Goal: Information Seeking & Learning: Compare options

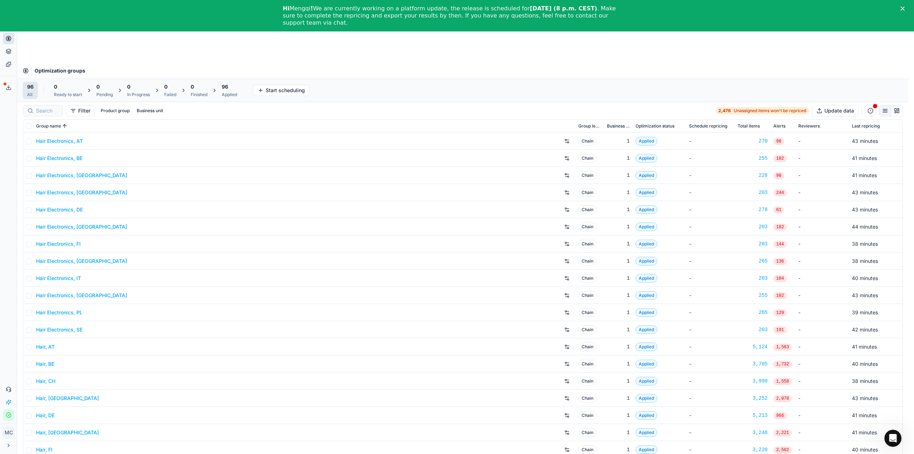
click at [561, 84] on div "Export service Name Type Status Size Start date Finish date Created by Multi OG…" at bounding box center [457, 227] width 914 height 454
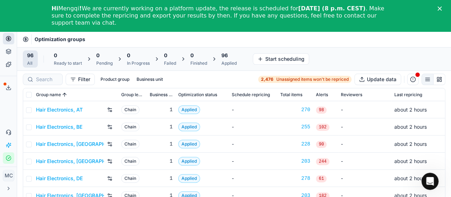
click at [59, 109] on link "Hair Electronics, AT" at bounding box center [59, 109] width 47 height 7
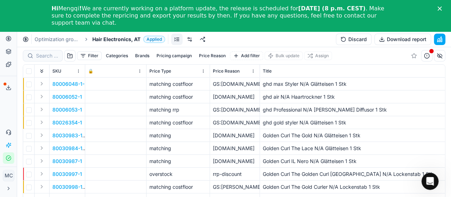
click at [445, 8] on div "Close" at bounding box center [441, 8] width 7 height 4
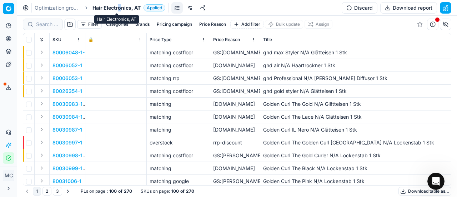
click at [120, 6] on span "Hair Electronics, AT" at bounding box center [116, 7] width 48 height 7
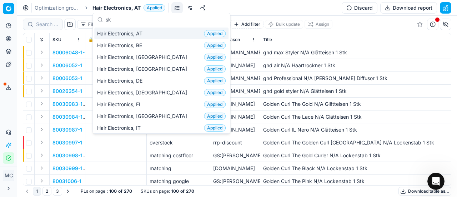
scroll to position [89, 0]
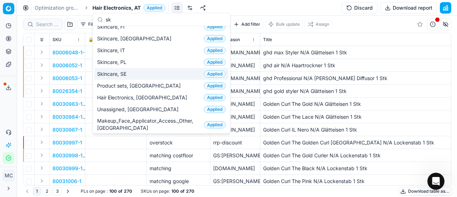
type input "sk"
click at [152, 71] on div "Skincare, SE Applied" at bounding box center [161, 74] width 134 height 12
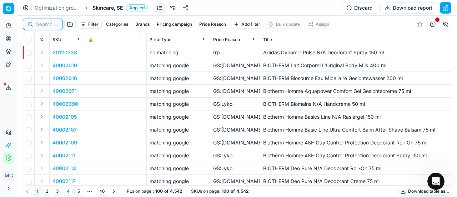
click at [43, 25] on input at bounding box center [47, 24] width 22 height 7
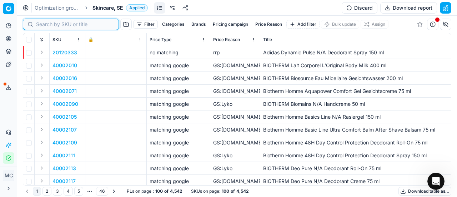
paste input "80075670-1"
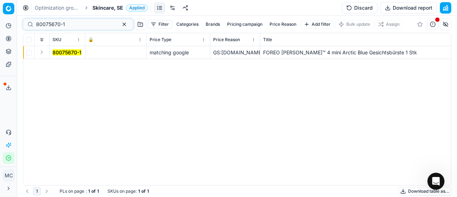
click at [44, 53] on button "Expand" at bounding box center [41, 52] width 9 height 9
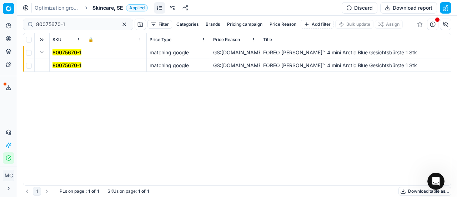
click at [66, 67] on mark "80075670-1" at bounding box center [66, 65] width 29 height 6
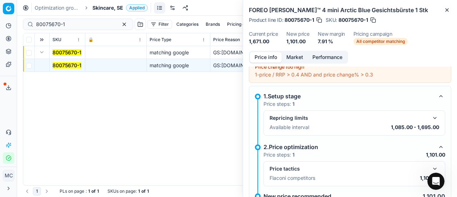
scroll to position [59, 0]
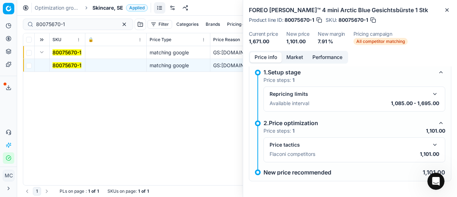
click at [430, 142] on button "button" at bounding box center [434, 144] width 9 height 9
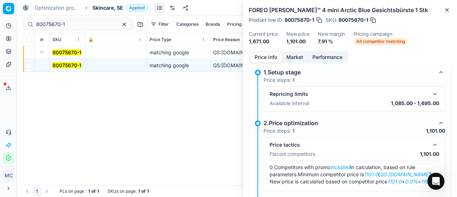
click at [295, 59] on button "Market" at bounding box center [295, 57] width 26 height 10
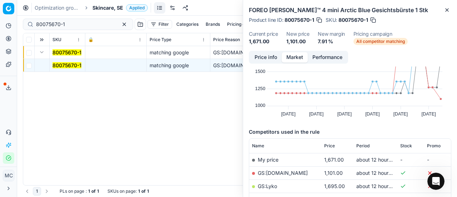
scroll to position [53, 0]
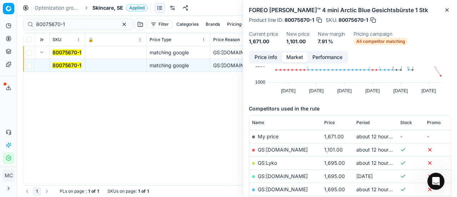
click at [285, 148] on link "GS:[DOMAIN_NAME]" at bounding box center [283, 149] width 50 height 6
drag, startPoint x: 76, startPoint y: 21, endPoint x: 0, endPoint y: 28, distance: 76.3
click at [0, 27] on div "Pricing platform Analytics Pricing Product portfolio Templates Export service 2…" at bounding box center [228, 98] width 457 height 197
paste input "68"
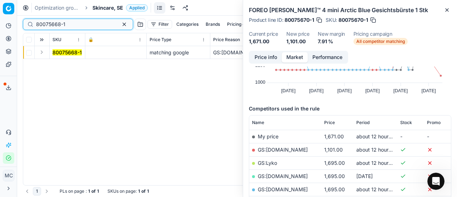
type input "80075668-1"
click at [42, 51] on button "Expand" at bounding box center [41, 52] width 9 height 9
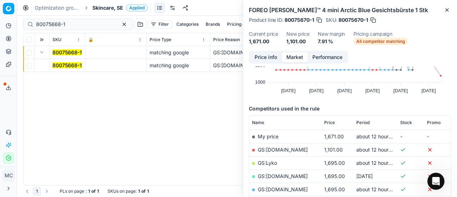
drag, startPoint x: 75, startPoint y: 64, endPoint x: 425, endPoint y: 39, distance: 351.4
click at [76, 64] on mark "80075668-1" at bounding box center [66, 65] width 29 height 6
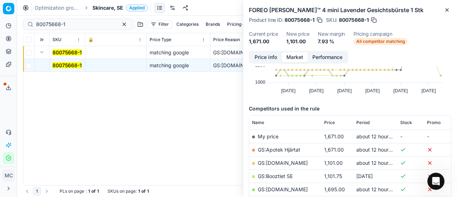
click at [268, 57] on button "Price info" at bounding box center [266, 57] width 32 height 10
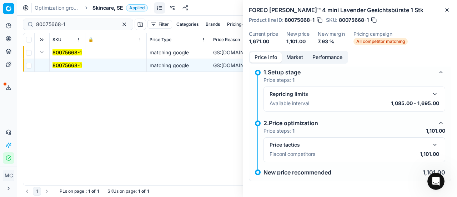
click at [431, 147] on button "button" at bounding box center [434, 144] width 9 height 9
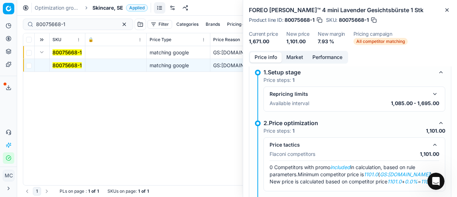
click at [290, 57] on button "Market" at bounding box center [295, 57] width 26 height 10
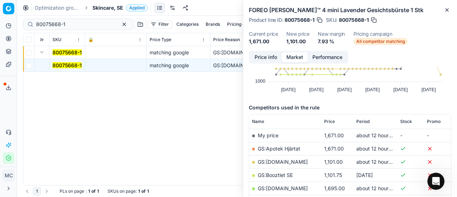
scroll to position [107, 0]
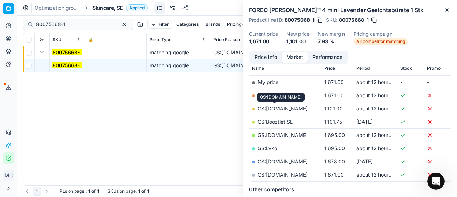
click at [278, 107] on link "GS:[DOMAIN_NAME]" at bounding box center [283, 108] width 50 height 6
click at [117, 7] on span "Skincare, SE" at bounding box center [107, 7] width 31 height 7
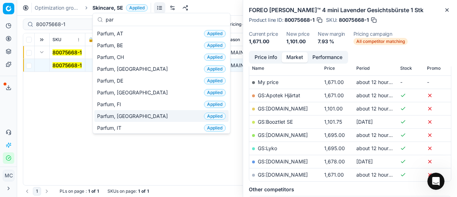
scroll to position [71, 0]
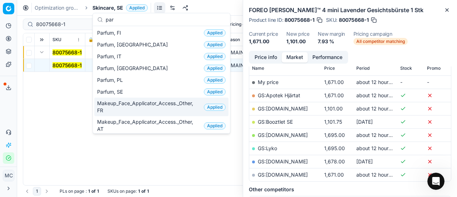
type input "par"
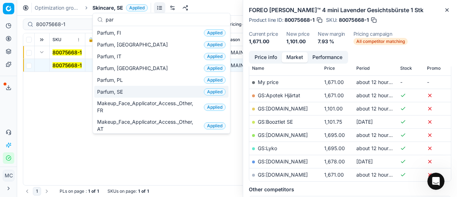
click at [142, 90] on div "Parfum, SE Applied" at bounding box center [161, 92] width 134 height 12
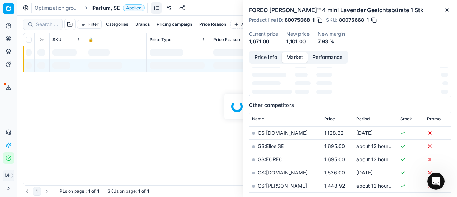
scroll to position [107, 0]
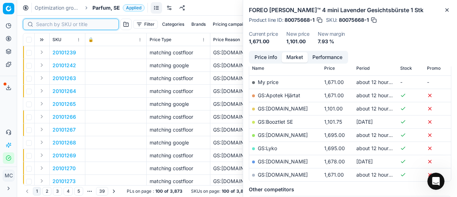
click at [45, 25] on input at bounding box center [75, 24] width 78 height 7
paste input "80012030-50"
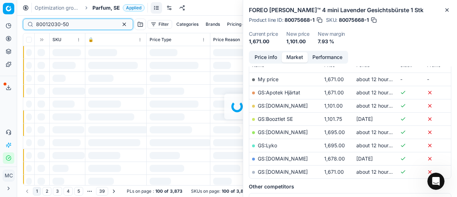
scroll to position [107, 0]
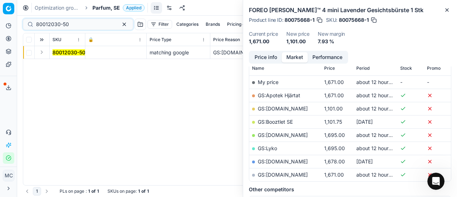
click at [44, 55] on button "Expand" at bounding box center [41, 52] width 9 height 9
click at [58, 67] on mark "80012030-50" at bounding box center [68, 65] width 33 height 6
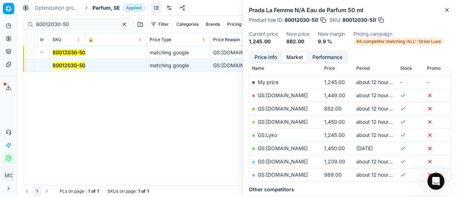
click at [272, 57] on button "Price info" at bounding box center [266, 57] width 32 height 10
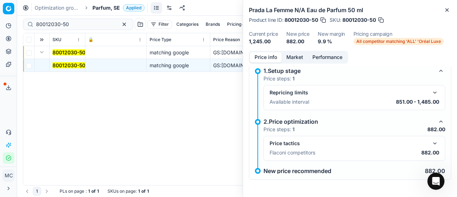
scroll to position [32, 0]
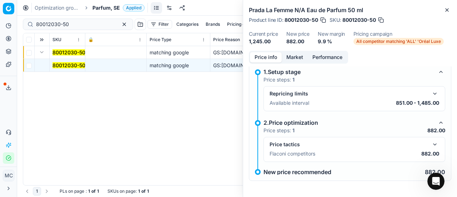
click at [430, 140] on button "button" at bounding box center [434, 144] width 9 height 9
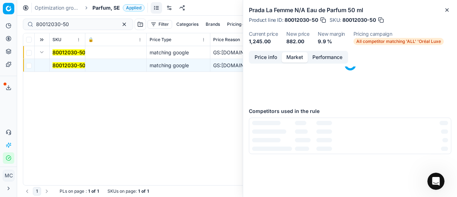
click at [289, 59] on button "Market" at bounding box center [295, 57] width 26 height 10
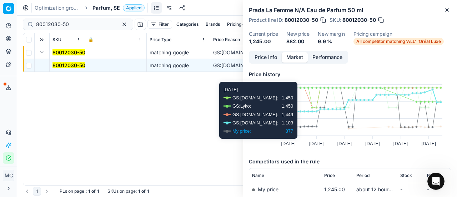
scroll to position [71, 0]
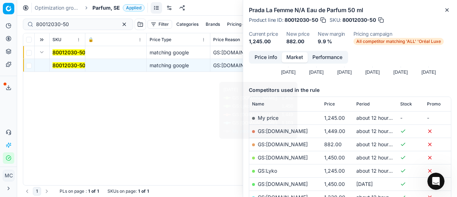
click at [294, 144] on link "GS:[DOMAIN_NAME]" at bounding box center [283, 144] width 50 height 6
drag, startPoint x: 91, startPoint y: 26, endPoint x: 0, endPoint y: 26, distance: 91.0
click at [0, 25] on div "Pricing platform Analytics Pricing Product portfolio Templates Export service 2…" at bounding box center [228, 98] width 457 height 197
paste input "90007670-0011757"
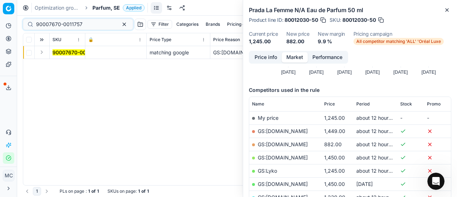
click at [45, 53] on button "Expand" at bounding box center [41, 52] width 9 height 9
click at [68, 66] on mark "90007670-0011757" at bounding box center [75, 65] width 46 height 6
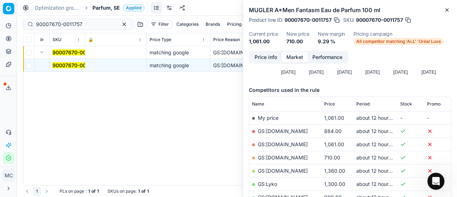
click at [263, 56] on button "Price info" at bounding box center [266, 57] width 32 height 10
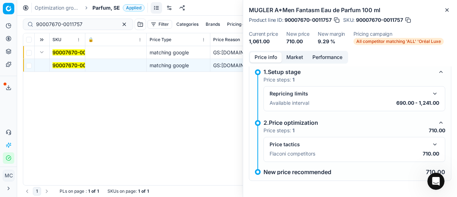
click at [428, 139] on div "Price tactics Flaconi competitors 710.00" at bounding box center [354, 149] width 182 height 25
click at [430, 142] on button "button" at bounding box center [434, 144] width 9 height 9
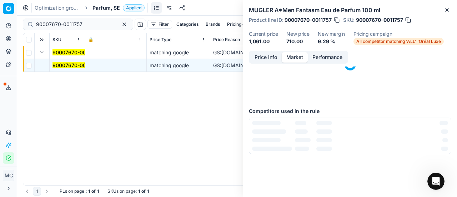
click at [291, 55] on button "Market" at bounding box center [295, 57] width 26 height 10
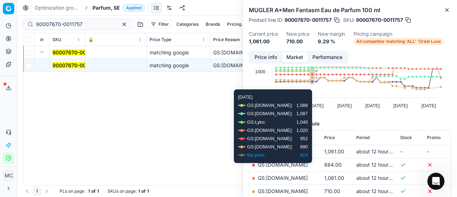
scroll to position [71, 0]
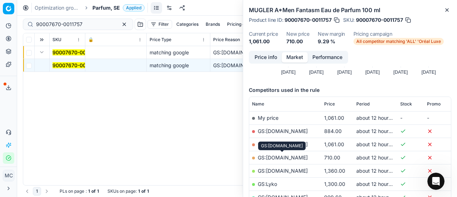
click at [292, 158] on link "GS:[DOMAIN_NAME]" at bounding box center [283, 157] width 50 height 6
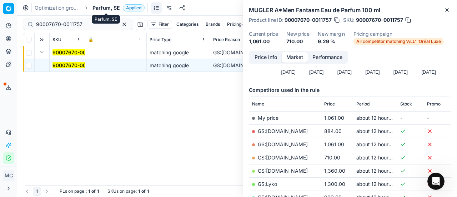
click at [92, 19] on div "Parfum, SE" at bounding box center [106, 19] width 28 height 9
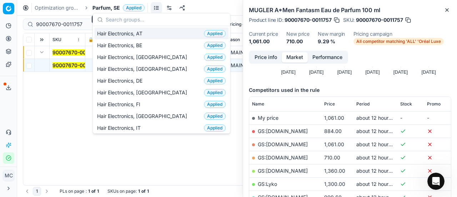
click at [92, 21] on div "Parfum, SE" at bounding box center [106, 19] width 28 height 9
drag, startPoint x: 84, startPoint y: 23, endPoint x: 0, endPoint y: 0, distance: 87.4
click at [0, 0] on div "Pricing platform Analytics Pricing Product portfolio Templates Export service 2…" at bounding box center [228, 98] width 457 height 197
paste input "2015039"
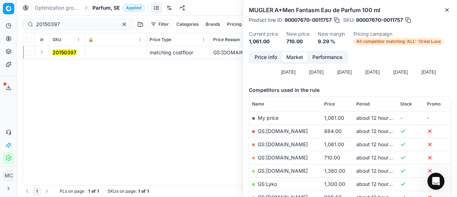
click at [44, 54] on button "Expand" at bounding box center [41, 52] width 9 height 9
click at [69, 63] on mark "20150397" at bounding box center [64, 65] width 24 height 6
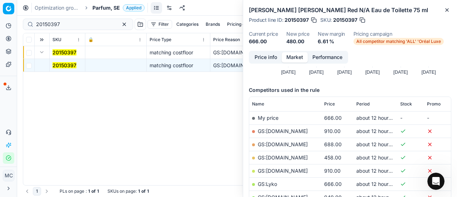
click at [266, 62] on button "Price info" at bounding box center [266, 57] width 32 height 10
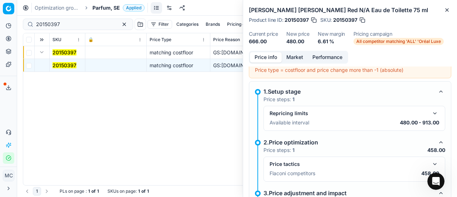
scroll to position [103, 0]
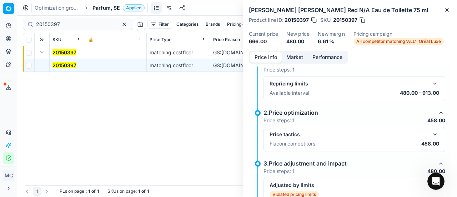
click at [430, 132] on button "button" at bounding box center [434, 134] width 9 height 9
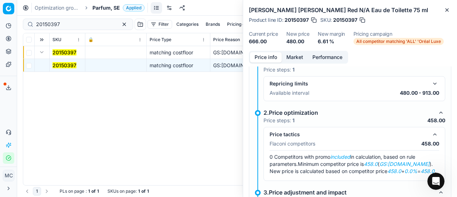
scroll to position [139, 0]
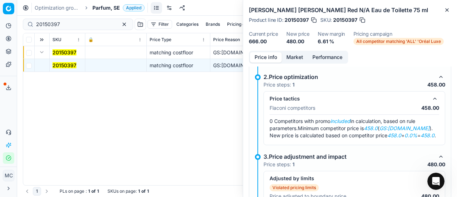
click at [294, 58] on button "Market" at bounding box center [295, 57] width 26 height 10
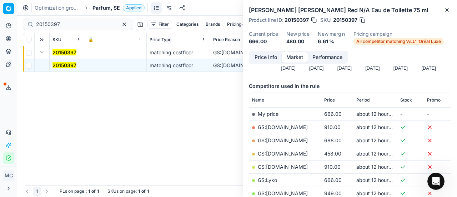
scroll to position [107, 0]
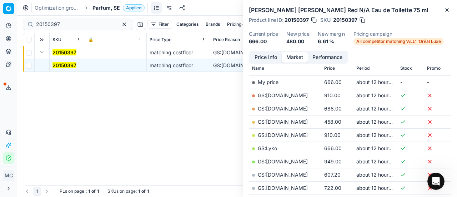
click at [290, 120] on link "GS:[DOMAIN_NAME]" at bounding box center [283, 121] width 50 height 6
drag, startPoint x: 90, startPoint y: 26, endPoint x: 0, endPoint y: -1, distance: 93.7
click at [0, 0] on html "Pricing platform Analytics Pricing Product portfolio Templates Export service 2…" at bounding box center [228, 98] width 457 height 197
paste input "80068381-90"
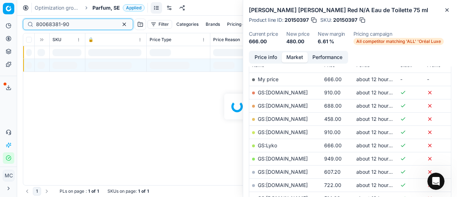
scroll to position [107, 0]
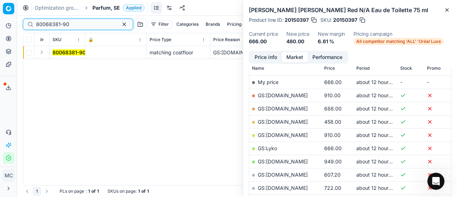
type input "80068381-90"
click at [44, 52] on button "Expand" at bounding box center [41, 52] width 9 height 9
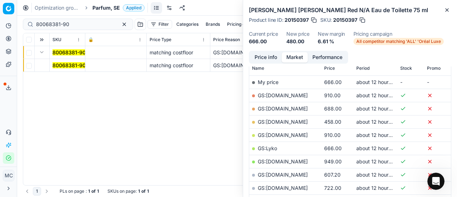
click at [59, 64] on mark "80068381-90" at bounding box center [68, 65] width 33 height 6
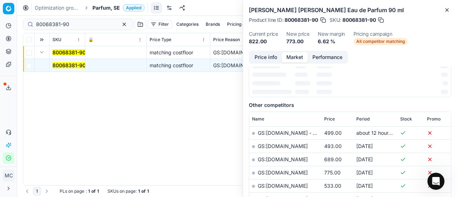
scroll to position [0, 0]
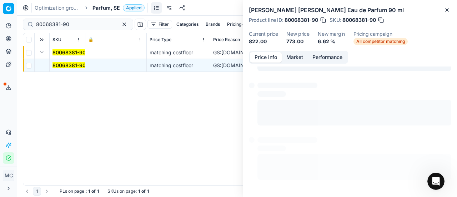
click at [271, 55] on button "Price info" at bounding box center [266, 57] width 32 height 10
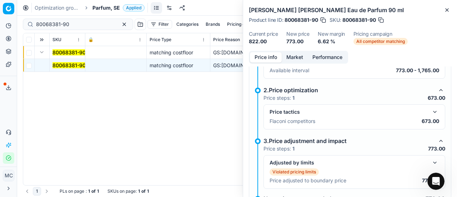
click at [432, 111] on button "button" at bounding box center [434, 111] width 9 height 9
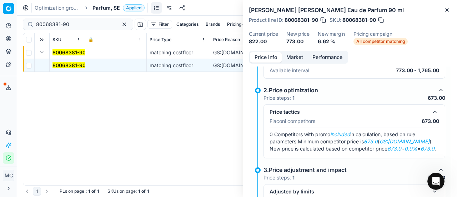
click at [296, 57] on button "Market" at bounding box center [295, 57] width 26 height 10
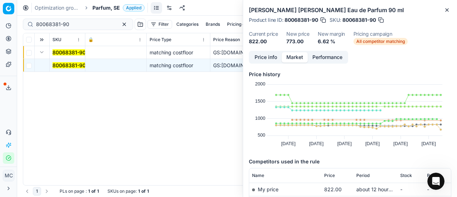
scroll to position [71, 0]
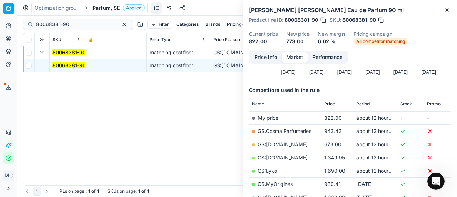
click at [285, 143] on link "GS:[DOMAIN_NAME]" at bounding box center [283, 144] width 50 height 6
click at [101, 10] on span "Parfum, SE" at bounding box center [105, 7] width 27 height 7
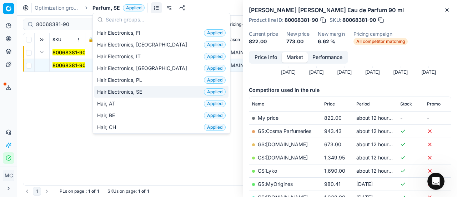
click at [147, 90] on div "Hair Electronics, SE Applied" at bounding box center [161, 92] width 134 height 12
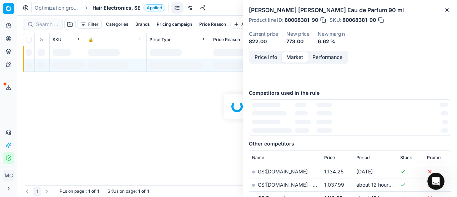
click at [46, 25] on div at bounding box center [237, 106] width 440 height 181
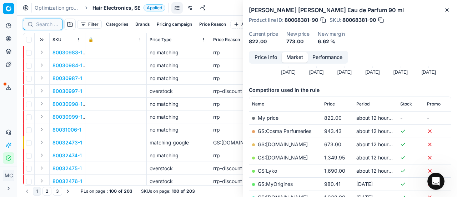
click at [46, 25] on input at bounding box center [47, 24] width 22 height 7
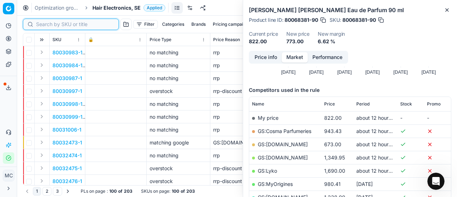
paste input "80054407-1"
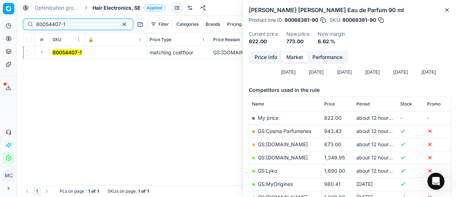
type input "80054407-1"
click at [40, 52] on button "Expand" at bounding box center [41, 52] width 9 height 9
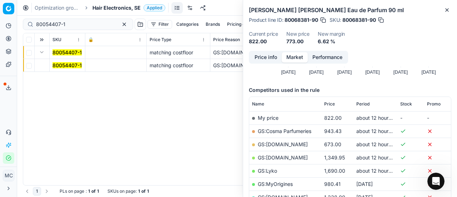
click at [63, 67] on mark "80054407-1" at bounding box center [66, 65] width 29 height 6
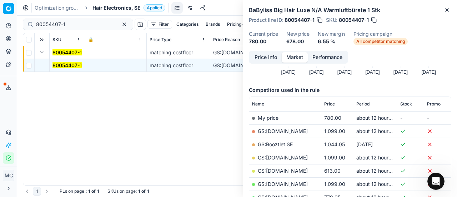
click at [267, 57] on button "Price info" at bounding box center [266, 57] width 32 height 10
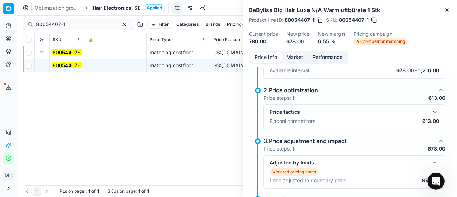
click at [430, 110] on button "button" at bounding box center [434, 111] width 9 height 9
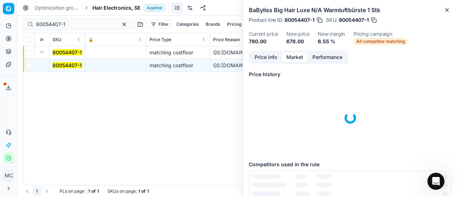
click at [291, 59] on button "Market" at bounding box center [295, 57] width 26 height 10
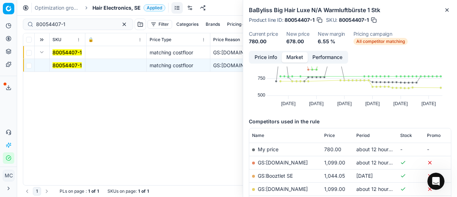
scroll to position [107, 0]
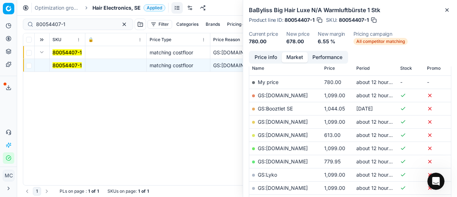
click at [289, 135] on link "GS:[DOMAIN_NAME]" at bounding box center [283, 135] width 50 height 6
click at [100, 9] on span "Hair Electronics, SE" at bounding box center [116, 7] width 48 height 7
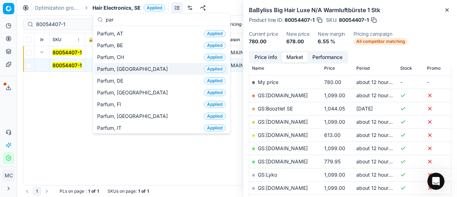
scroll to position [71, 0]
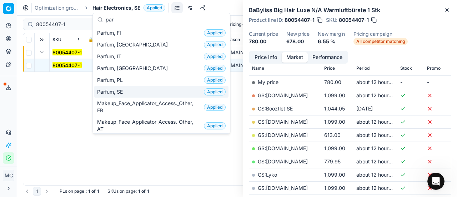
type input "par"
click at [136, 92] on div "Parfum, SE Applied" at bounding box center [161, 92] width 134 height 12
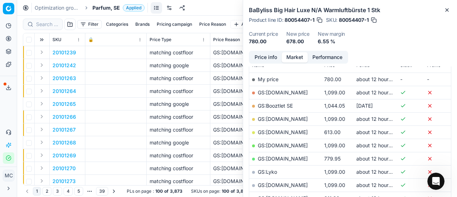
scroll to position [107, 0]
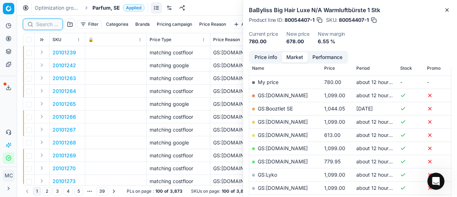
click at [51, 25] on input at bounding box center [47, 24] width 22 height 7
paste input "20102431"
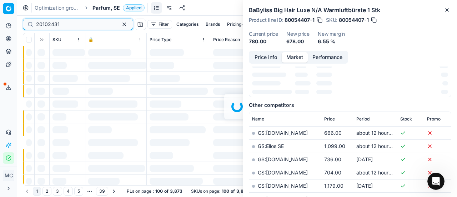
scroll to position [107, 0]
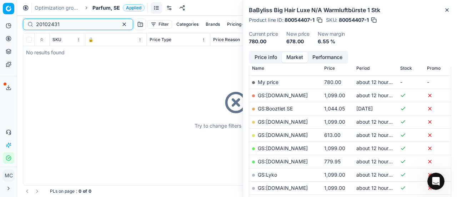
type input "20102431"
click at [104, 3] on div "Optimization groups Parfum, SE Applied Discard Download report" at bounding box center [237, 8] width 440 height 16
click at [104, 8] on span "Parfum, SE" at bounding box center [105, 7] width 27 height 7
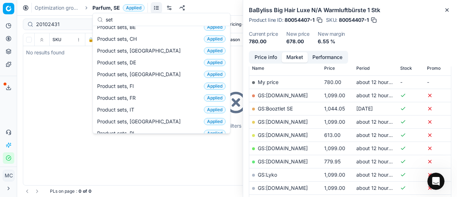
scroll to position [0, 0]
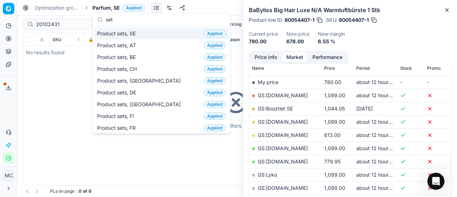
type input "set"
click at [144, 33] on div "Product sets, SE Applied" at bounding box center [161, 33] width 134 height 12
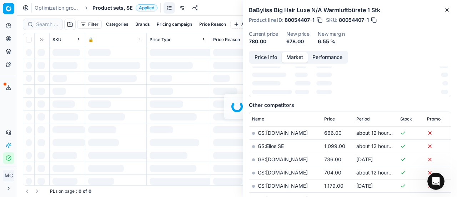
scroll to position [107, 0]
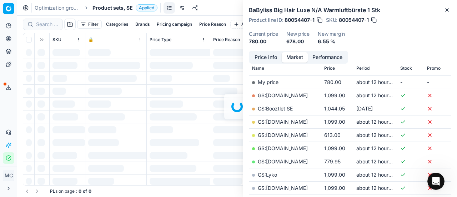
click at [45, 24] on div at bounding box center [237, 106] width 440 height 181
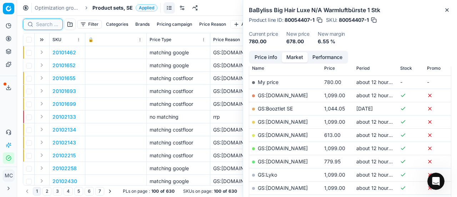
click at [46, 24] on input at bounding box center [47, 24] width 22 height 7
paste input "20102431"
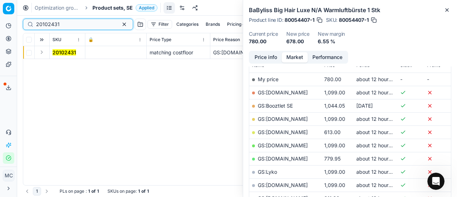
scroll to position [107, 0]
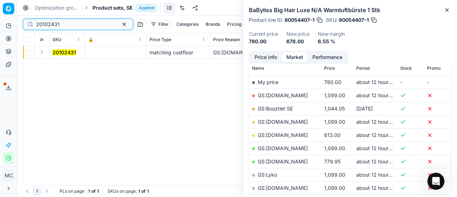
type input "20102431"
click at [42, 54] on button "Expand" at bounding box center [41, 52] width 9 height 9
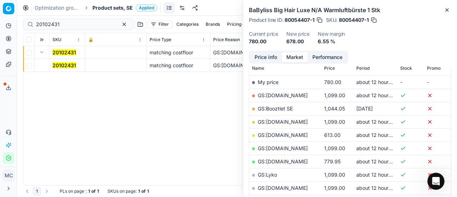
click at [62, 66] on mark "20102431" at bounding box center [64, 65] width 24 height 6
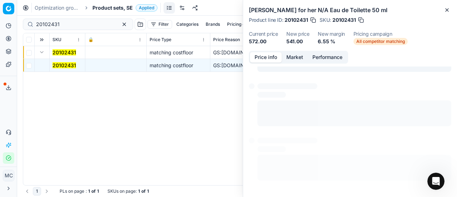
scroll to position [0, 0]
click at [266, 59] on button "Price info" at bounding box center [266, 57] width 32 height 10
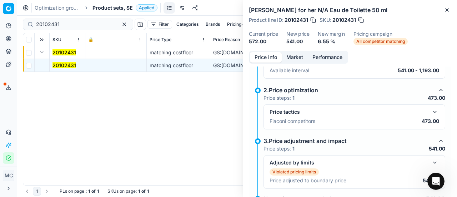
click at [430, 108] on button "button" at bounding box center [434, 111] width 9 height 9
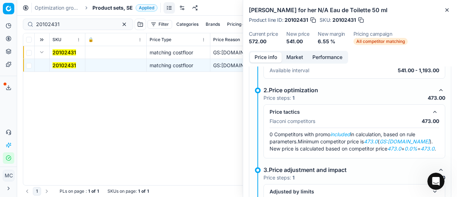
click at [288, 55] on button "Market" at bounding box center [295, 57] width 26 height 10
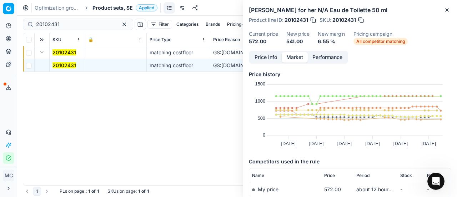
scroll to position [107, 0]
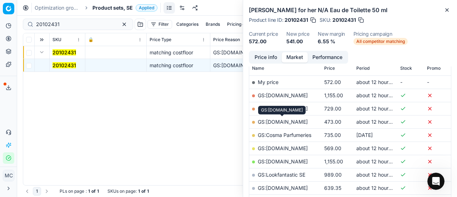
click at [300, 122] on link "GS:[DOMAIN_NAME]" at bounding box center [283, 121] width 50 height 6
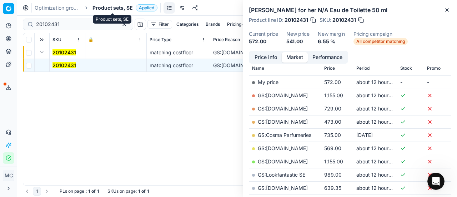
click at [96, 10] on span "Product sets, SE" at bounding box center [112, 7] width 40 height 7
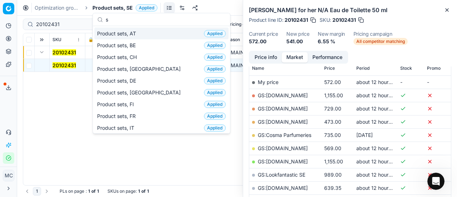
scroll to position [89, 0]
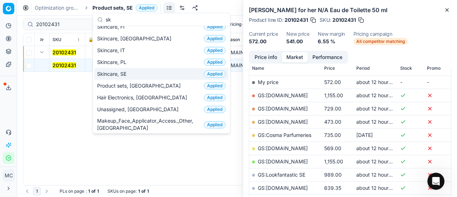
type input "sk"
click at [115, 72] on span "Skincare, SE" at bounding box center [113, 73] width 32 height 7
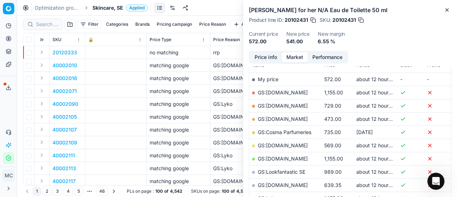
scroll to position [107, 0]
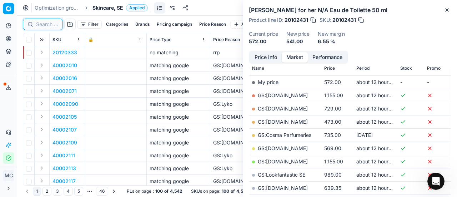
click at [49, 25] on input at bounding box center [47, 24] width 22 height 7
paste input "80075675-1"
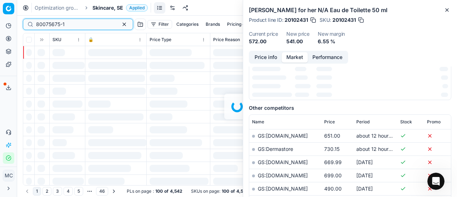
scroll to position [107, 0]
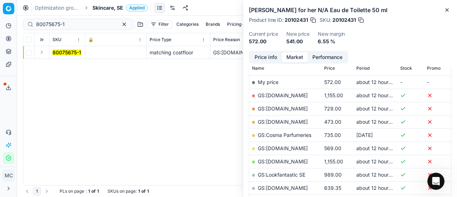
click at [43, 54] on button "Expand" at bounding box center [41, 52] width 9 height 9
click at [60, 65] on mark "80075675-1" at bounding box center [66, 65] width 29 height 6
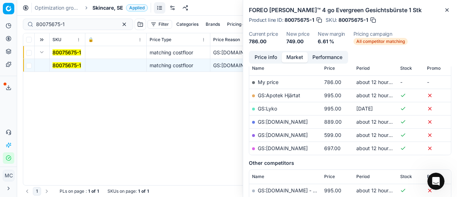
click at [272, 57] on button "Price info" at bounding box center [266, 57] width 32 height 10
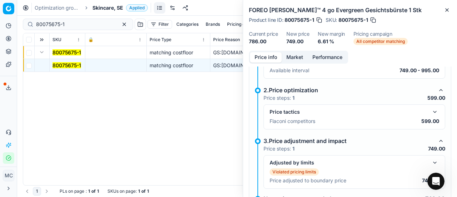
click at [430, 112] on button "button" at bounding box center [434, 111] width 9 height 9
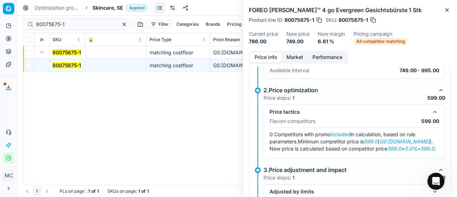
click at [295, 56] on button "Market" at bounding box center [295, 57] width 26 height 10
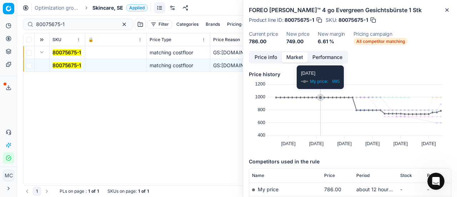
scroll to position [71, 0]
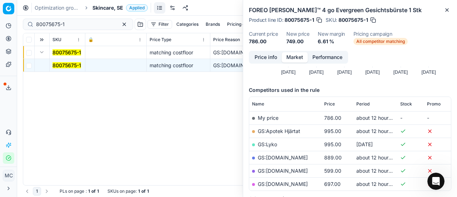
click at [276, 171] on link "GS:[DOMAIN_NAME]" at bounding box center [283, 170] width 50 height 6
drag, startPoint x: 80, startPoint y: 24, endPoint x: 0, endPoint y: 24, distance: 80.3
click at [0, 23] on div "Pricing platform Analytics Pricing Product portfolio Templates Export service 2…" at bounding box center [228, 98] width 457 height 197
paste input "90007350-001124"
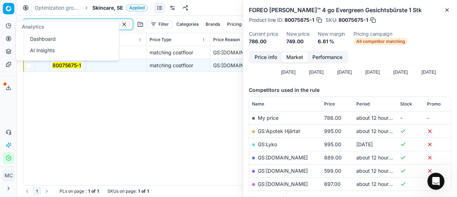
type input "90007350-0011241"
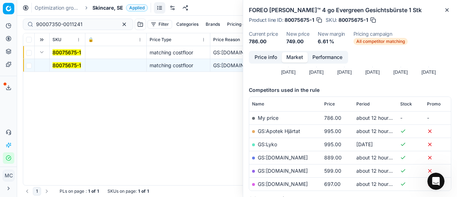
click at [98, 7] on span "Skincare, SE" at bounding box center [107, 7] width 31 height 7
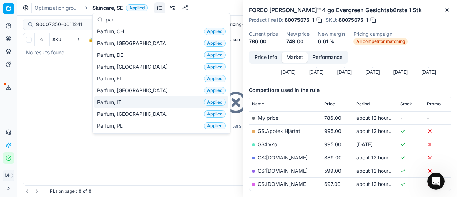
scroll to position [36, 0]
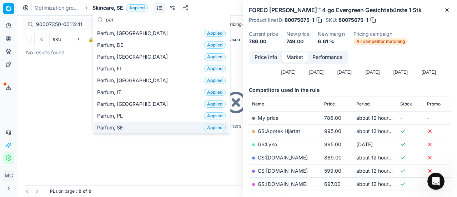
type input "par"
click at [136, 128] on div "Parfum, SE Applied" at bounding box center [161, 127] width 134 height 12
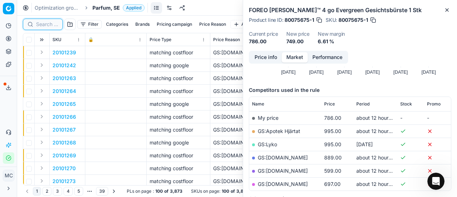
click at [43, 23] on input at bounding box center [47, 24] width 22 height 7
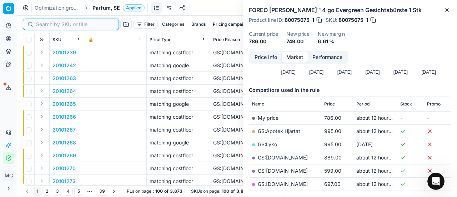
paste input "90007350-0011241"
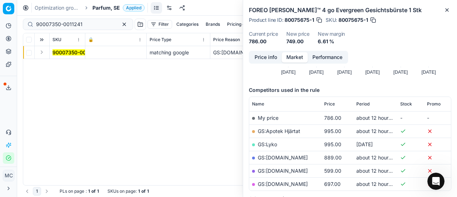
click at [42, 57] on td at bounding box center [42, 52] width 15 height 13
click at [44, 51] on button "Expand" at bounding box center [41, 52] width 9 height 9
click at [74, 66] on mark "90007350-0011241" at bounding box center [75, 65] width 46 height 6
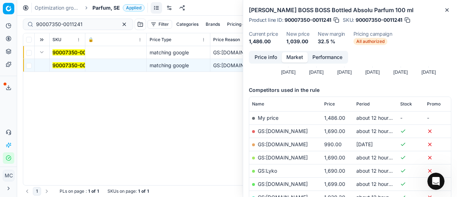
click at [267, 59] on button "Price info" at bounding box center [266, 57] width 32 height 10
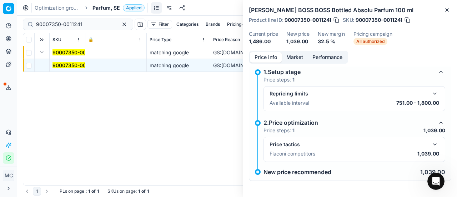
click at [430, 146] on button "button" at bounding box center [434, 144] width 9 height 9
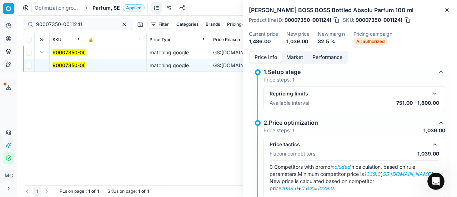
click at [291, 55] on button "Market" at bounding box center [295, 57] width 26 height 10
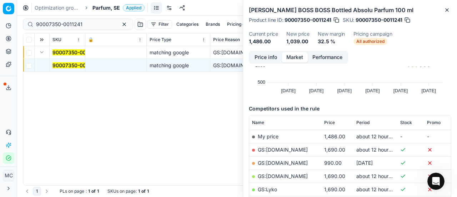
scroll to position [107, 0]
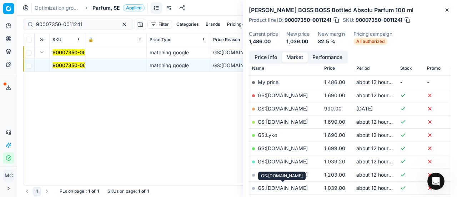
click at [282, 185] on link "GS:[DOMAIN_NAME]" at bounding box center [283, 188] width 50 height 6
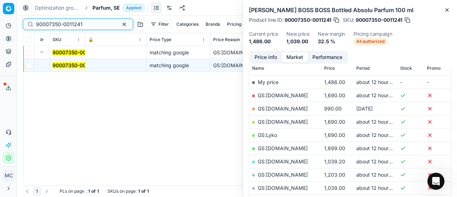
drag, startPoint x: 0, startPoint y: 26, endPoint x: 3, endPoint y: 11, distance: 15.6
click at [0, 13] on div "Pricing platform Analytics Pricing Product portfolio Templates Export service 2…" at bounding box center [228, 98] width 457 height 197
paste input "0672-0000882"
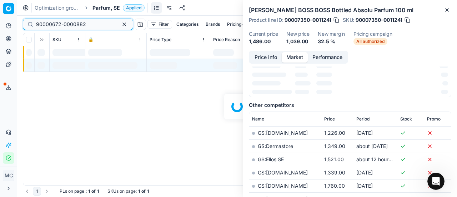
scroll to position [107, 0]
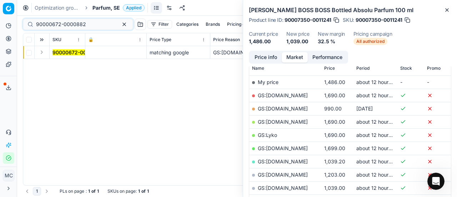
click at [41, 54] on button "Expand" at bounding box center [41, 52] width 9 height 9
click at [59, 67] on mark "90000672-0000882" at bounding box center [77, 65] width 50 height 6
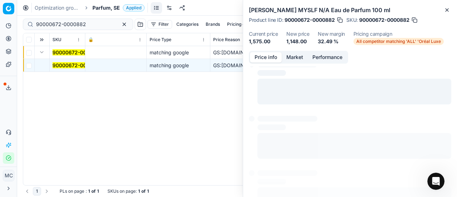
click at [267, 56] on button "Price info" at bounding box center [266, 57] width 32 height 10
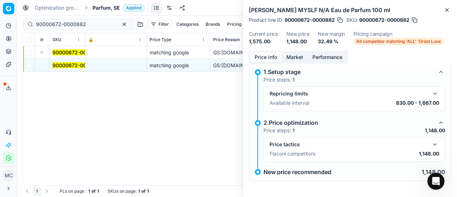
click at [430, 143] on button "button" at bounding box center [434, 144] width 9 height 9
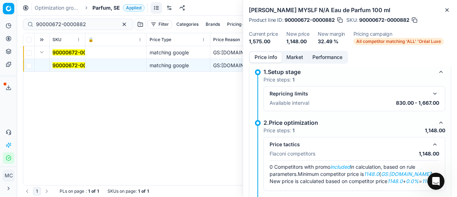
drag, startPoint x: 295, startPoint y: 55, endPoint x: 296, endPoint y: 62, distance: 7.2
click at [295, 55] on button "Market" at bounding box center [295, 57] width 26 height 10
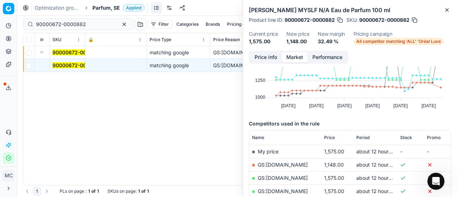
scroll to position [71, 0]
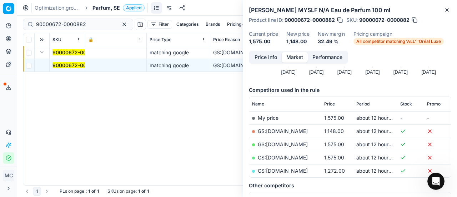
click at [288, 131] on link "GS:[DOMAIN_NAME]" at bounding box center [283, 131] width 50 height 6
drag, startPoint x: 91, startPoint y: 25, endPoint x: 0, endPoint y: 27, distance: 91.4
click at [0, 27] on div "Pricing platform Analytics Pricing Product portfolio Templates Export service 2…" at bounding box center [228, 98] width 457 height 197
paste input "11084-0017553"
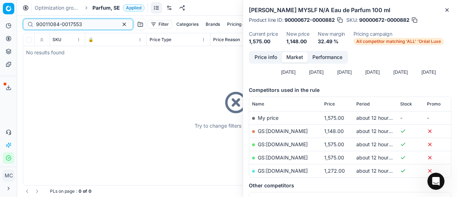
type input "90011084-0017553"
click at [103, 7] on span "Parfum, SE" at bounding box center [105, 7] width 27 height 7
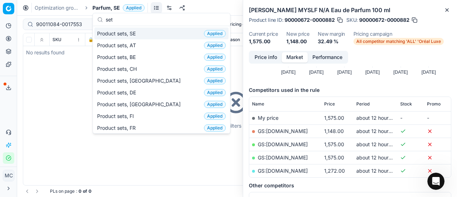
type input "set"
click at [145, 31] on div "Product sets, SE Applied" at bounding box center [161, 33] width 134 height 12
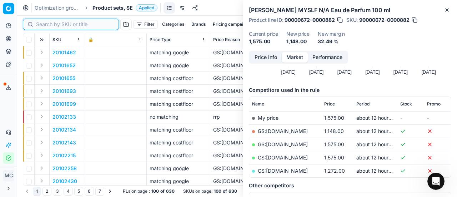
click at [39, 24] on input at bounding box center [75, 24] width 78 height 7
paste input "90011084-0017553"
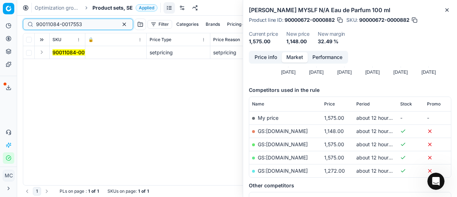
type input "90011084-0017553"
click at [42, 51] on button "Expand" at bounding box center [41, 52] width 9 height 9
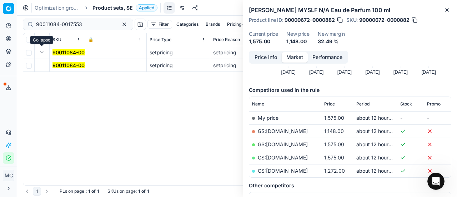
drag, startPoint x: 49, startPoint y: 58, endPoint x: 261, endPoint y: 65, distance: 212.4
click at [65, 66] on mark "90011084-0017553" at bounding box center [75, 65] width 46 height 6
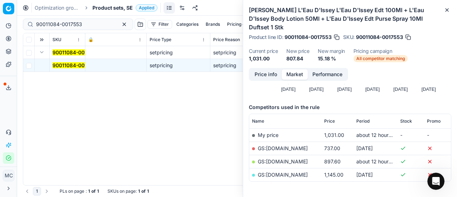
click at [258, 68] on div "Price info Market Performance" at bounding box center [298, 74] width 99 height 13
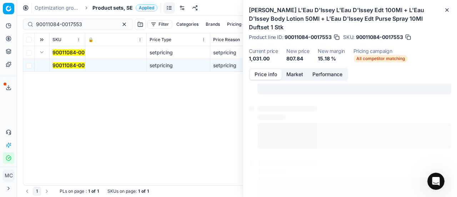
click at [263, 70] on button "Price info" at bounding box center [266, 74] width 32 height 10
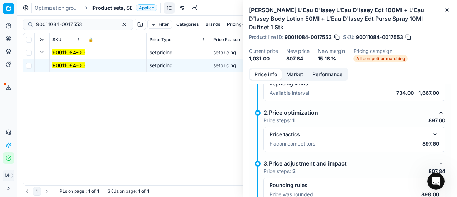
click at [430, 130] on button "button" at bounding box center [434, 134] width 9 height 9
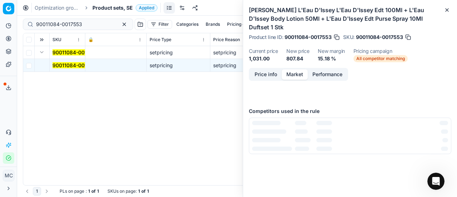
click at [297, 69] on button "Market" at bounding box center [295, 74] width 26 height 10
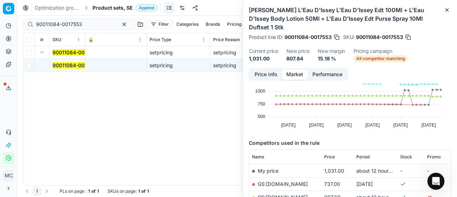
scroll to position [89, 0]
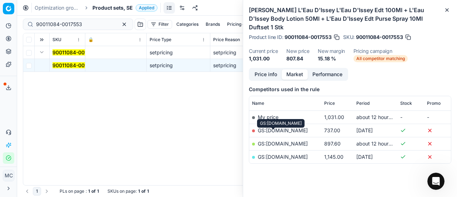
click at [272, 140] on link "GS:[DOMAIN_NAME]" at bounding box center [283, 143] width 50 height 6
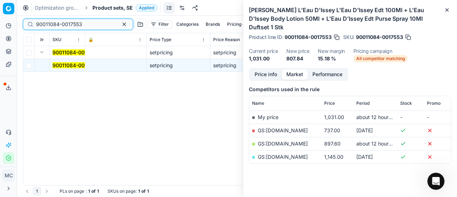
click at [87, 22] on input "90011084-0017553" at bounding box center [75, 24] width 78 height 7
click at [111, 8] on span "Product sets, SE" at bounding box center [112, 7] width 40 height 7
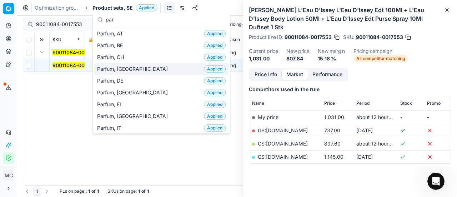
scroll to position [36, 0]
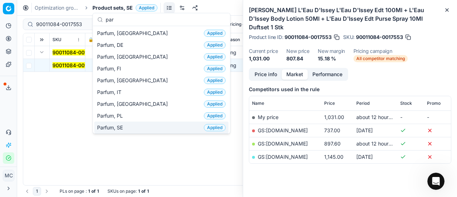
type input "par"
click at [133, 127] on div "Parfum, SE Applied" at bounding box center [161, 127] width 134 height 12
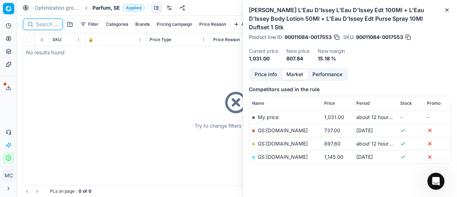
click at [51, 22] on input at bounding box center [47, 24] width 22 height 7
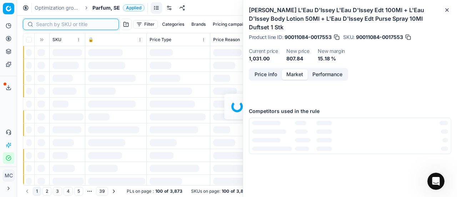
paste input "20101934"
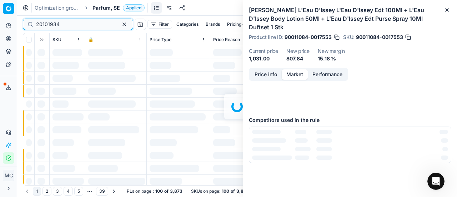
scroll to position [89, 0]
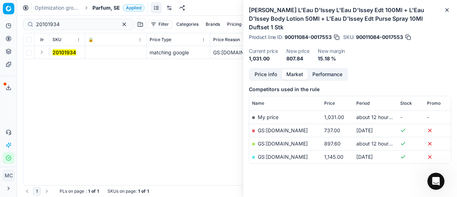
click at [41, 52] on button "Expand" at bounding box center [41, 52] width 9 height 9
click at [61, 69] on td "20101934" at bounding box center [68, 65] width 36 height 13
click at [57, 64] on mark "20101934" at bounding box center [64, 65] width 24 height 6
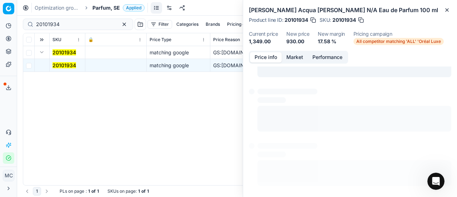
click at [276, 55] on button "Price info" at bounding box center [266, 57] width 32 height 10
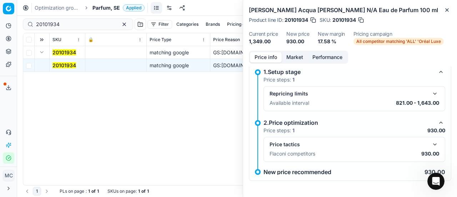
click at [432, 146] on button "button" at bounding box center [434, 144] width 9 height 9
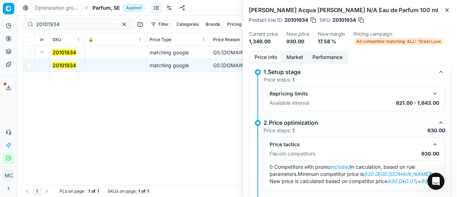
click at [295, 57] on button "Market" at bounding box center [295, 57] width 26 height 10
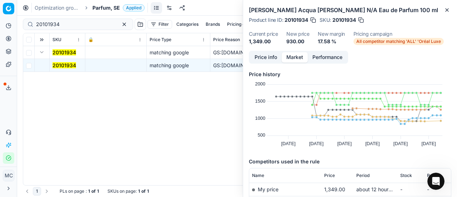
scroll to position [107, 0]
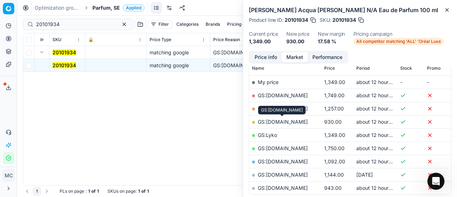
click at [293, 121] on link "GS:[DOMAIN_NAME]" at bounding box center [283, 121] width 50 height 6
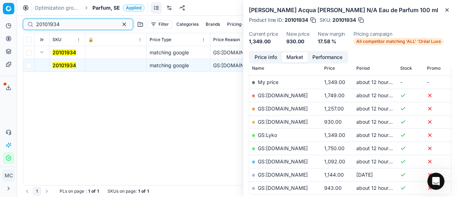
drag, startPoint x: 79, startPoint y: 24, endPoint x: 0, endPoint y: -6, distance: 84.6
click at [0, 0] on html "Pricing platform Analytics Pricing Product portfolio Templates Export service 2…" at bounding box center [228, 98] width 457 height 197
paste input "7"
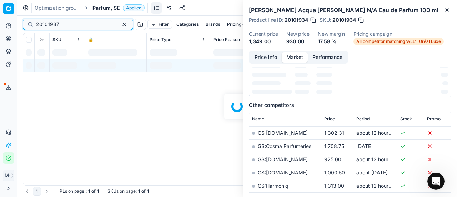
scroll to position [107, 0]
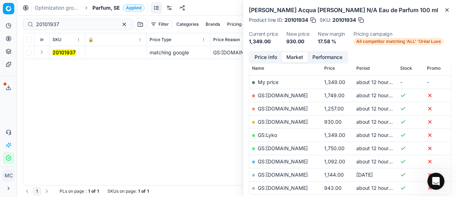
click at [42, 52] on button "Expand" at bounding box center [41, 52] width 9 height 9
click at [66, 65] on mark "20101937" at bounding box center [63, 65] width 23 height 6
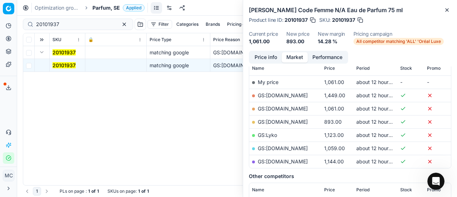
click at [266, 56] on button "Price info" at bounding box center [266, 57] width 32 height 10
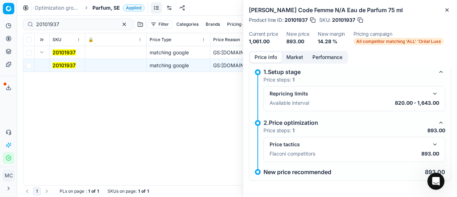
click at [429, 149] on div "Price tactics Flaconi competitors 893.00" at bounding box center [354, 149] width 170 height 19
click at [430, 143] on button "button" at bounding box center [434, 144] width 9 height 9
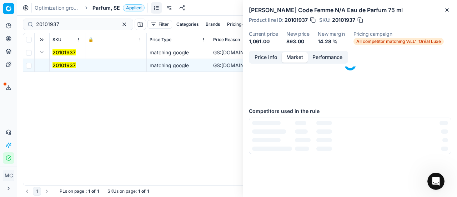
click at [300, 54] on button "Market" at bounding box center [295, 57] width 26 height 10
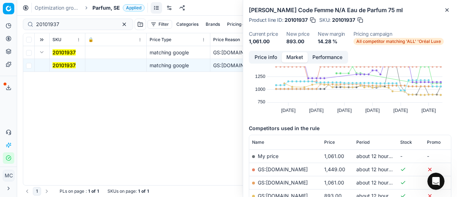
scroll to position [71, 0]
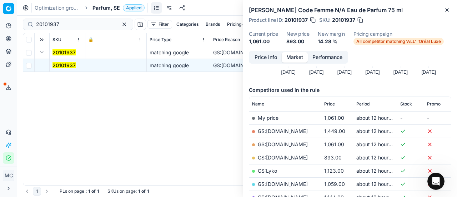
click at [296, 158] on link "GS:[DOMAIN_NAME]" at bounding box center [283, 157] width 50 height 6
drag, startPoint x: 0, startPoint y: 23, endPoint x: 10, endPoint y: 4, distance: 21.1
click at [0, 4] on div "Pricing platform Analytics Pricing Product portfolio Templates Export service 2…" at bounding box center [228, 98] width 457 height 197
paste input "80076080-125"
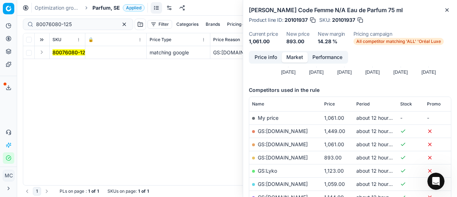
click at [46, 53] on td at bounding box center [42, 52] width 15 height 13
click at [37, 54] on button "Expand" at bounding box center [41, 52] width 9 height 9
click at [58, 64] on mark "80076080-125" at bounding box center [70, 65] width 36 height 6
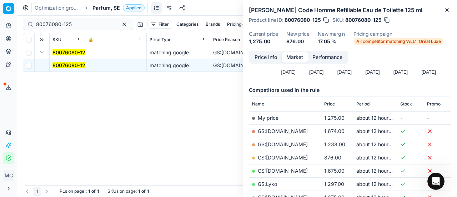
click at [266, 57] on button "Price info" at bounding box center [266, 57] width 32 height 10
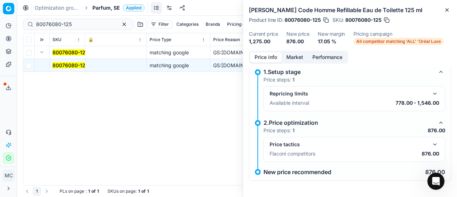
click at [430, 142] on button "button" at bounding box center [434, 144] width 9 height 9
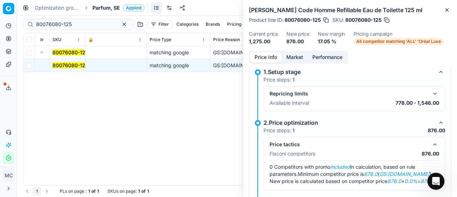
click at [295, 58] on button "Market" at bounding box center [295, 57] width 26 height 10
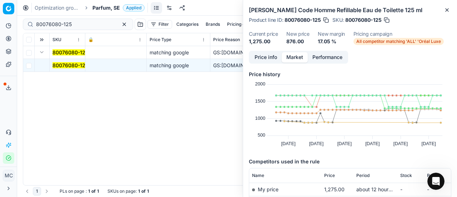
scroll to position [107, 0]
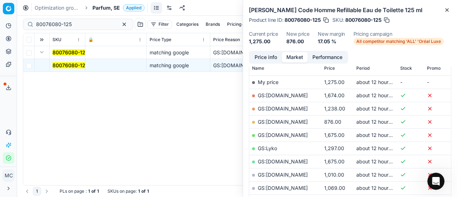
click at [295, 118] on link "GS:[DOMAIN_NAME]" at bounding box center [283, 121] width 50 height 6
drag, startPoint x: 81, startPoint y: 24, endPoint x: 0, endPoint y: 8, distance: 82.6
click at [0, 7] on div "Pricing platform Analytics Pricing Product portfolio Templates Export service 2…" at bounding box center [228, 98] width 457 height 197
paste input "20102784"
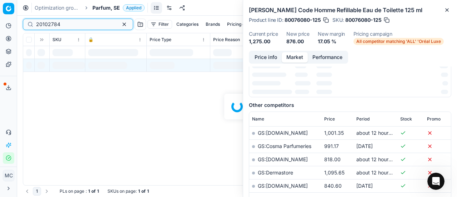
scroll to position [107, 0]
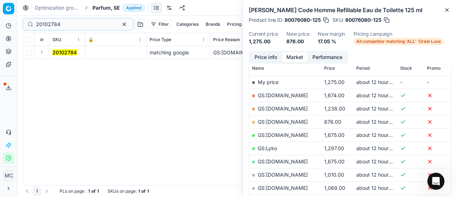
click at [43, 52] on button "Expand" at bounding box center [41, 52] width 9 height 9
click at [65, 65] on mark "20102784" at bounding box center [64, 65] width 24 height 6
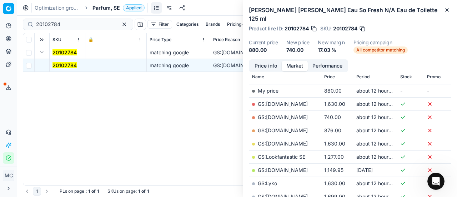
click at [278, 62] on button "Price info" at bounding box center [266, 66] width 32 height 10
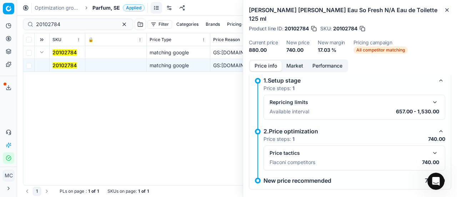
drag, startPoint x: 424, startPoint y: 144, endPoint x: 426, endPoint y: 141, distance: 3.7
click at [424, 148] on div "Price tactics" at bounding box center [354, 152] width 170 height 9
click at [430, 148] on button "button" at bounding box center [434, 152] width 9 height 9
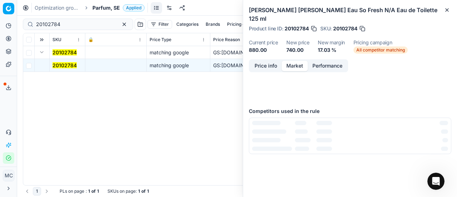
click at [303, 61] on button "Market" at bounding box center [295, 66] width 26 height 10
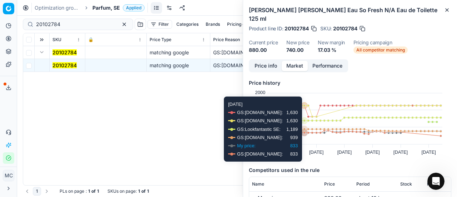
scroll to position [71, 0]
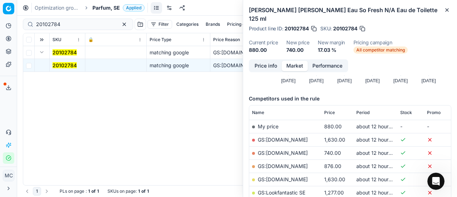
click at [304, 150] on link "GS:[DOMAIN_NAME]" at bounding box center [283, 153] width 50 height 6
drag, startPoint x: 78, startPoint y: 27, endPoint x: 9, endPoint y: 24, distance: 69.6
click at [0, 25] on div "Pricing platform Analytics Pricing Product portfolio Templates Export service 2…" at bounding box center [228, 98] width 457 height 197
paste input "90004213-000631"
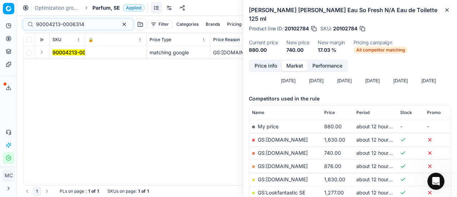
click at [40, 49] on button "Expand" at bounding box center [41, 52] width 9 height 9
drag, startPoint x: 60, startPoint y: 67, endPoint x: 248, endPoint y: 62, distance: 188.5
click at [62, 67] on mark "90004213-0006314" at bounding box center [76, 65] width 48 height 6
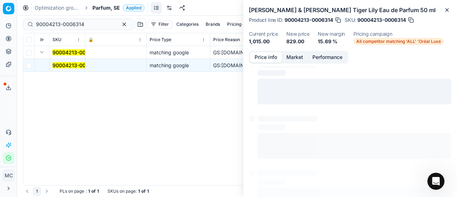
click at [260, 56] on button "Price info" at bounding box center [266, 57] width 32 height 10
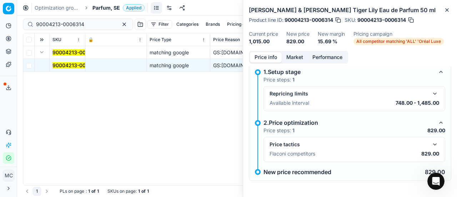
click at [431, 143] on button "button" at bounding box center [434, 144] width 9 height 9
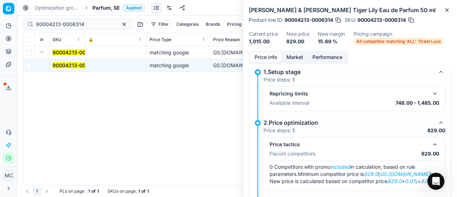
click at [293, 54] on button "Market" at bounding box center [295, 57] width 26 height 10
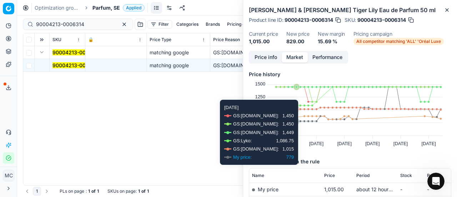
scroll to position [71, 0]
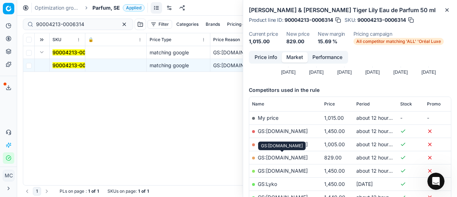
click at [295, 157] on link "GS:[DOMAIN_NAME]" at bounding box center [283, 157] width 50 height 6
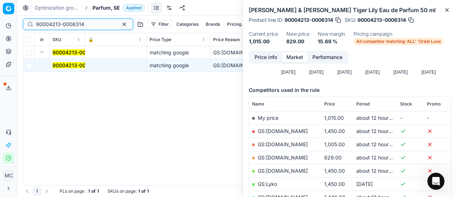
drag, startPoint x: 86, startPoint y: 23, endPoint x: 4, endPoint y: 27, distance: 81.4
click at [0, 27] on div "Pricing platform Analytics Pricing Product portfolio Templates Export service 2…" at bounding box center [228, 98] width 457 height 197
paste input "20102651"
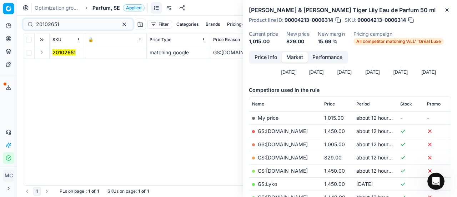
drag, startPoint x: 43, startPoint y: 50, endPoint x: 49, endPoint y: 57, distance: 8.8
click at [43, 51] on button "Expand" at bounding box center [41, 52] width 9 height 9
click at [64, 67] on mark "20102651" at bounding box center [63, 65] width 23 height 6
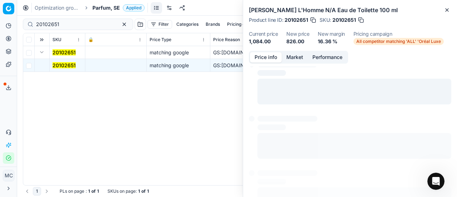
drag, startPoint x: 266, startPoint y: 55, endPoint x: 441, endPoint y: 118, distance: 186.1
click at [266, 56] on button "Price info" at bounding box center [266, 57] width 32 height 10
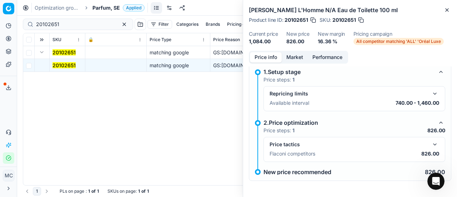
click at [434, 140] on div "Price tactics Flaconi competitors 826.00" at bounding box center [354, 149] width 182 height 25
click at [430, 142] on button "button" at bounding box center [434, 144] width 9 height 9
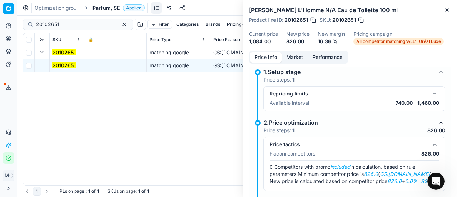
click at [290, 60] on button "Market" at bounding box center [295, 57] width 26 height 10
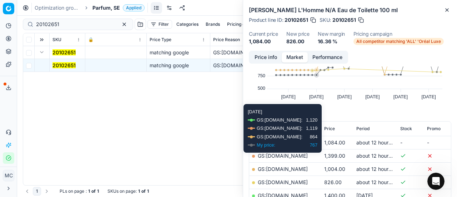
scroll to position [71, 0]
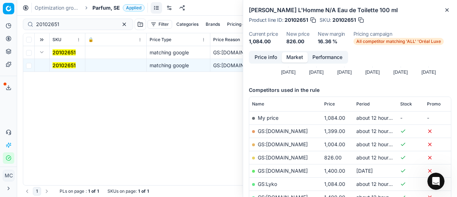
click at [303, 157] on link "GS:[DOMAIN_NAME]" at bounding box center [283, 157] width 50 height 6
drag, startPoint x: 70, startPoint y: 23, endPoint x: 0, endPoint y: 12, distance: 71.1
click at [0, 12] on div "Pricing platform Analytics Pricing Product portfolio Templates Export service 2…" at bounding box center [228, 98] width 457 height 197
paste input "90002455-0003466"
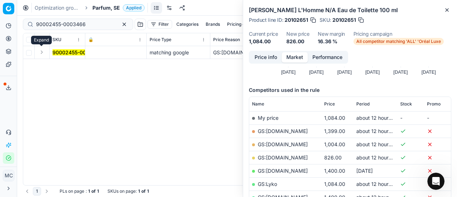
click at [43, 52] on button "Expand" at bounding box center [41, 52] width 9 height 9
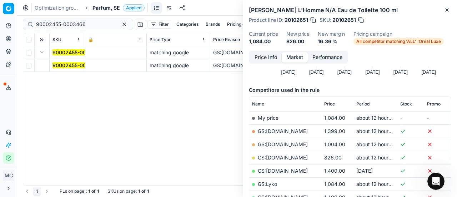
drag, startPoint x: 66, startPoint y: 64, endPoint x: 271, endPoint y: 60, distance: 205.2
click at [67, 65] on mark "90002455-0003466" at bounding box center [77, 65] width 50 height 6
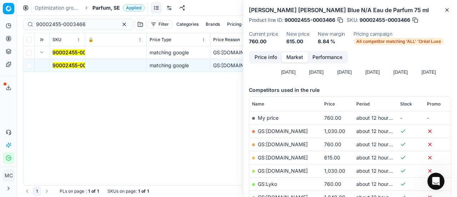
click at [265, 59] on button "Price info" at bounding box center [266, 57] width 32 height 10
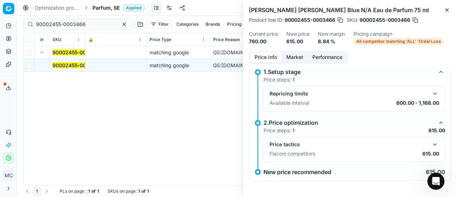
click at [431, 145] on button "button" at bounding box center [434, 144] width 9 height 9
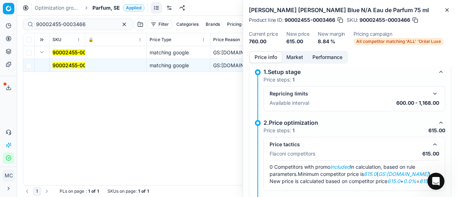
drag, startPoint x: 301, startPoint y: 57, endPoint x: 303, endPoint y: 65, distance: 8.1
click at [300, 57] on button "Market" at bounding box center [295, 57] width 26 height 10
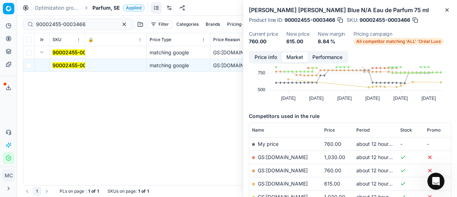
scroll to position [71, 0]
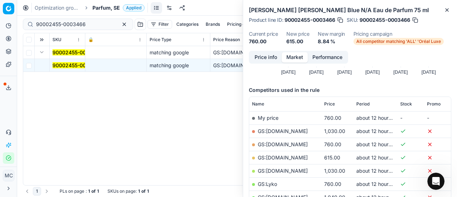
click at [298, 154] on link "GS:[DOMAIN_NAME]" at bounding box center [283, 157] width 50 height 6
drag, startPoint x: 90, startPoint y: 19, endPoint x: 0, endPoint y: 15, distance: 90.0
click at [0, 15] on div "Pricing platform Analytics Pricing Product portfolio Templates Export service 2…" at bounding box center [228, 98] width 457 height 197
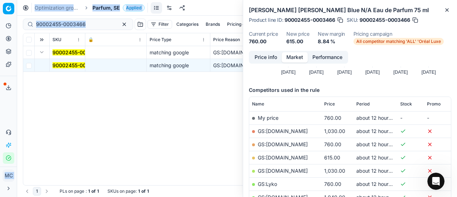
click at [98, 20] on div "90002455-0003466" at bounding box center [78, 24] width 110 height 11
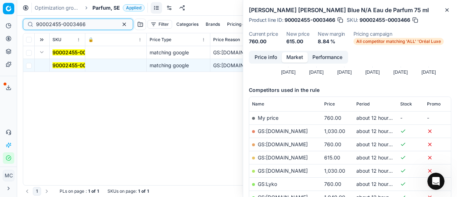
drag, startPoint x: 98, startPoint y: 25, endPoint x: 0, endPoint y: 31, distance: 97.9
click at [0, 31] on div "Pricing platform Analytics Pricing Product portfolio Templates Export service 2…" at bounding box center [228, 98] width 457 height 197
paste input "20102353"
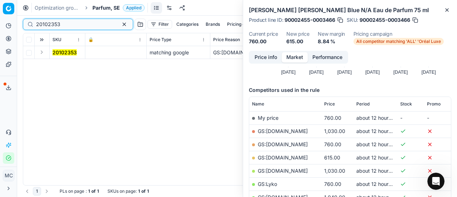
type input "20102353"
drag, startPoint x: 44, startPoint y: 51, endPoint x: 49, endPoint y: 57, distance: 7.6
click at [45, 54] on button "Expand" at bounding box center [41, 52] width 9 height 9
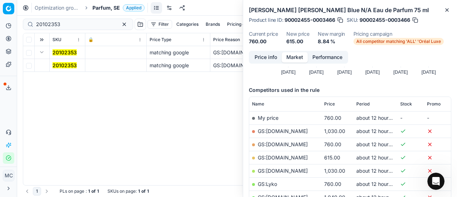
drag, startPoint x: 62, startPoint y: 65, endPoint x: 340, endPoint y: 45, distance: 278.7
click at [71, 66] on mark "20102353" at bounding box center [64, 65] width 24 height 6
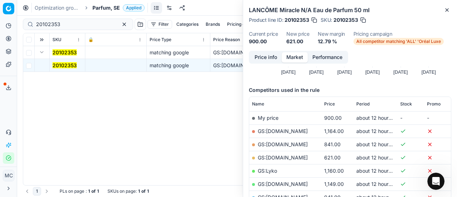
click at [271, 58] on button "Price info" at bounding box center [266, 57] width 32 height 10
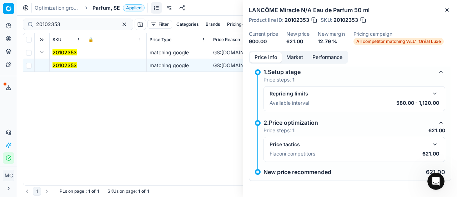
click at [434, 145] on div "Price tactics Flaconi competitors 621.00" at bounding box center [354, 149] width 182 height 25
click at [432, 144] on button "button" at bounding box center [434, 144] width 9 height 9
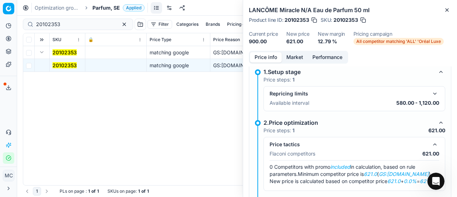
drag, startPoint x: 289, startPoint y: 57, endPoint x: 305, endPoint y: 80, distance: 28.1
click at [294, 65] on div "Price info Market Performance 1.Setup stage Price steps: 1 Repricing limits Ava…" at bounding box center [350, 124] width 214 height 146
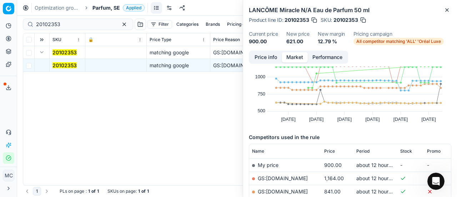
scroll to position [36, 0]
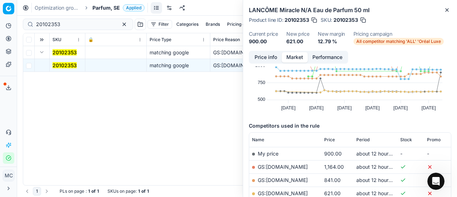
click at [283, 193] on link "GS:[DOMAIN_NAME]" at bounding box center [283, 193] width 50 height 6
click at [116, 8] on span "Parfum, SE" at bounding box center [105, 7] width 27 height 7
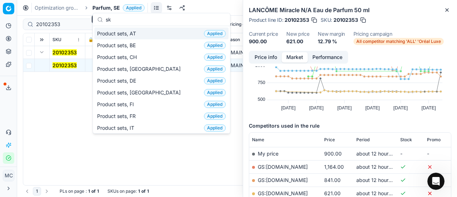
scroll to position [89, 0]
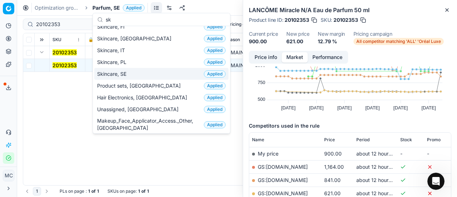
type input "sk"
click at [118, 73] on span "Skincare, SE" at bounding box center [113, 73] width 32 height 7
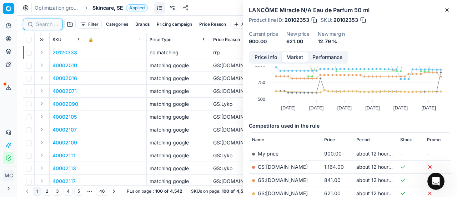
click at [46, 23] on input at bounding box center [47, 24] width 22 height 7
paste input "80070626-30"
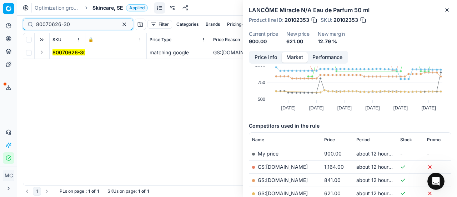
type input "80070626-30"
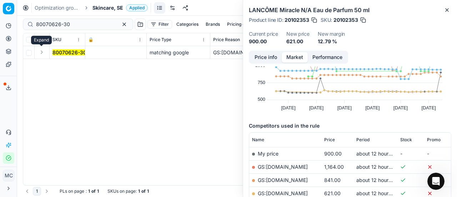
click at [42, 51] on button "Expand" at bounding box center [41, 52] width 9 height 9
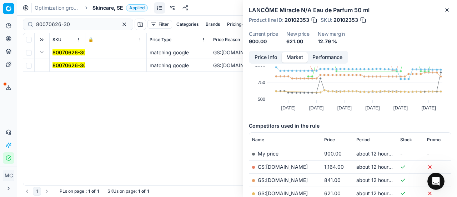
drag, startPoint x: 50, startPoint y: 57, endPoint x: 279, endPoint y: 55, distance: 228.8
click at [66, 63] on mark "80070626-30" at bounding box center [69, 65] width 34 height 6
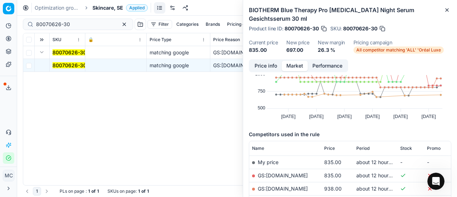
click at [272, 66] on button "Price info" at bounding box center [266, 66] width 32 height 10
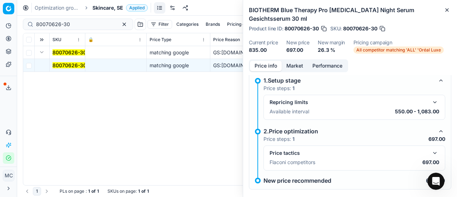
click at [430, 155] on button "button" at bounding box center [434, 152] width 9 height 9
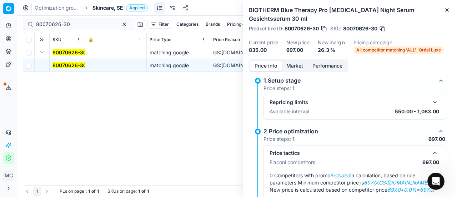
click at [303, 60] on div "Price info Market Performance" at bounding box center [298, 65] width 99 height 13
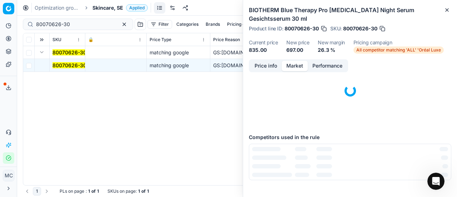
click at [298, 64] on button "Market" at bounding box center [295, 66] width 26 height 10
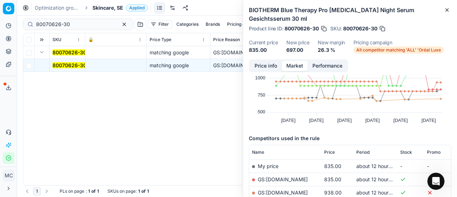
scroll to position [71, 0]
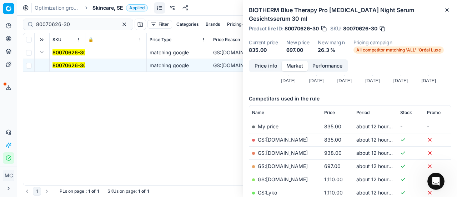
click at [292, 166] on link "GS:[DOMAIN_NAME]" at bounding box center [283, 166] width 50 height 6
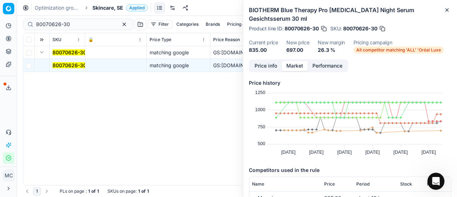
scroll to position [71, 0]
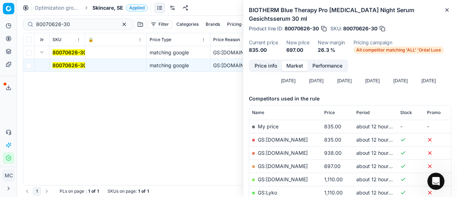
click at [99, 7] on span "Skincare, SE" at bounding box center [107, 7] width 31 height 7
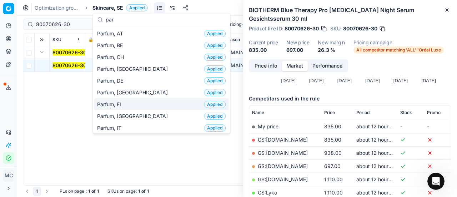
scroll to position [36, 0]
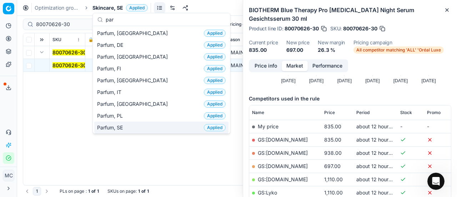
type input "par"
click at [128, 122] on div "Parfum, SE Applied" at bounding box center [161, 127] width 134 height 12
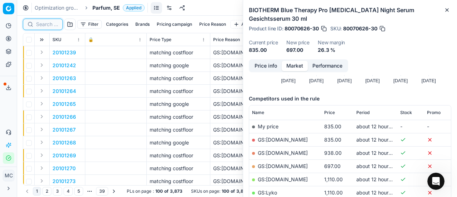
click at [46, 24] on input at bounding box center [47, 24] width 22 height 7
paste input "90003981-0005772"
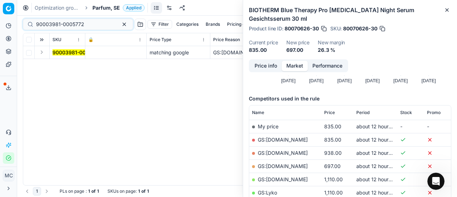
click at [43, 52] on button "Expand" at bounding box center [41, 52] width 9 height 9
click at [74, 62] on span "90003981-0005772" at bounding box center [76, 65] width 48 height 7
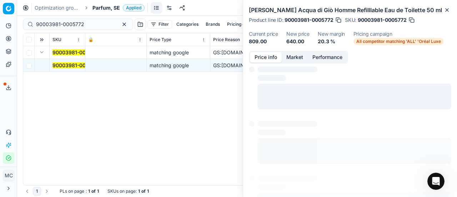
click at [270, 56] on button "Price info" at bounding box center [266, 57] width 32 height 10
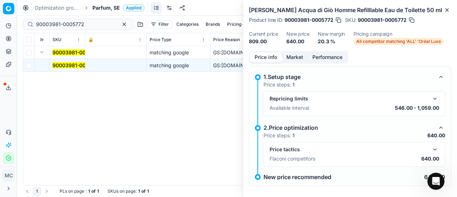
click at [430, 145] on button "button" at bounding box center [434, 149] width 9 height 9
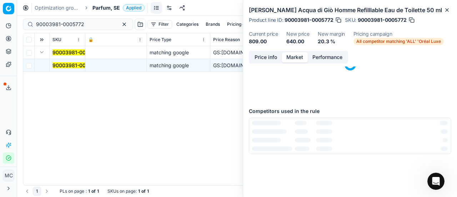
click at [296, 55] on button "Market" at bounding box center [295, 57] width 26 height 10
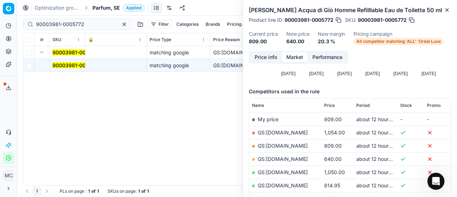
scroll to position [71, 0]
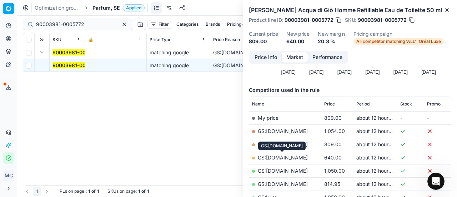
click at [302, 158] on link "GS:[DOMAIN_NAME]" at bounding box center [283, 157] width 50 height 6
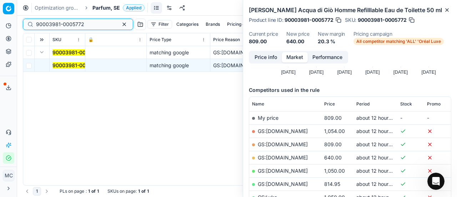
drag, startPoint x: 90, startPoint y: 22, endPoint x: 0, endPoint y: 26, distance: 89.6
click at [0, 26] on div "Pricing platform Analytics Pricing Product portfolio Templates Export service 2…" at bounding box center [228, 98] width 457 height 197
paste input "[US_EMPLOYER_IDENTIFICATION_NUMBER]"
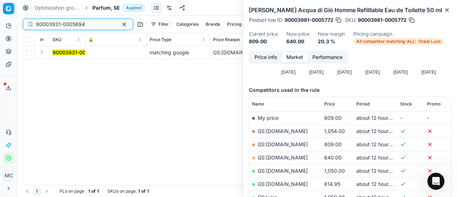
type input "90003931-0005694"
click at [44, 55] on button "Expand" at bounding box center [41, 52] width 9 height 9
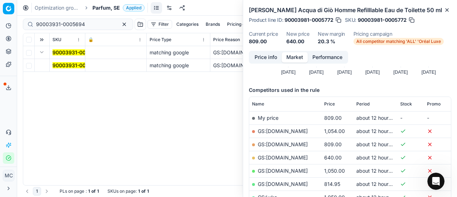
click at [71, 65] on mark "90003931-0005694" at bounding box center [76, 65] width 49 height 6
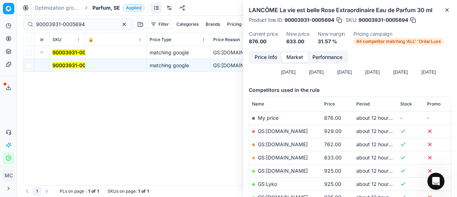
click at [272, 58] on button "Price info" at bounding box center [266, 57] width 32 height 10
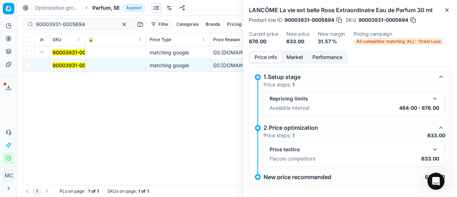
click at [430, 147] on button "button" at bounding box center [434, 149] width 9 height 9
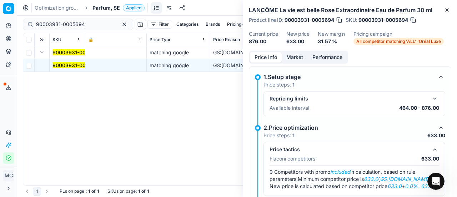
drag, startPoint x: 293, startPoint y: 51, endPoint x: 294, endPoint y: 57, distance: 6.2
click at [293, 52] on div "Price info Market Performance" at bounding box center [298, 57] width 99 height 13
click at [294, 57] on button "Market" at bounding box center [295, 57] width 26 height 10
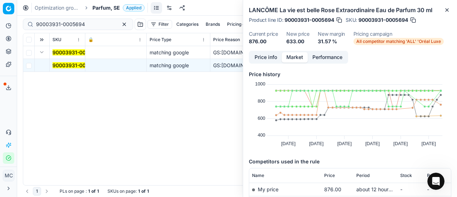
scroll to position [71, 0]
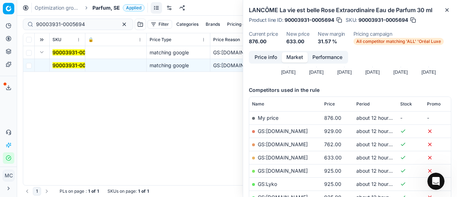
click at [297, 157] on link "GS:[DOMAIN_NAME]" at bounding box center [283, 157] width 50 height 6
click at [117, 5] on span "Parfum, SE" at bounding box center [105, 7] width 27 height 7
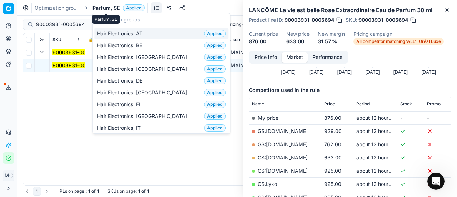
click at [117, 5] on span "Parfum, SE" at bounding box center [105, 7] width 27 height 7
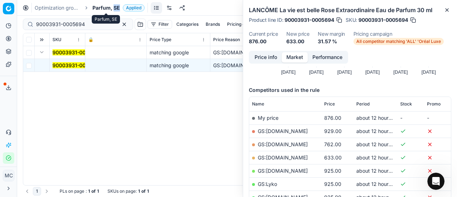
click at [117, 5] on span "Parfum, SE" at bounding box center [105, 7] width 27 height 7
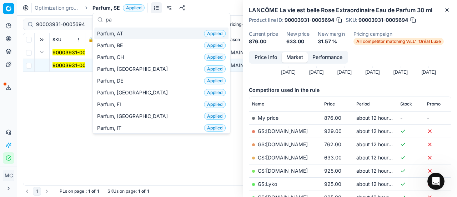
type input "par"
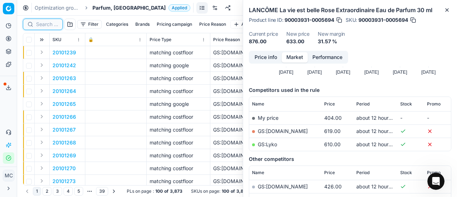
click at [44, 25] on input at bounding box center [47, 24] width 22 height 7
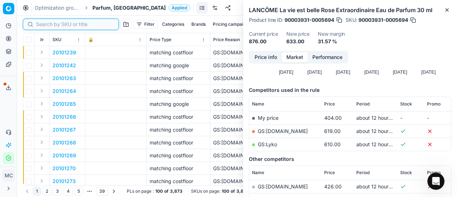
paste input "80041985-100"
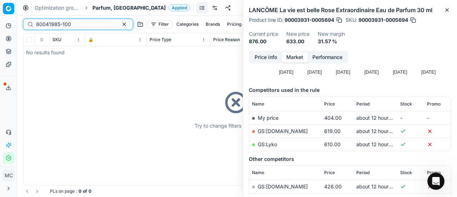
type input "80041985-100"
click at [112, 8] on span "Parfum, [GEOGRAPHIC_DATA]" at bounding box center [128, 7] width 73 height 7
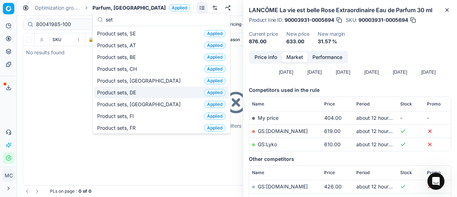
type input "set"
click at [139, 105] on div "Product sets, DK Applied" at bounding box center [161, 104] width 134 height 12
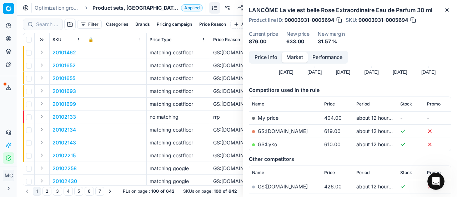
click at [42, 51] on button "Expand" at bounding box center [41, 52] width 9 height 9
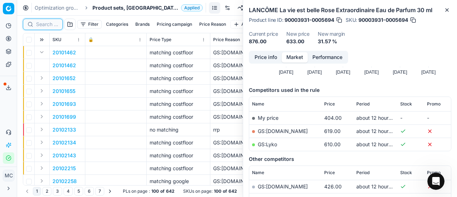
click at [49, 25] on input at bounding box center [47, 24] width 22 height 7
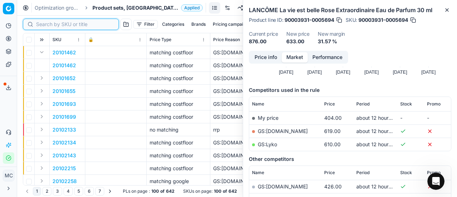
paste input "80041985-100"
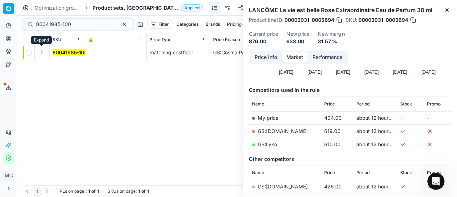
click at [45, 51] on button "Expand" at bounding box center [41, 52] width 9 height 9
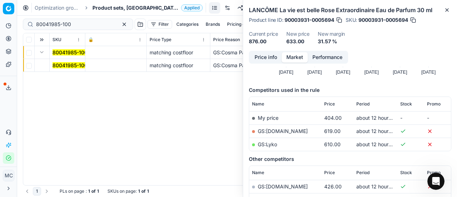
click at [57, 62] on span "80041985-100" at bounding box center [69, 65] width 35 height 7
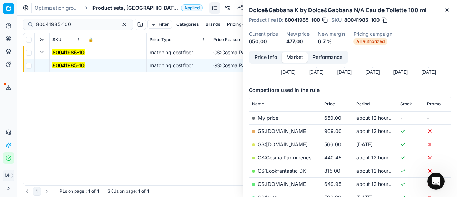
click at [281, 55] on button "Price info" at bounding box center [266, 57] width 32 height 10
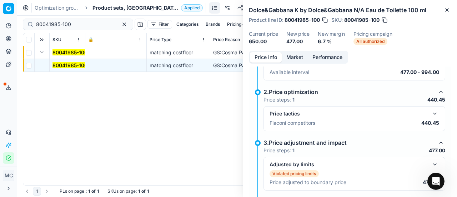
scroll to position [148, 0]
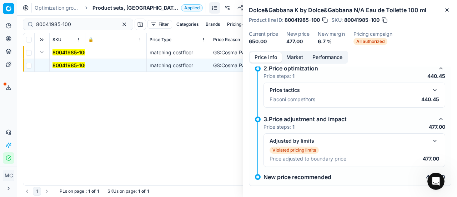
click at [431, 92] on button "button" at bounding box center [434, 90] width 9 height 9
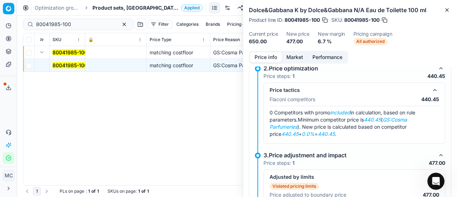
click at [298, 59] on button "Market" at bounding box center [295, 57] width 26 height 10
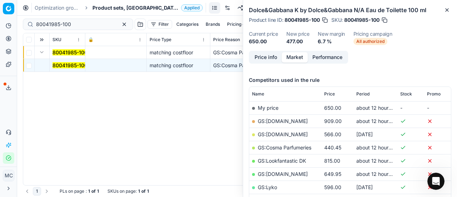
scroll to position [143, 0]
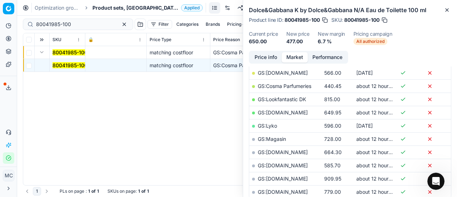
click at [297, 87] on link "GS:Cosma Parfumeries" at bounding box center [285, 86] width 54 height 6
drag, startPoint x: 81, startPoint y: 30, endPoint x: 0, endPoint y: 30, distance: 81.4
click at [0, 30] on div "Pricing platform Analytics Pricing Product portfolio Templates Export service 2…" at bounding box center [228, 98] width 457 height 197
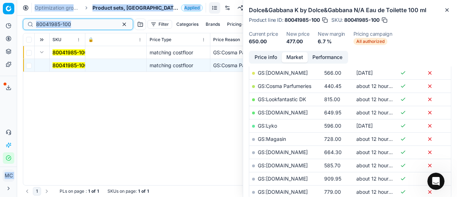
click at [81, 27] on input "80041985-100" at bounding box center [75, 24] width 78 height 7
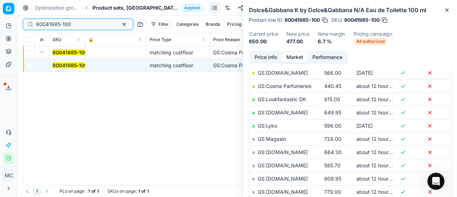
click at [0, 21] on div "Pricing platform Analytics Pricing Product portfolio Templates Export service 2…" at bounding box center [228, 98] width 457 height 197
drag, startPoint x: 75, startPoint y: 27, endPoint x: 0, endPoint y: 21, distance: 74.9
click at [0, 21] on div "Pricing platform Analytics Pricing Product portfolio Templates Export service 2…" at bounding box center [228, 98] width 457 height 197
paste input "90017364-002724"
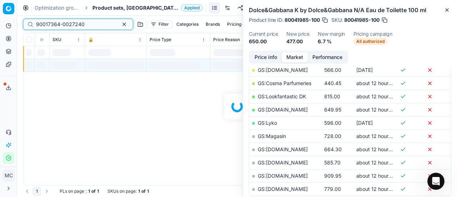
scroll to position [143, 0]
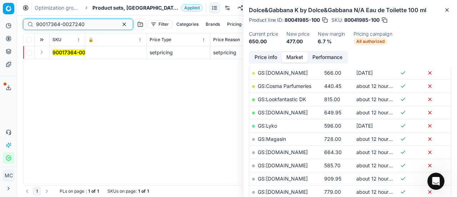
type input "90017364-0027240"
drag, startPoint x: 41, startPoint y: 54, endPoint x: 49, endPoint y: 58, distance: 8.1
click at [41, 54] on button "Expand" at bounding box center [41, 52] width 9 height 9
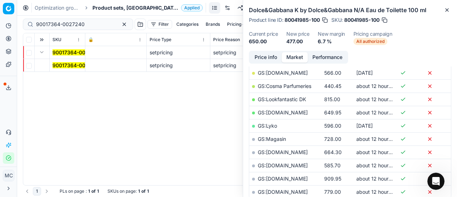
click at [55, 62] on mark "90017364-0027240" at bounding box center [76, 65] width 49 height 6
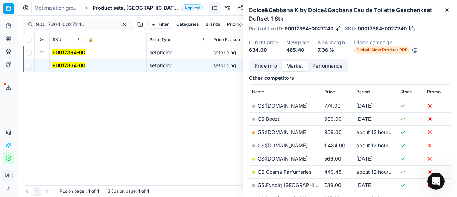
scroll to position [0, 0]
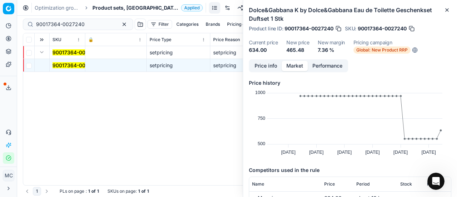
click at [268, 68] on button "Price info" at bounding box center [266, 66] width 32 height 10
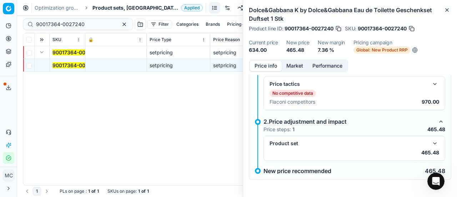
scroll to position [110, 0]
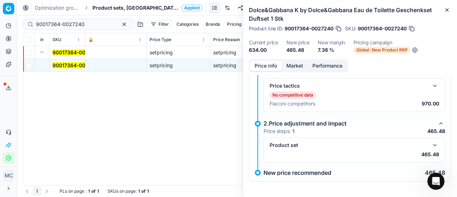
click at [430, 141] on button "button" at bounding box center [434, 145] width 9 height 9
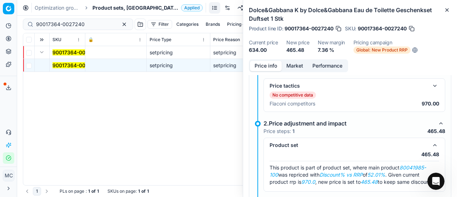
click at [299, 67] on button "Market" at bounding box center [295, 66] width 26 height 10
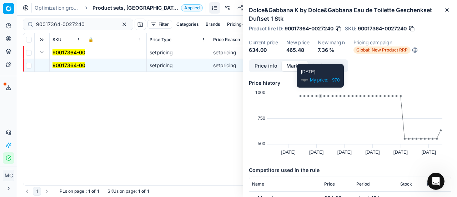
scroll to position [50, 0]
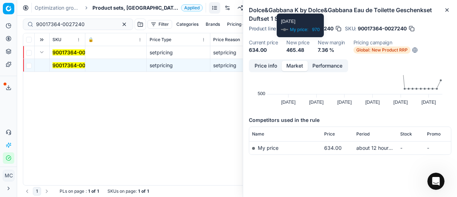
click at [268, 67] on button "Price info" at bounding box center [266, 66] width 32 height 10
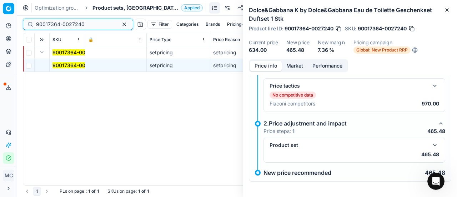
click at [91, 21] on input "90017364-0027240" at bounding box center [75, 24] width 78 height 7
click at [114, 10] on span "Product sets, [GEOGRAPHIC_DATA]" at bounding box center [135, 7] width 86 height 7
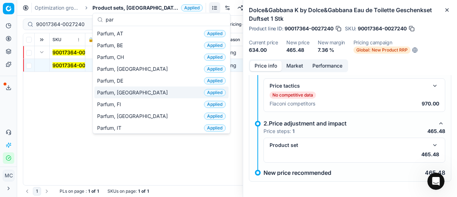
type input "par"
click at [129, 92] on div "Parfum, DK Applied" at bounding box center [161, 92] width 134 height 12
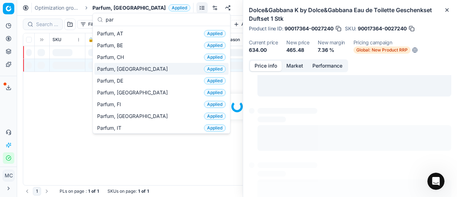
scroll to position [9, 0]
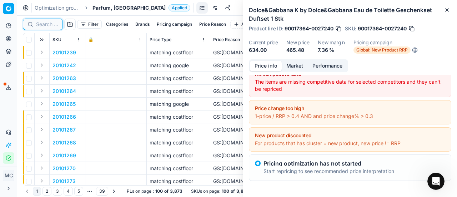
click at [46, 26] on input at bounding box center [47, 24] width 22 height 7
paste input "90007670-0011757"
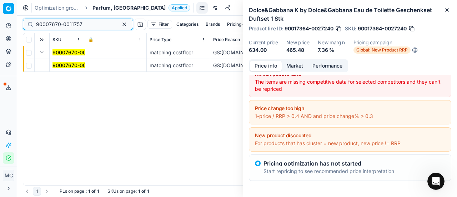
type input "90007670-0011757"
click at [57, 65] on mark "90007670-0011757" at bounding box center [75, 65] width 46 height 6
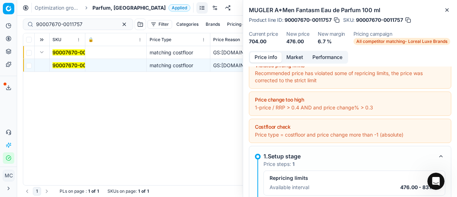
scroll to position [110, 0]
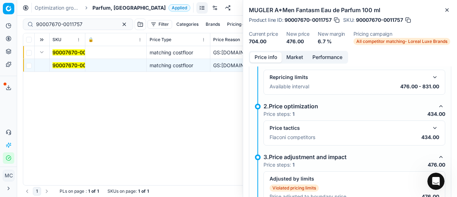
click at [430, 126] on button "button" at bounding box center [434, 127] width 9 height 9
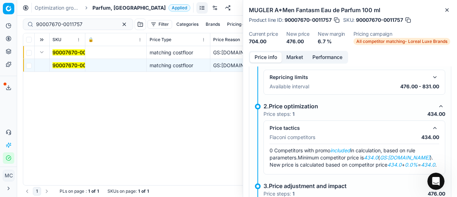
click at [291, 56] on button "Market" at bounding box center [295, 57] width 26 height 10
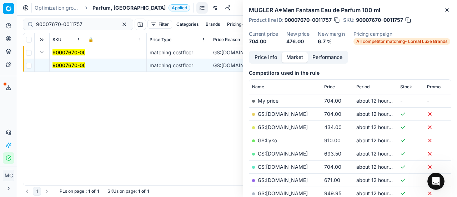
scroll to position [107, 0]
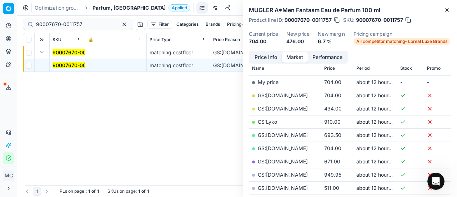
click at [289, 107] on link "GS:[DOMAIN_NAME]" at bounding box center [283, 108] width 50 height 6
click at [98, 7] on span "Parfum, [GEOGRAPHIC_DATA]" at bounding box center [128, 7] width 73 height 7
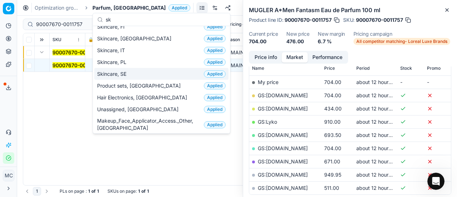
scroll to position [0, 0]
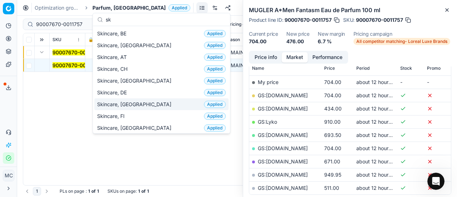
type input "sk"
click at [145, 106] on div "Skincare, DK Applied" at bounding box center [161, 104] width 134 height 12
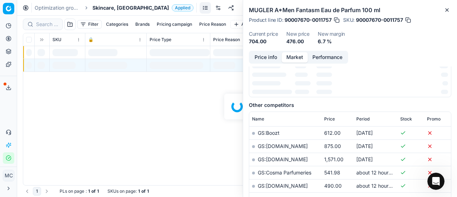
scroll to position [107, 0]
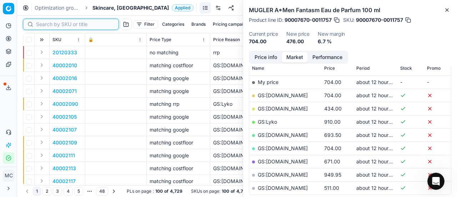
click at [49, 22] on input at bounding box center [75, 24] width 78 height 7
paste input "80051102-150"
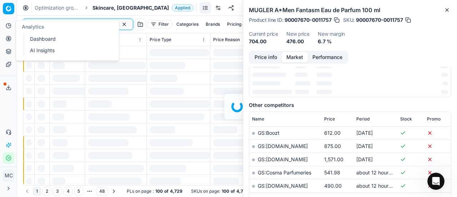
scroll to position [107, 0]
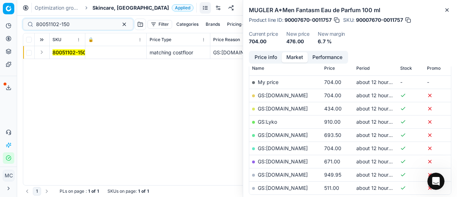
click at [44, 51] on button "Expand" at bounding box center [41, 52] width 9 height 9
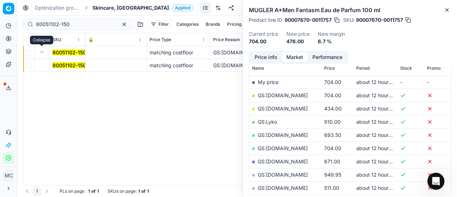
click at [62, 62] on mark "80051102-150" at bounding box center [69, 65] width 34 height 6
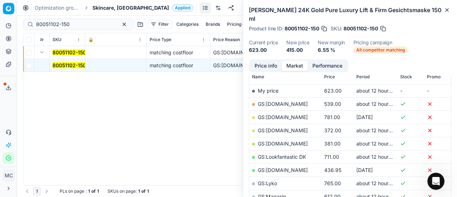
click at [282, 65] on button "Market" at bounding box center [295, 66] width 26 height 10
click at [268, 69] on button "Price info" at bounding box center [266, 66] width 32 height 10
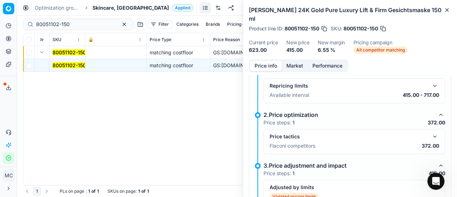
click at [430, 135] on button "button" at bounding box center [434, 136] width 9 height 9
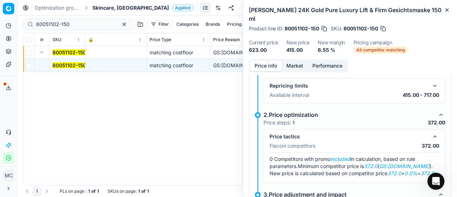
click at [298, 71] on div "Price info Market Performance" at bounding box center [298, 65] width 99 height 13
click at [298, 70] on button "Market" at bounding box center [295, 66] width 26 height 10
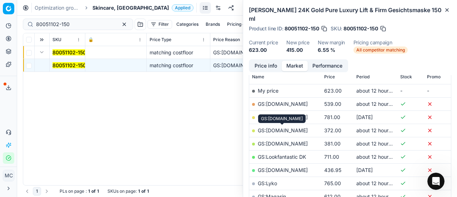
click at [294, 129] on link "GS:[DOMAIN_NAME]" at bounding box center [283, 130] width 50 height 6
click at [73, 67] on mark "80051102-150" at bounding box center [69, 65] width 34 height 6
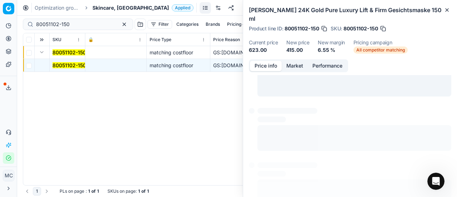
click at [267, 65] on button "Price info" at bounding box center [266, 66] width 32 height 10
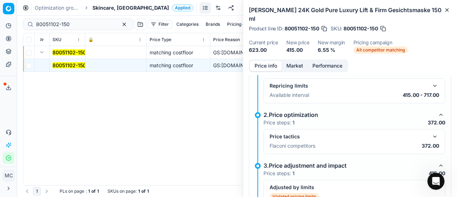
click at [430, 132] on button "button" at bounding box center [434, 136] width 9 height 9
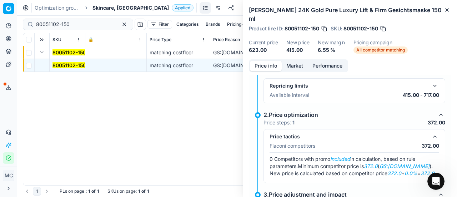
click at [430, 135] on button "button" at bounding box center [434, 136] width 9 height 9
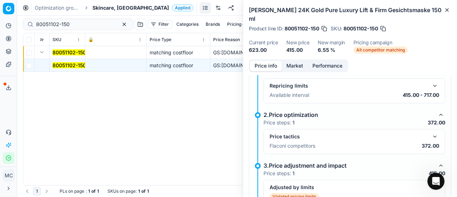
click at [435, 135] on div "Price tactics Flaconi competitors 372.00" at bounding box center [354, 141] width 182 height 25
click at [430, 134] on button "button" at bounding box center [434, 136] width 9 height 9
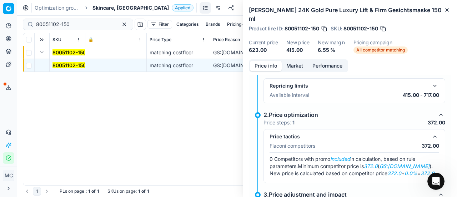
click at [299, 67] on button "Market" at bounding box center [295, 66] width 26 height 10
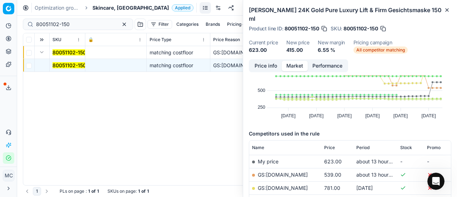
scroll to position [143, 0]
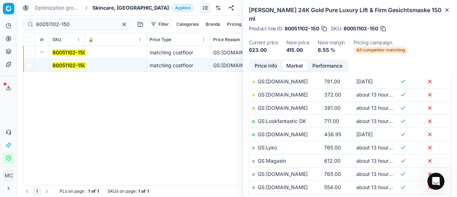
click at [297, 93] on link "GS:[DOMAIN_NAME]" at bounding box center [283, 94] width 50 height 6
click at [98, 8] on span "Skincare, [GEOGRAPHIC_DATA]" at bounding box center [130, 7] width 76 height 7
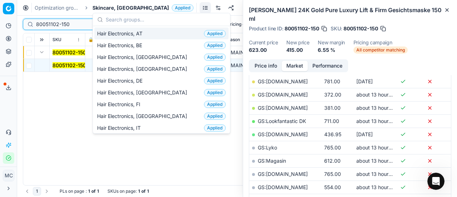
drag, startPoint x: 76, startPoint y: 23, endPoint x: 0, endPoint y: 19, distance: 76.1
click at [0, 19] on div "Pricing platform Analytics Pricing Product portfolio Templates Export service 2…" at bounding box center [228, 98] width 457 height 197
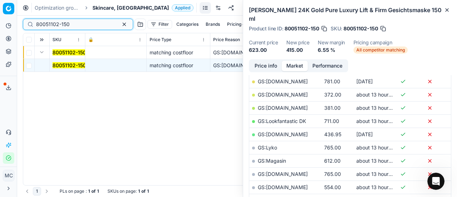
paste input "74852-1"
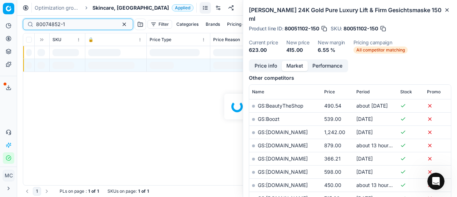
scroll to position [143, 0]
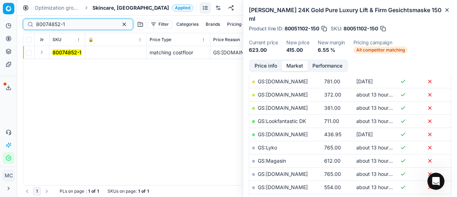
type input "80074852-1"
click at [40, 53] on button "Expand" at bounding box center [41, 52] width 9 height 9
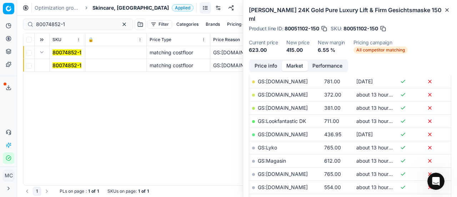
drag, startPoint x: 68, startPoint y: 67, endPoint x: 284, endPoint y: 67, distance: 215.9
click at [71, 67] on mark "80074852-1" at bounding box center [66, 65] width 29 height 6
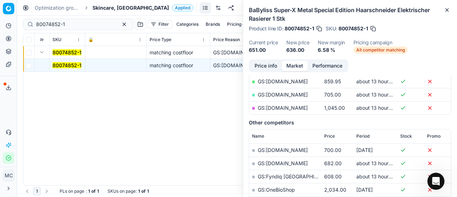
click at [271, 65] on button "Price info" at bounding box center [266, 66] width 32 height 10
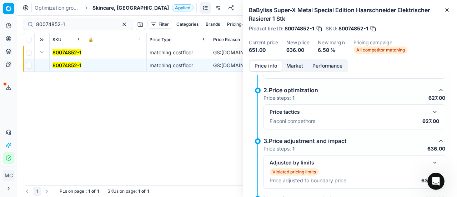
click at [430, 112] on button "button" at bounding box center [434, 111] width 9 height 9
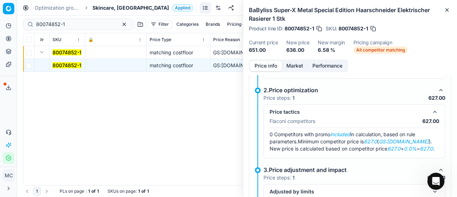
click at [290, 64] on button "Market" at bounding box center [295, 66] width 26 height 10
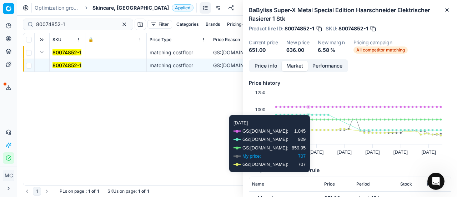
scroll to position [71, 0]
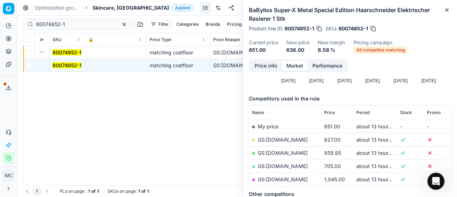
click at [295, 141] on link "GS:[DOMAIN_NAME]" at bounding box center [283, 139] width 50 height 6
click at [100, 4] on span "Skincare, [GEOGRAPHIC_DATA]" at bounding box center [130, 7] width 76 height 7
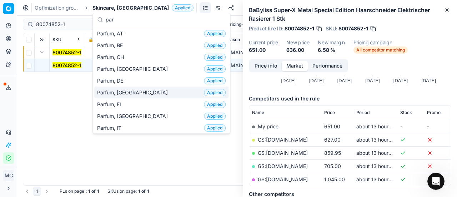
type input "par"
click at [145, 95] on div "Parfum, DK Applied" at bounding box center [161, 92] width 134 height 12
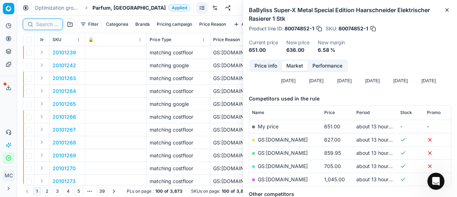
click at [40, 26] on input at bounding box center [47, 24] width 22 height 7
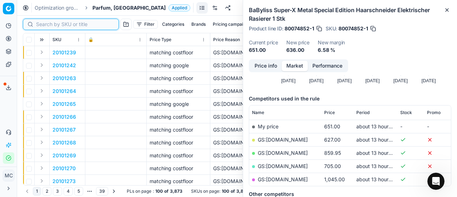
paste input "90004514-0006759"
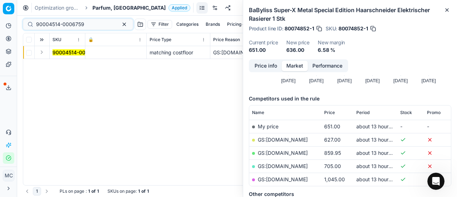
click at [43, 53] on button "Expand" at bounding box center [41, 52] width 9 height 9
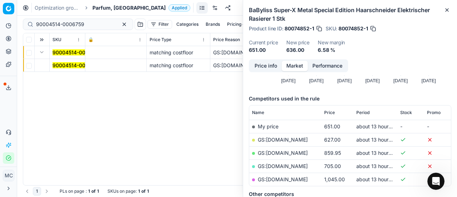
drag, startPoint x: 54, startPoint y: 65, endPoint x: 170, endPoint y: 64, distance: 115.3
click at [55, 65] on mark "90004514-0006759" at bounding box center [76, 65] width 48 height 6
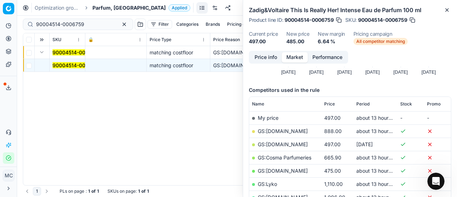
click at [265, 55] on button "Price info" at bounding box center [266, 57] width 32 height 10
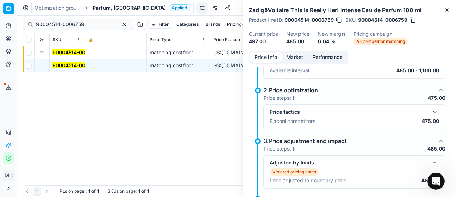
click at [430, 112] on button "button" at bounding box center [434, 111] width 9 height 9
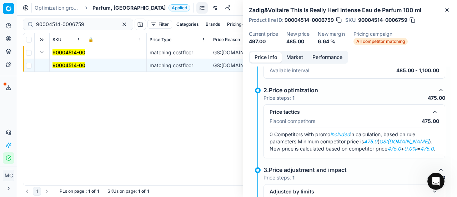
click at [299, 55] on button "Market" at bounding box center [295, 57] width 26 height 10
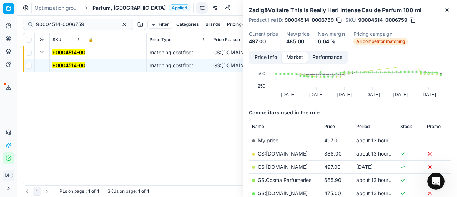
scroll to position [71, 0]
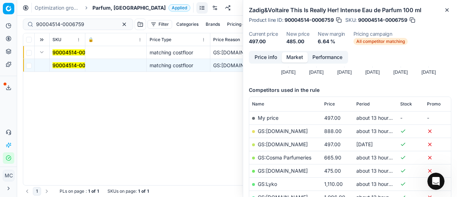
click at [280, 171] on link "GS:[DOMAIN_NAME]" at bounding box center [283, 170] width 50 height 6
drag, startPoint x: 90, startPoint y: 23, endPoint x: 0, endPoint y: 8, distance: 91.5
click at [0, 8] on div "Pricing platform Analytics Pricing Product portfolio Templates Export service 2…" at bounding box center [228, 98] width 457 height 197
paste input "80076971-50"
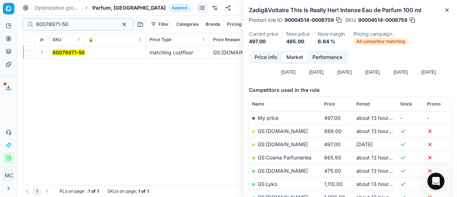
click at [44, 54] on button "Expand" at bounding box center [41, 52] width 9 height 9
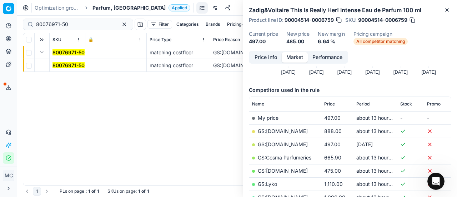
click at [61, 64] on mark "80076971-50" at bounding box center [68, 65] width 32 height 6
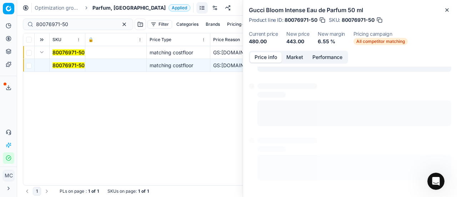
click at [271, 55] on button "Price info" at bounding box center [266, 57] width 32 height 10
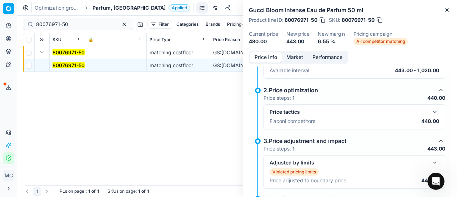
click at [432, 111] on button "button" at bounding box center [434, 111] width 9 height 9
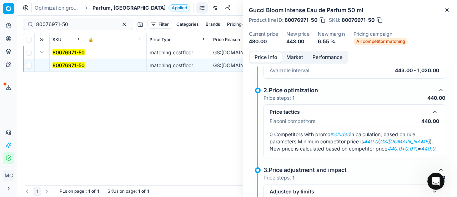
click at [293, 52] on button "Market" at bounding box center [295, 57] width 26 height 10
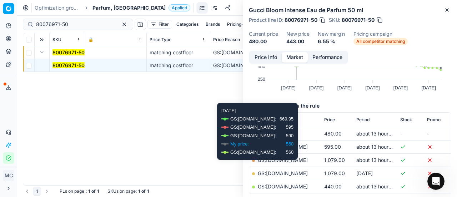
scroll to position [107, 0]
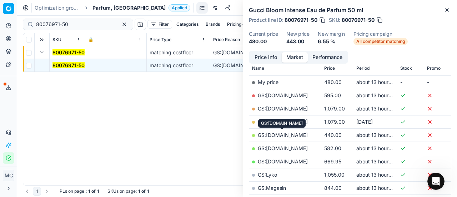
click at [286, 136] on link "GS:[DOMAIN_NAME]" at bounding box center [283, 135] width 50 height 6
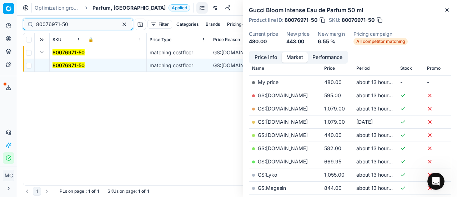
drag, startPoint x: 80, startPoint y: 22, endPoint x: 0, endPoint y: 35, distance: 80.9
click at [0, 34] on div "Pricing platform Analytics Pricing Product portfolio Templates Export service 2…" at bounding box center [228, 98] width 457 height 197
paste input "48676-9"
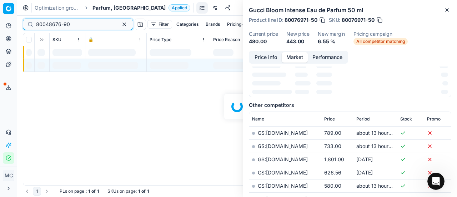
scroll to position [107, 0]
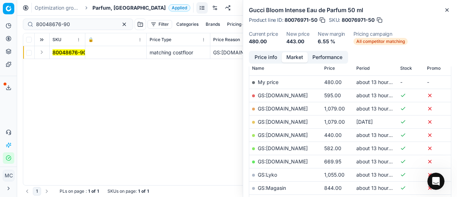
click at [40, 52] on button "Expand" at bounding box center [41, 52] width 9 height 9
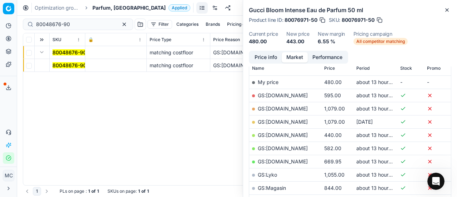
click at [60, 64] on mark "80048676-90" at bounding box center [69, 65] width 34 height 6
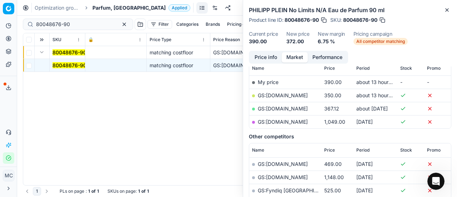
drag, startPoint x: 268, startPoint y: 59, endPoint x: 451, endPoint y: 117, distance: 192.2
click at [270, 60] on button "Price info" at bounding box center [266, 57] width 32 height 10
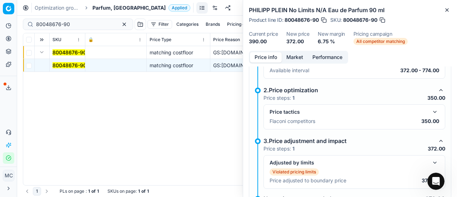
click at [430, 111] on button "button" at bounding box center [434, 111] width 9 height 9
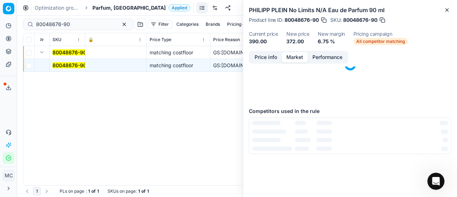
click at [296, 54] on button "Market" at bounding box center [295, 57] width 26 height 10
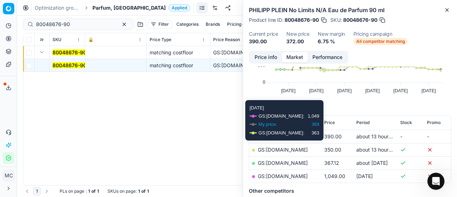
scroll to position [71, 0]
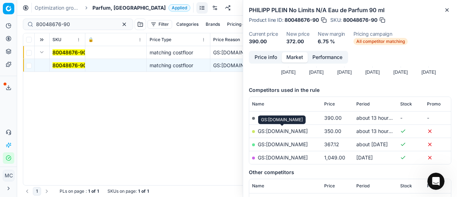
click at [292, 130] on link "GS:[DOMAIN_NAME]" at bounding box center [283, 131] width 50 height 6
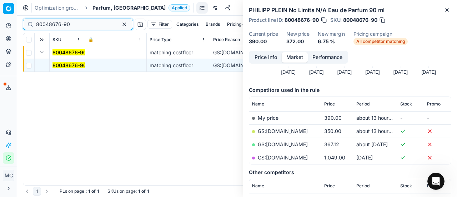
drag, startPoint x: 91, startPoint y: 25, endPoint x: 0, endPoint y: 30, distance: 91.5
click at [0, 29] on div "Pricing platform Analytics Pricing Product portfolio Templates Export service 2…" at bounding box center [228, 98] width 457 height 197
paste input "90007351-001124"
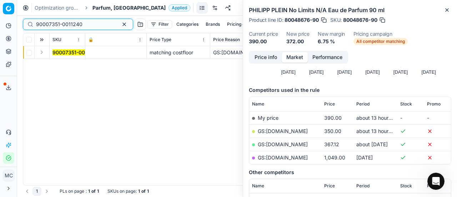
type input "90007351-0011240"
click at [42, 55] on button "Expand" at bounding box center [41, 52] width 9 height 9
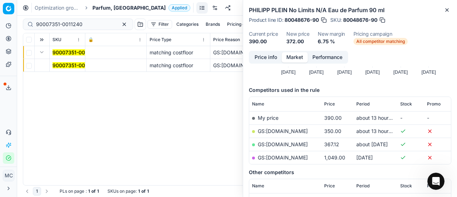
click at [60, 64] on mark "90007351-0011240" at bounding box center [75, 65] width 46 height 6
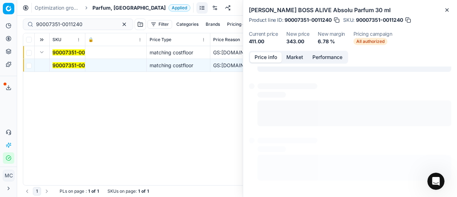
drag, startPoint x: 259, startPoint y: 55, endPoint x: 456, endPoint y: 135, distance: 212.9
click at [260, 56] on button "Price info" at bounding box center [266, 57] width 32 height 10
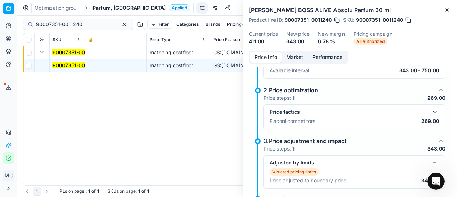
click at [431, 115] on button "button" at bounding box center [434, 111] width 9 height 9
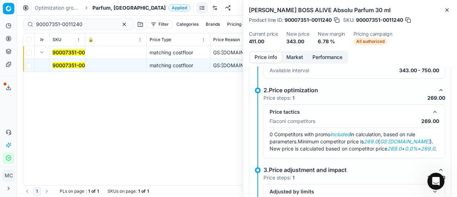
click at [292, 60] on button "Market" at bounding box center [295, 57] width 26 height 10
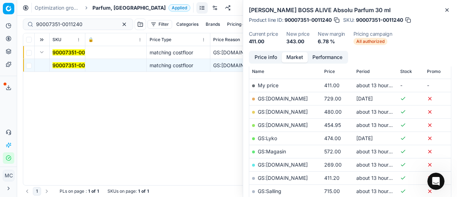
scroll to position [107, 0]
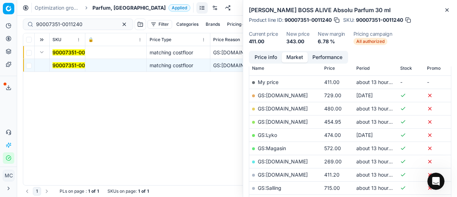
click at [283, 160] on link "GS:[DOMAIN_NAME]" at bounding box center [283, 161] width 50 height 6
click at [111, 9] on span "Parfum, [GEOGRAPHIC_DATA]" at bounding box center [128, 7] width 73 height 7
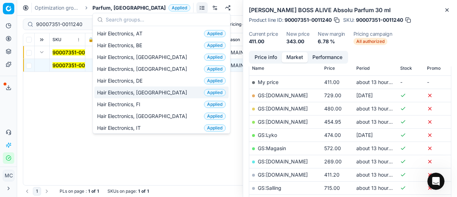
click at [149, 91] on div "Hair Electronics, DK Applied" at bounding box center [161, 92] width 134 height 12
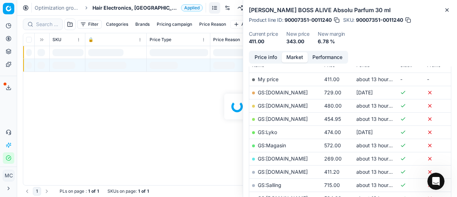
scroll to position [107, 0]
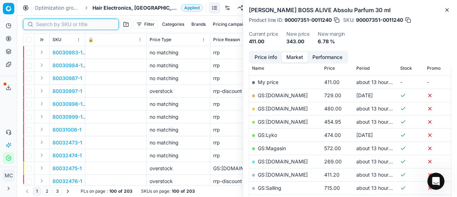
click at [42, 24] on input at bounding box center [75, 24] width 78 height 7
paste input "80059137-1"
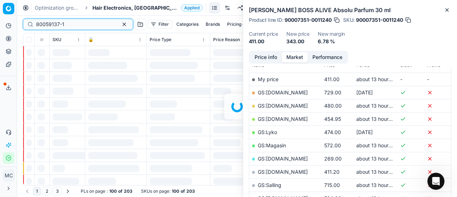
scroll to position [107, 0]
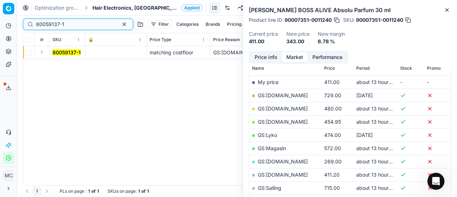
type input "80059137-1"
click at [45, 51] on button "Expand" at bounding box center [41, 52] width 9 height 9
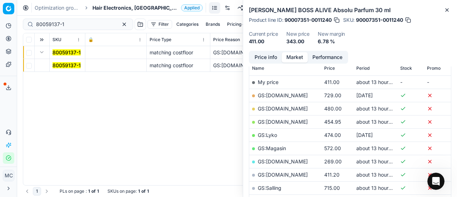
click at [62, 67] on mark "80059137-1" at bounding box center [66, 65] width 28 height 6
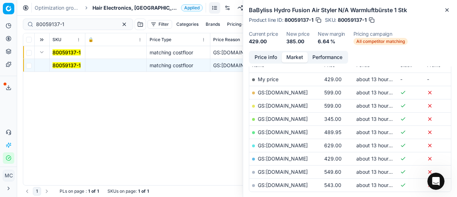
scroll to position [0, 0]
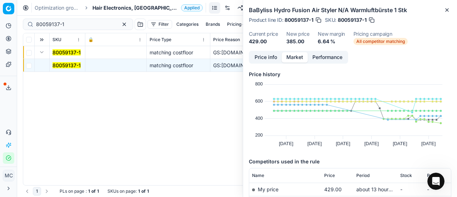
click at [258, 59] on button "Price info" at bounding box center [266, 57] width 32 height 10
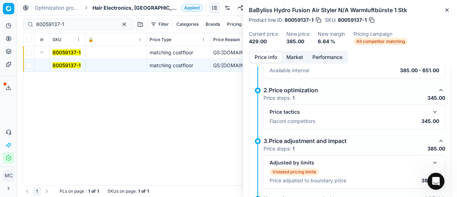
click at [432, 112] on button "button" at bounding box center [434, 111] width 9 height 9
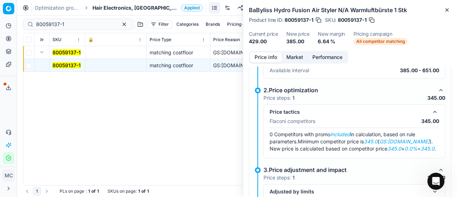
click at [290, 56] on button "Market" at bounding box center [295, 57] width 26 height 10
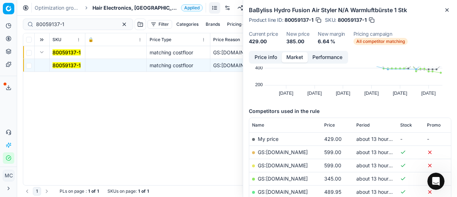
scroll to position [71, 0]
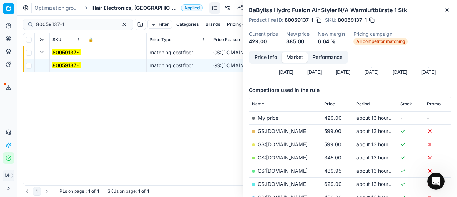
click at [296, 158] on link "GS:[DOMAIN_NAME]" at bounding box center [283, 157] width 50 height 6
click at [109, 4] on span "Hair Electronics, [GEOGRAPHIC_DATA]" at bounding box center [135, 7] width 86 height 7
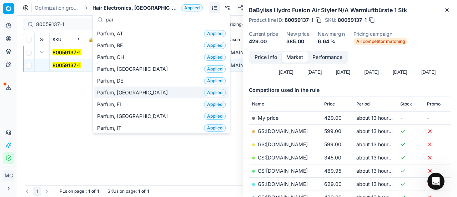
type input "par"
click at [118, 92] on span "Parfum, [GEOGRAPHIC_DATA]" at bounding box center [134, 92] width 74 height 7
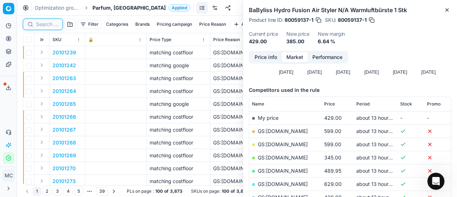
click at [46, 24] on input at bounding box center [47, 24] width 22 height 7
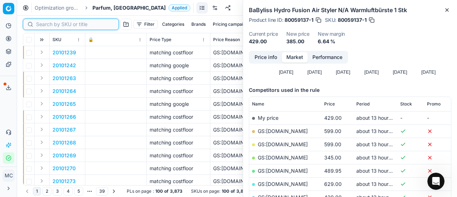
paste input "90001699-0002405"
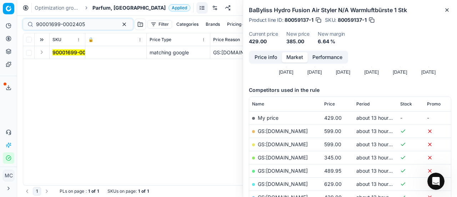
click at [42, 55] on button "Expand" at bounding box center [41, 52] width 9 height 9
click at [70, 68] on span "90001699-0002405" at bounding box center [76, 65] width 49 height 7
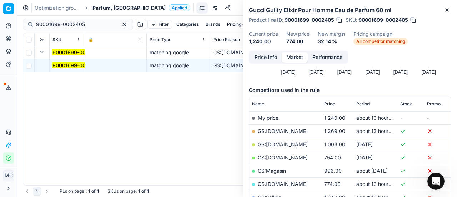
click at [260, 59] on button "Price info" at bounding box center [266, 57] width 32 height 10
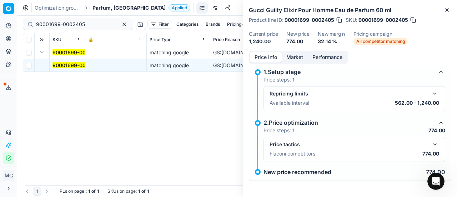
click at [430, 140] on button "button" at bounding box center [434, 144] width 9 height 9
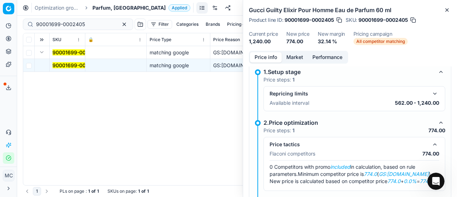
click at [292, 59] on button "Market" at bounding box center [295, 57] width 26 height 10
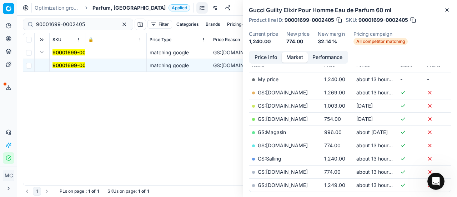
scroll to position [143, 0]
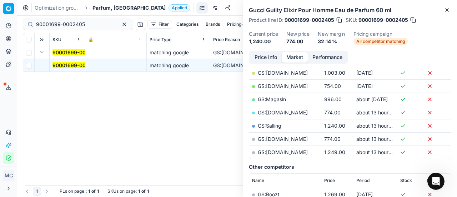
click at [299, 137] on link "GS:[DOMAIN_NAME]" at bounding box center [283, 139] width 50 height 6
drag, startPoint x: 96, startPoint y: 20, endPoint x: 0, endPoint y: 18, distance: 95.7
click at [0, 19] on div "Pricing platform Analytics Pricing Product portfolio Templates Export service 2…" at bounding box center [228, 98] width 457 height 197
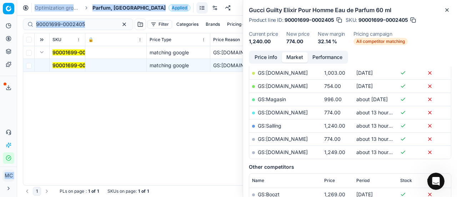
click at [90, 28] on div "90001699-0002405" at bounding box center [78, 24] width 110 height 11
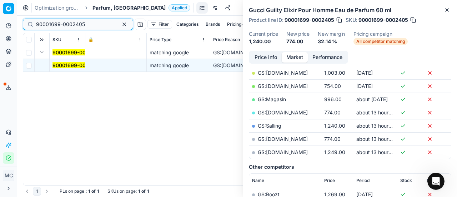
click at [0, 27] on div "Pricing platform Analytics Pricing Product portfolio Templates Export service 2…" at bounding box center [228, 98] width 457 height 197
paste input "7350-0011241"
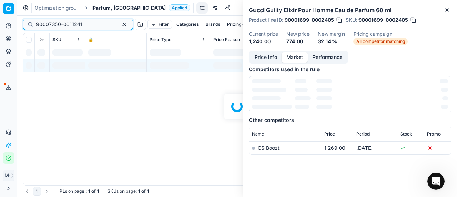
scroll to position [143, 0]
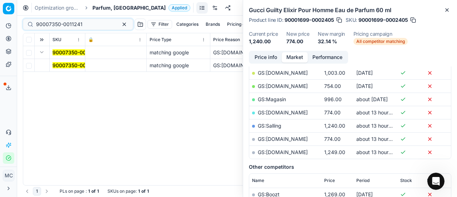
click at [62, 67] on mark "90007350-0011241" at bounding box center [75, 65] width 46 height 6
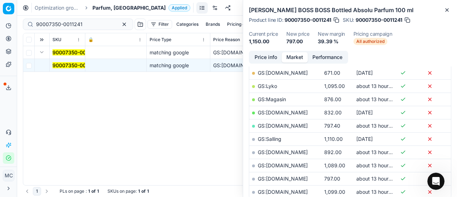
click at [270, 56] on button "Price info" at bounding box center [266, 57] width 32 height 10
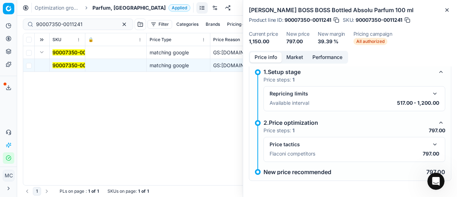
click at [431, 142] on button "button" at bounding box center [434, 144] width 9 height 9
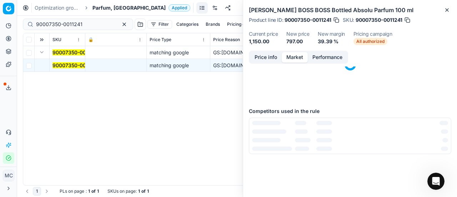
click at [290, 59] on button "Market" at bounding box center [295, 57] width 26 height 10
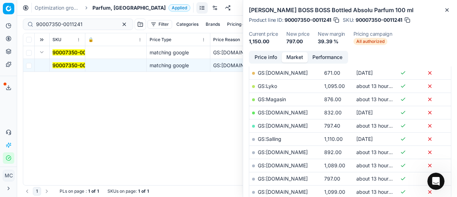
click at [283, 122] on link "GS:[DOMAIN_NAME]" at bounding box center [283, 125] width 50 height 6
click at [304, 177] on link "GS:[DOMAIN_NAME]" at bounding box center [283, 178] width 50 height 6
drag, startPoint x: 89, startPoint y: 23, endPoint x: 0, endPoint y: 19, distance: 89.3
click at [0, 15] on div "Pricing platform Analytics Pricing Product portfolio Templates Export service 2…" at bounding box center [228, 98] width 457 height 197
paste input "10672-0016752"
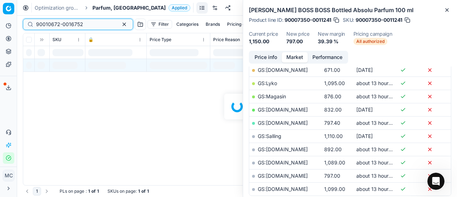
scroll to position [143, 0]
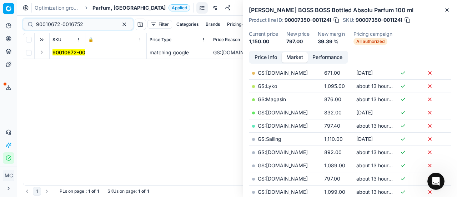
click at [41, 52] on button "Expand" at bounding box center [41, 52] width 9 height 9
click at [64, 67] on mark "90010672-0016752" at bounding box center [75, 65] width 47 height 6
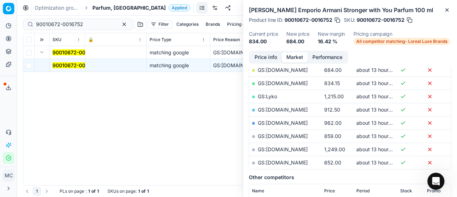
scroll to position [0, 0]
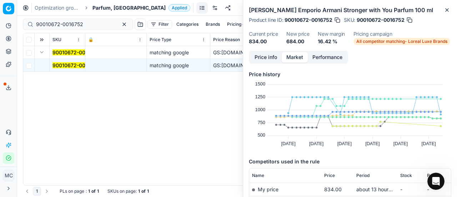
click at [259, 56] on button "Price info" at bounding box center [266, 57] width 32 height 10
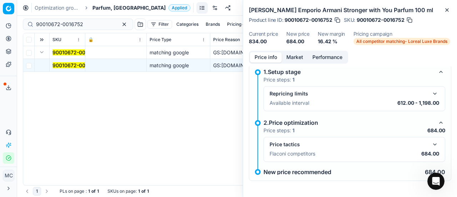
click at [430, 143] on button "button" at bounding box center [434, 144] width 9 height 9
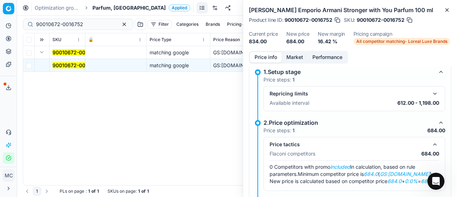
click at [292, 60] on button "Market" at bounding box center [295, 57] width 26 height 10
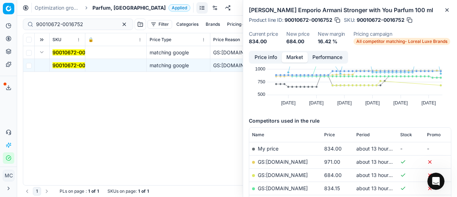
scroll to position [71, 0]
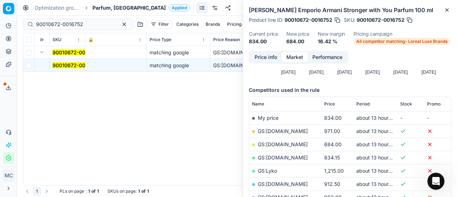
click at [288, 141] on link "GS:[DOMAIN_NAME]" at bounding box center [283, 144] width 50 height 6
drag, startPoint x: 96, startPoint y: 26, endPoint x: 0, endPoint y: 20, distance: 95.8
click at [0, 21] on div "Pricing platform Analytics Pricing Product portfolio Templates Export service 2…" at bounding box center [228, 98] width 457 height 197
click at [92, 25] on input "90010672-0016752" at bounding box center [75, 24] width 78 height 7
click at [0, 31] on div "Pricing platform Analytics Pricing Product portfolio Templates Export service 2…" at bounding box center [228, 98] width 457 height 197
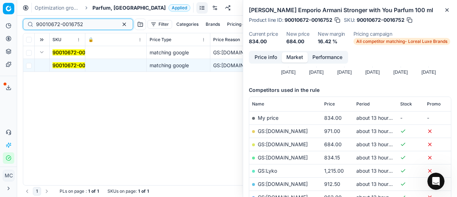
paste input "80068381-90"
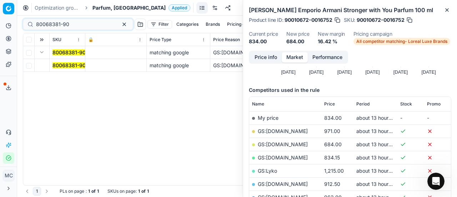
click at [45, 52] on button "Expand" at bounding box center [41, 52] width 9 height 9
click at [44, 50] on button "Expand" at bounding box center [41, 52] width 9 height 9
drag, startPoint x: 62, startPoint y: 63, endPoint x: 279, endPoint y: 62, distance: 216.3
click at [64, 63] on mark "80068381-90" at bounding box center [68, 65] width 33 height 6
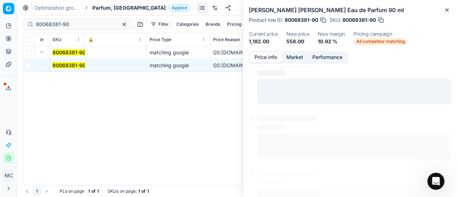
click at [271, 56] on button "Price info" at bounding box center [266, 57] width 32 height 10
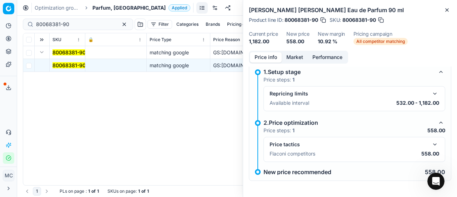
click at [430, 144] on button "button" at bounding box center [434, 144] width 9 height 9
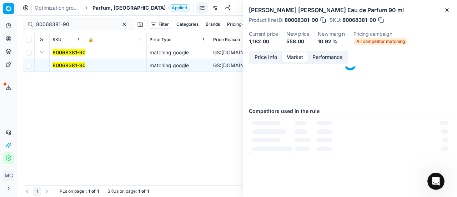
click at [303, 57] on button "Market" at bounding box center [295, 57] width 26 height 10
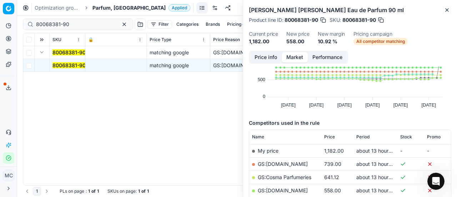
scroll to position [71, 0]
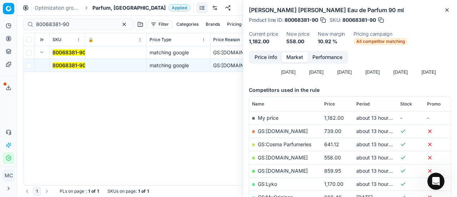
click at [285, 156] on link "GS:[DOMAIN_NAME]" at bounding box center [283, 157] width 50 height 6
drag, startPoint x: 76, startPoint y: 27, endPoint x: 0, endPoint y: 29, distance: 75.7
click at [0, 27] on div "Pricing platform Analytics Pricing Product portfolio Templates Export service 2…" at bounding box center [228, 98] width 457 height 197
paste input "90011212-0017731"
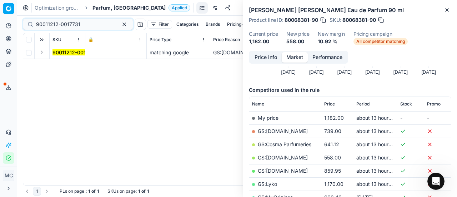
click at [42, 51] on button "Expand" at bounding box center [41, 52] width 9 height 9
drag, startPoint x: 63, startPoint y: 65, endPoint x: 285, endPoint y: 49, distance: 223.3
click at [64, 65] on mark "90011212-0017731" at bounding box center [74, 65] width 44 height 6
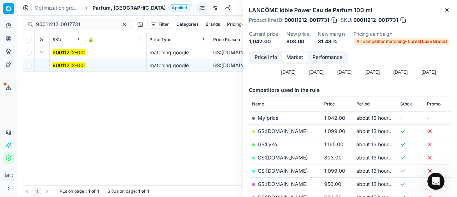
click at [261, 55] on button "Price info" at bounding box center [266, 57] width 32 height 10
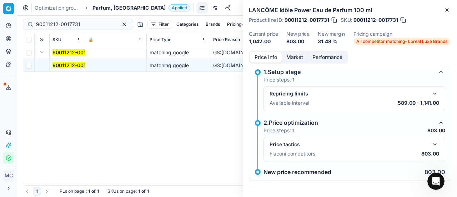
click at [430, 145] on button "button" at bounding box center [434, 144] width 9 height 9
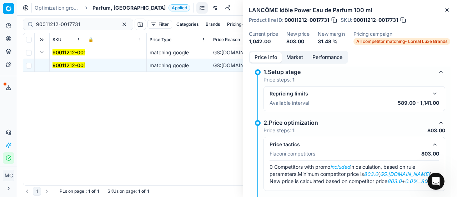
click at [290, 55] on button "Market" at bounding box center [295, 57] width 26 height 10
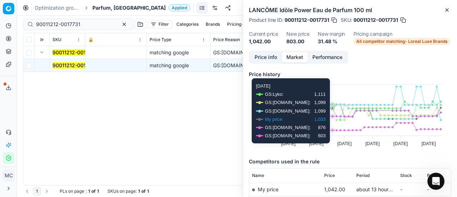
scroll to position [71, 0]
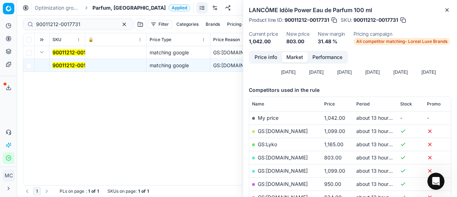
click at [283, 157] on link "GS:[DOMAIN_NAME]" at bounding box center [283, 157] width 50 height 6
drag, startPoint x: 85, startPoint y: 22, endPoint x: 0, endPoint y: 14, distance: 85.3
click at [0, 14] on div "Pricing platform Analytics Pricing Product portfolio Templates Export service 2…" at bounding box center [228, 98] width 457 height 197
paste input "80036741-100"
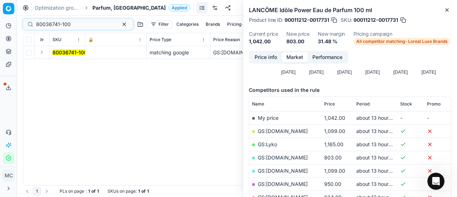
click at [47, 52] on td at bounding box center [42, 52] width 15 height 13
click at [42, 52] on button "Expand" at bounding box center [41, 52] width 9 height 9
drag, startPoint x: 70, startPoint y: 66, endPoint x: 176, endPoint y: 69, distance: 106.4
click at [72, 67] on mark "80036741-100" at bounding box center [69, 65] width 35 height 6
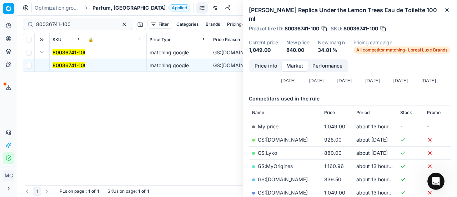
click at [261, 63] on button "Price info" at bounding box center [266, 66] width 32 height 10
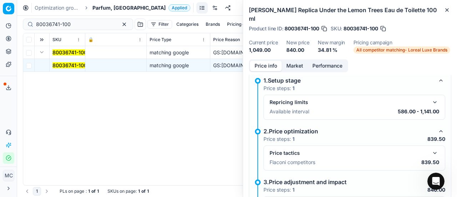
click at [431, 151] on button "button" at bounding box center [434, 152] width 9 height 9
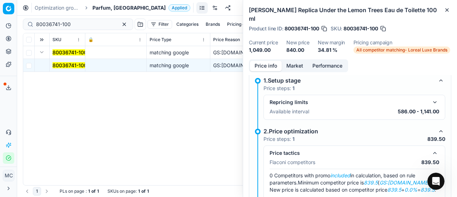
click at [301, 68] on button "Market" at bounding box center [295, 66] width 26 height 10
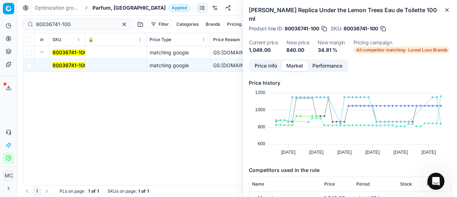
scroll to position [71, 0]
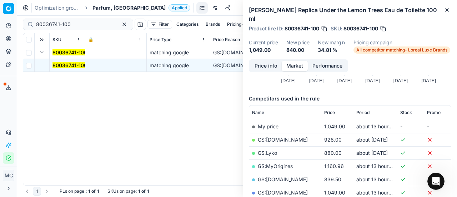
click at [286, 177] on link "GS:[DOMAIN_NAME]" at bounding box center [283, 179] width 50 height 6
drag, startPoint x: 81, startPoint y: 26, endPoint x: 0, endPoint y: 34, distance: 81.4
click at [0, 30] on div "Pricing platform Analytics Pricing Product portfolio Templates Export service 2…" at bounding box center [228, 98] width 457 height 197
paste input "90011212-001774"
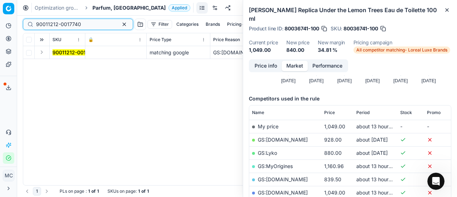
type input "90011212-0017740"
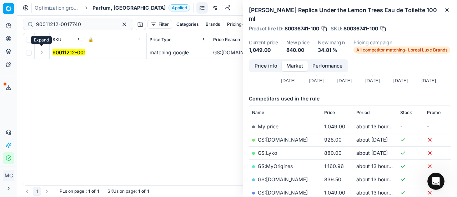
click at [40, 54] on button "Expand" at bounding box center [41, 52] width 9 height 9
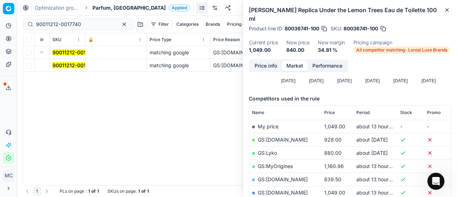
click at [70, 70] on td "90011212-0017740" at bounding box center [68, 65] width 36 height 13
click at [70, 65] on mark "90011212-0017740" at bounding box center [74, 65] width 45 height 6
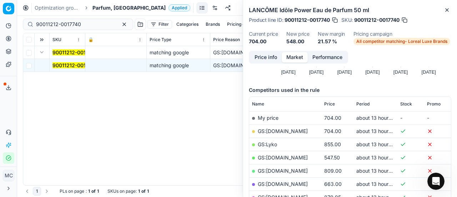
click at [260, 62] on button "Price info" at bounding box center [266, 57] width 32 height 10
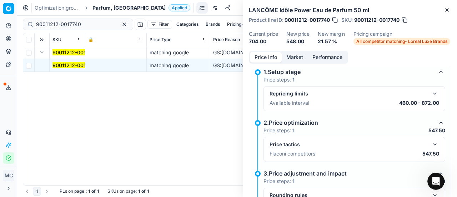
click at [430, 143] on button "button" at bounding box center [434, 144] width 9 height 9
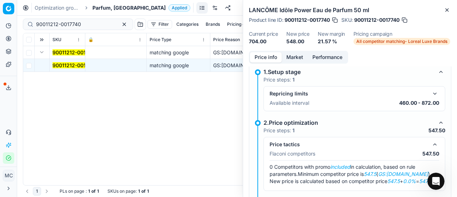
click at [293, 57] on button "Market" at bounding box center [295, 57] width 26 height 10
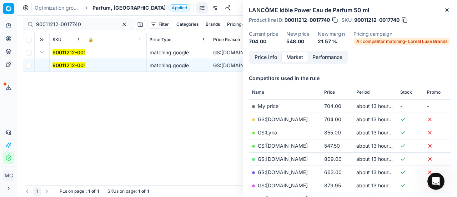
scroll to position [107, 0]
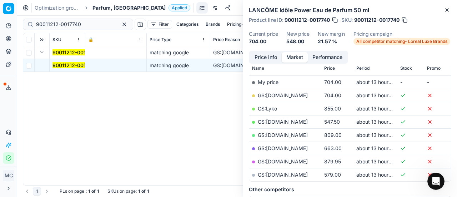
click at [293, 122] on link "GS:[DOMAIN_NAME]" at bounding box center [283, 121] width 50 height 6
drag, startPoint x: 94, startPoint y: 13, endPoint x: 101, endPoint y: 10, distance: 7.3
click at [96, 12] on div "Optimization groups Parfum, DK Applied Discard Download report" at bounding box center [237, 8] width 440 height 16
click at [103, 10] on span "Parfum, [GEOGRAPHIC_DATA]" at bounding box center [128, 7] width 73 height 7
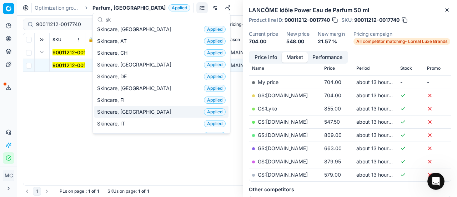
scroll to position [0, 0]
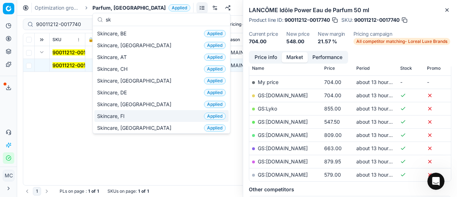
type input "sk"
click at [136, 114] on div "Skincare, FI Applied" at bounding box center [161, 116] width 134 height 12
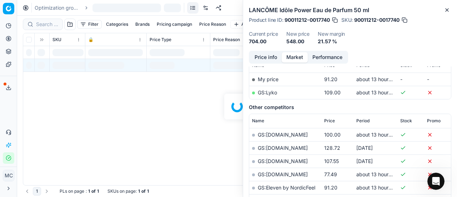
scroll to position [107, 0]
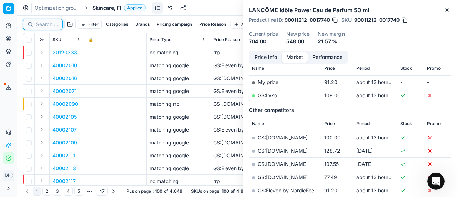
click at [47, 24] on input at bounding box center [47, 24] width 22 height 7
paste input "80054706-1"
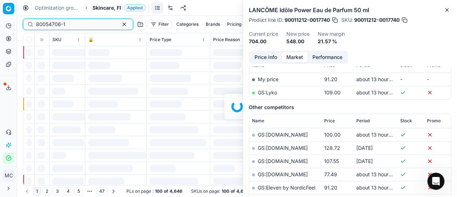
scroll to position [107, 0]
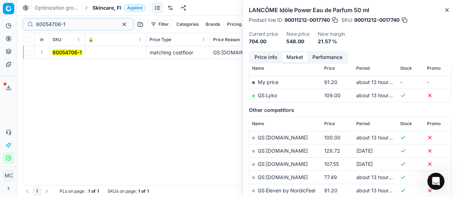
click at [40, 54] on button "Expand" at bounding box center [41, 52] width 9 height 9
drag, startPoint x: 64, startPoint y: 66, endPoint x: 196, endPoint y: 66, distance: 132.4
click at [65, 66] on mark "80054706-1" at bounding box center [66, 65] width 29 height 6
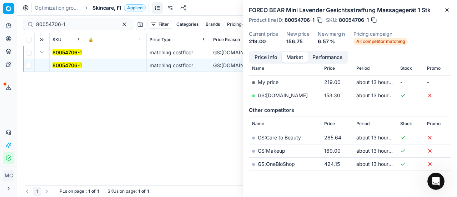
click at [262, 57] on button "Price info" at bounding box center [266, 57] width 32 height 10
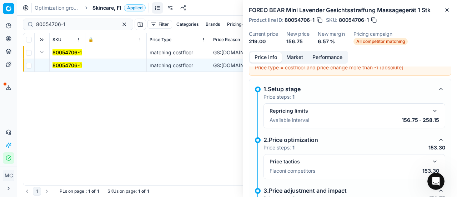
click at [430, 160] on button "button" at bounding box center [434, 161] width 9 height 9
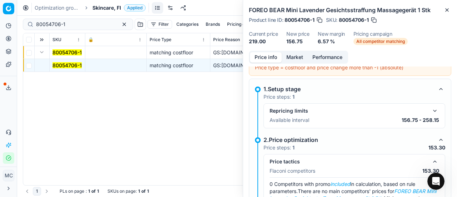
scroll to position [148, 0]
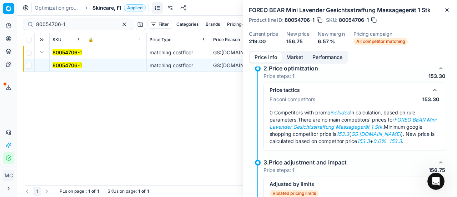
click at [299, 57] on button "Market" at bounding box center [295, 57] width 26 height 10
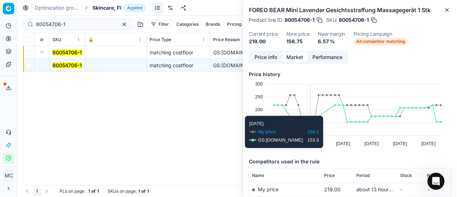
scroll to position [107, 0]
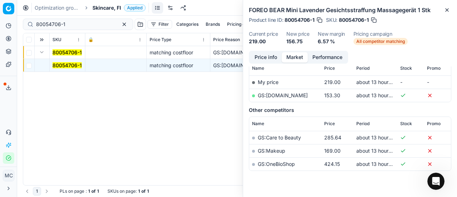
click at [278, 95] on link "GS:[DOMAIN_NAME]" at bounding box center [283, 95] width 50 height 6
drag, startPoint x: 79, startPoint y: 27, endPoint x: 12, endPoint y: 17, distance: 67.1
click at [0, 17] on div "Pricing platform Analytics Pricing Product portfolio Templates Export service 2…" at bounding box center [228, 98] width 457 height 197
paste input "75670"
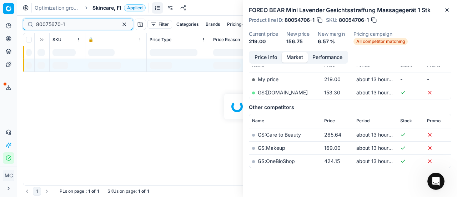
scroll to position [107, 0]
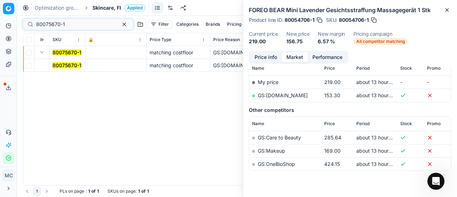
click at [55, 64] on mark "80075670-1" at bounding box center [66, 65] width 29 height 6
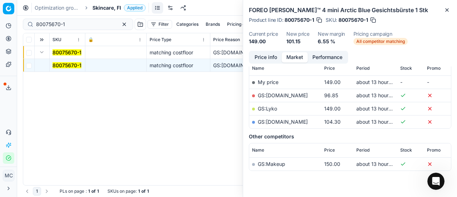
click at [266, 59] on button "Price info" at bounding box center [266, 57] width 32 height 10
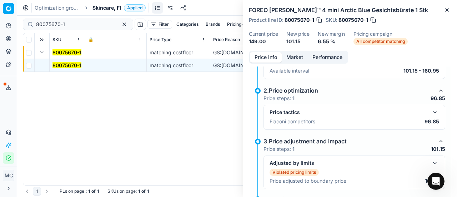
click at [430, 113] on button "button" at bounding box center [434, 112] width 9 height 9
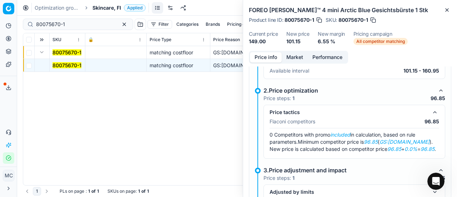
click at [292, 55] on button "Market" at bounding box center [295, 57] width 26 height 10
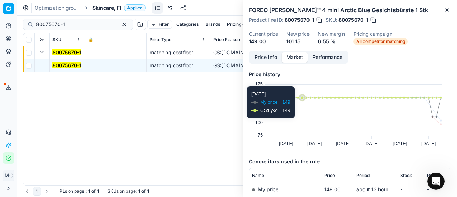
scroll to position [107, 0]
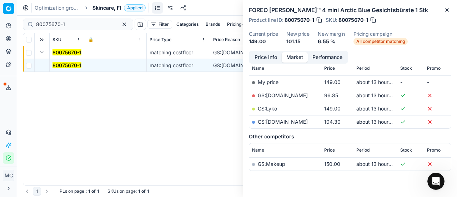
click at [288, 95] on link "GS:[DOMAIN_NAME]" at bounding box center [283, 95] width 50 height 6
drag, startPoint x: 74, startPoint y: 24, endPoint x: 0, endPoint y: 25, distance: 73.5
click at [0, 25] on div "Pricing platform Analytics Pricing Product portfolio Templates Export service 2…" at bounding box center [228, 98] width 457 height 197
paste input "90011202-001772"
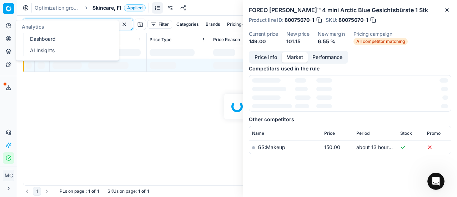
scroll to position [107, 0]
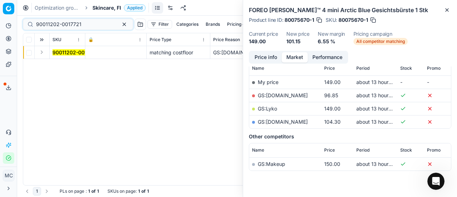
click at [41, 53] on button "Expand" at bounding box center [41, 52] width 9 height 9
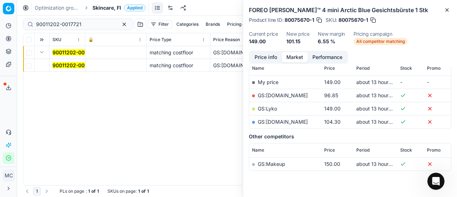
click at [69, 65] on mark "90011202-0017721" at bounding box center [74, 65] width 45 height 6
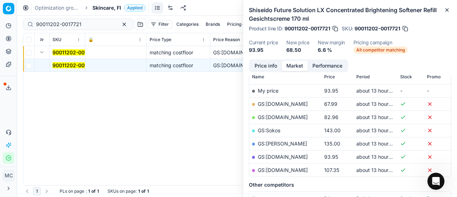
click at [271, 61] on button "Price info" at bounding box center [266, 66] width 32 height 10
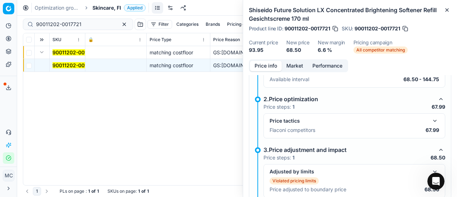
click at [430, 120] on button "button" at bounding box center [434, 120] width 9 height 9
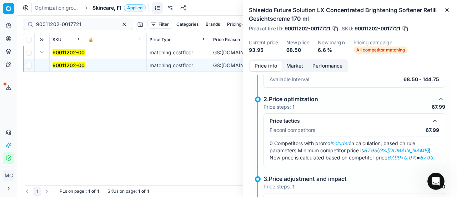
click at [293, 63] on button "Market" at bounding box center [295, 66] width 26 height 10
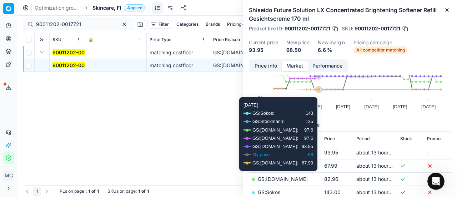
scroll to position [71, 0]
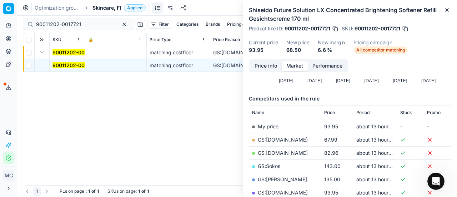
click at [285, 138] on link "GS:[DOMAIN_NAME]" at bounding box center [283, 139] width 50 height 6
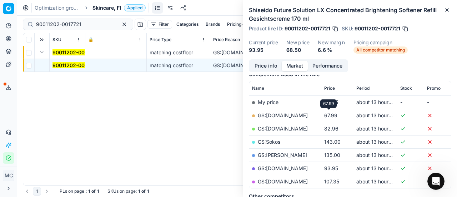
scroll to position [107, 0]
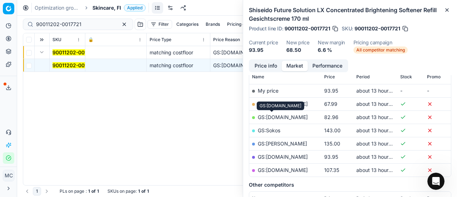
click at [274, 118] on link "GS:[DOMAIN_NAME]" at bounding box center [283, 117] width 50 height 6
click at [284, 155] on link "GS:[DOMAIN_NAME]" at bounding box center [283, 156] width 50 height 6
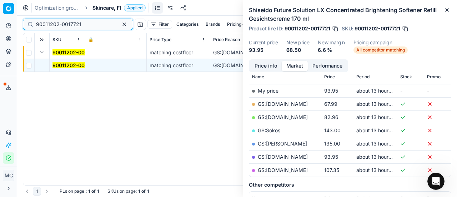
drag, startPoint x: 84, startPoint y: 25, endPoint x: 0, endPoint y: 22, distance: 84.3
click at [0, 21] on div "Pricing platform Analytics Pricing Product portfolio Templates Export service 2…" at bounding box center [228, 98] width 457 height 197
paste input "[US_EMPLOYER_IDENTIFICATION_NUMBER]"
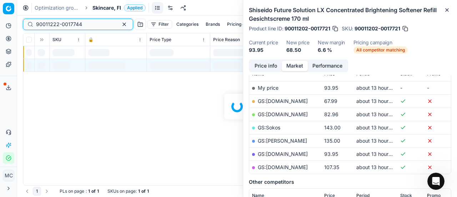
scroll to position [107, 0]
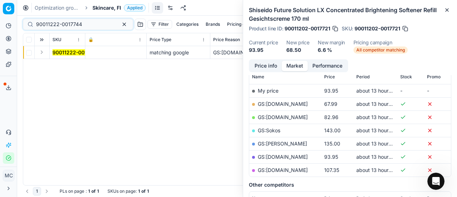
click at [43, 55] on button "Expand" at bounding box center [41, 52] width 9 height 9
click at [58, 62] on span "90011222-0017744" at bounding box center [75, 65] width 46 height 7
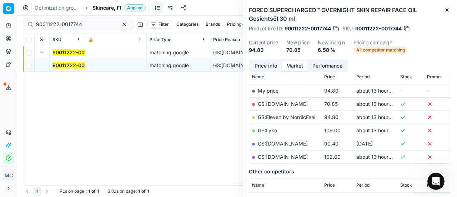
click at [270, 64] on button "Price info" at bounding box center [266, 66] width 32 height 10
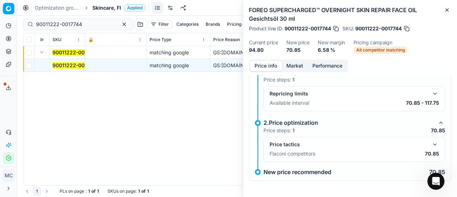
click at [430, 144] on button "button" at bounding box center [434, 144] width 9 height 9
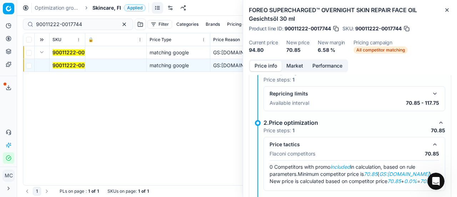
click at [293, 69] on button "Market" at bounding box center [295, 66] width 26 height 10
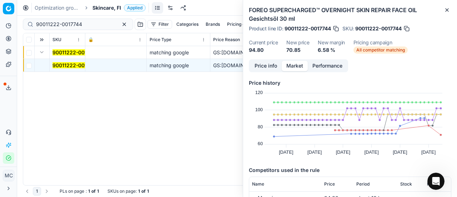
scroll to position [71, 0]
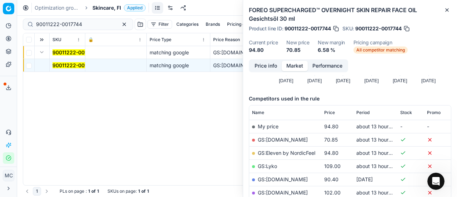
click at [284, 137] on link "GS:[DOMAIN_NAME]" at bounding box center [283, 139] width 50 height 6
drag, startPoint x: 86, startPoint y: 21, endPoint x: 0, endPoint y: -8, distance: 90.5
click at [0, 0] on html "Pricing platform Analytics Pricing Product portfolio Templates Export service 2…" at bounding box center [228, 98] width 457 height 197
paste input "80051102-150"
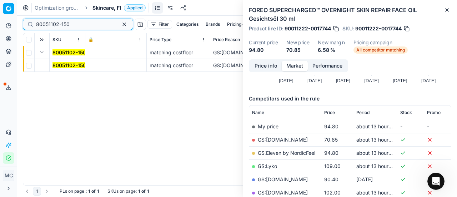
type input "80051102-150"
drag, startPoint x: 62, startPoint y: 64, endPoint x: 253, endPoint y: 65, distance: 190.2
click at [63, 64] on mark "80051102-150" at bounding box center [69, 65] width 34 height 6
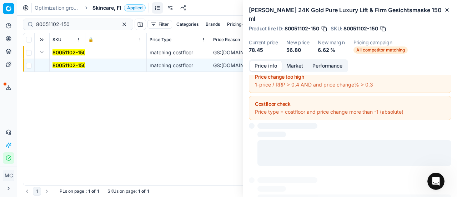
click at [260, 64] on button "Price info" at bounding box center [266, 66] width 32 height 10
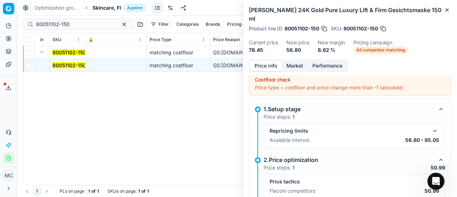
scroll to position [76, 0]
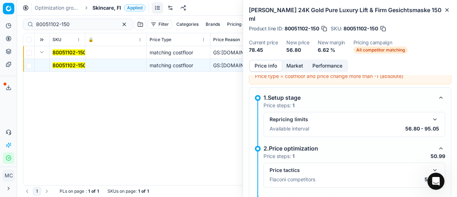
click at [430, 166] on button "button" at bounding box center [434, 170] width 9 height 9
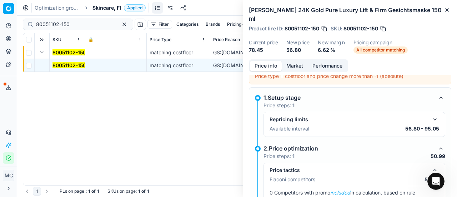
scroll to position [148, 0]
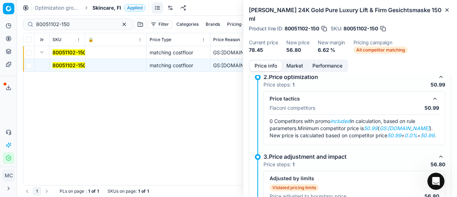
click at [303, 64] on button "Market" at bounding box center [295, 66] width 26 height 10
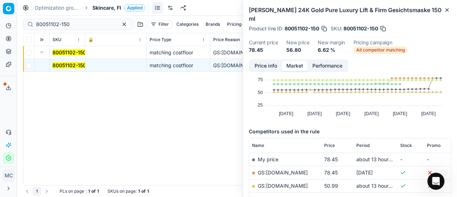
scroll to position [71, 0]
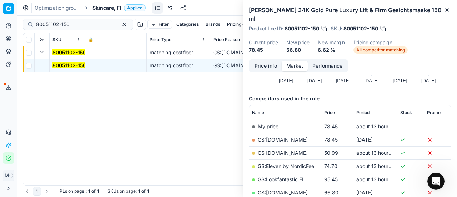
click at [281, 152] on link "GS:[DOMAIN_NAME]" at bounding box center [283, 153] width 50 height 6
click at [106, 8] on span "Skincare, FI" at bounding box center [106, 7] width 29 height 7
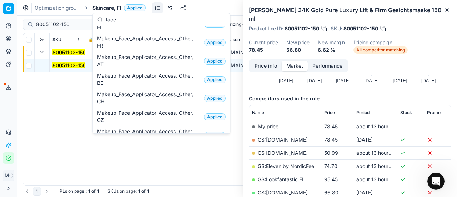
scroll to position [0, 0]
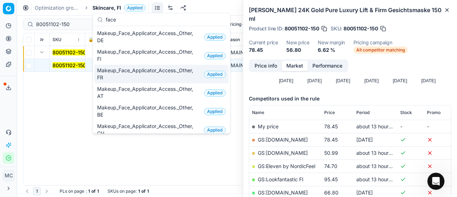
type input "face"
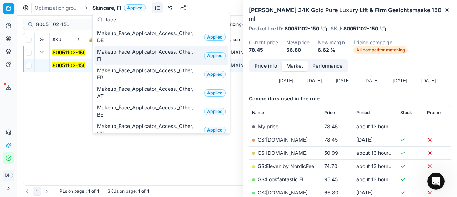
click at [138, 51] on span "Makeup_Face_Applicator_Access._Other, FI" at bounding box center [149, 55] width 104 height 14
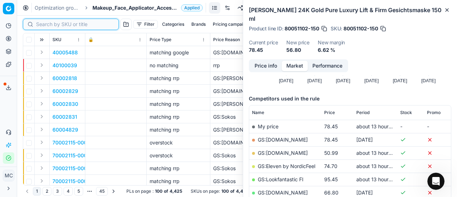
click at [48, 25] on input at bounding box center [75, 24] width 78 height 7
paste input "90001303-0001905"
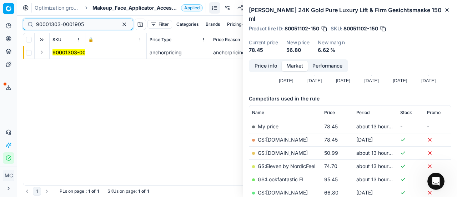
type input "90001303-0001905"
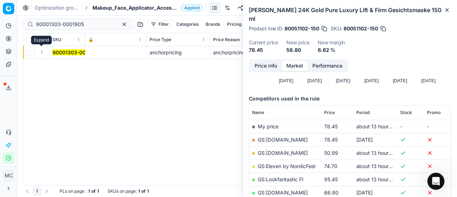
drag, startPoint x: 43, startPoint y: 55, endPoint x: 47, endPoint y: 55, distance: 4.6
click at [43, 55] on button "Expand" at bounding box center [41, 52] width 9 height 9
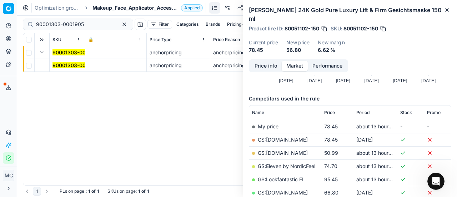
click at [72, 64] on mark "90001303-0001905" at bounding box center [76, 65] width 48 height 6
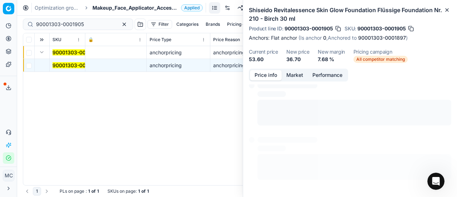
click at [263, 72] on button "Price info" at bounding box center [266, 75] width 32 height 10
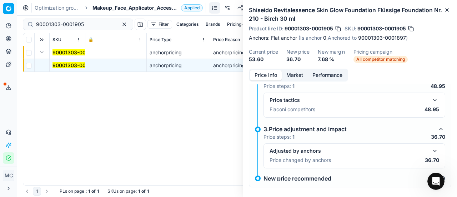
scroll to position [100, 0]
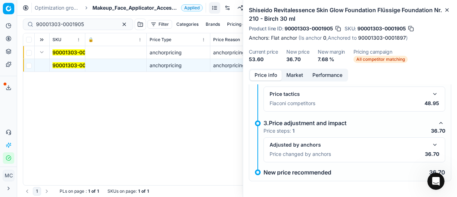
click at [431, 140] on button "button" at bounding box center [434, 144] width 9 height 9
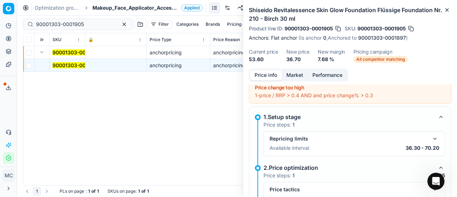
scroll to position [0, 0]
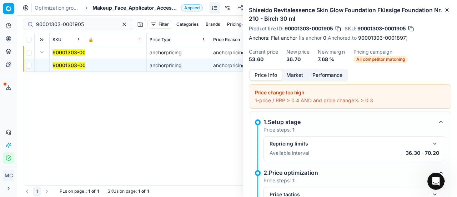
click at [430, 147] on button "button" at bounding box center [434, 143] width 9 height 9
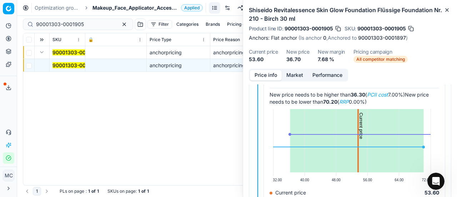
scroll to position [178, 0]
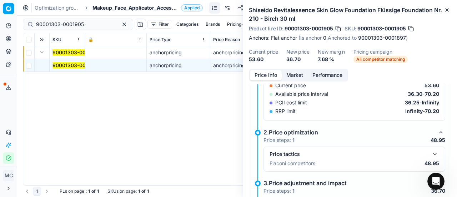
click at [430, 152] on button "button" at bounding box center [434, 154] width 9 height 9
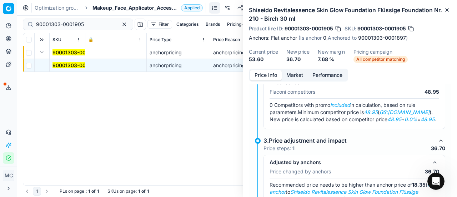
scroll to position [321, 0]
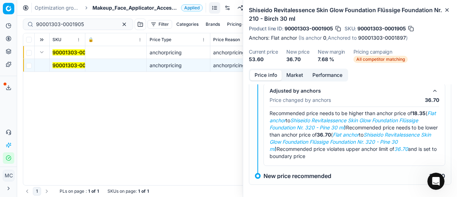
click at [128, 9] on span "Makeup_Face_Applicator_Access._Other, FI" at bounding box center [135, 7] width 86 height 7
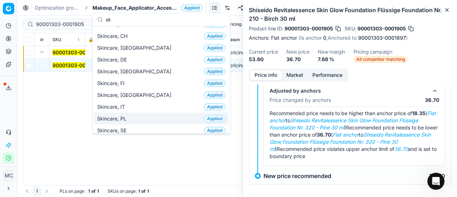
scroll to position [0, 0]
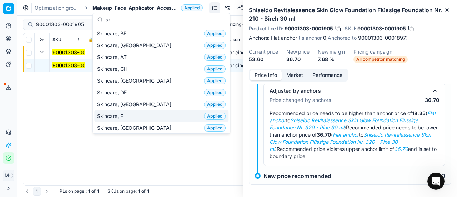
type input "sk"
click at [140, 110] on div "Skincare, FI Applied" at bounding box center [161, 116] width 134 height 12
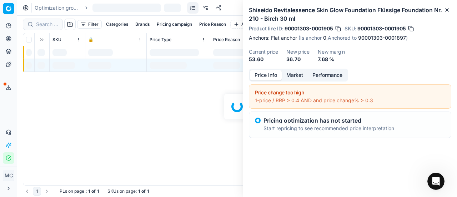
click at [44, 23] on div at bounding box center [237, 106] width 440 height 181
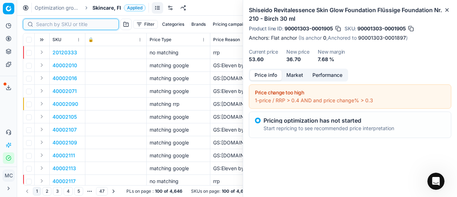
click at [46, 24] on input at bounding box center [75, 24] width 78 height 7
paste input "90003600-0005305"
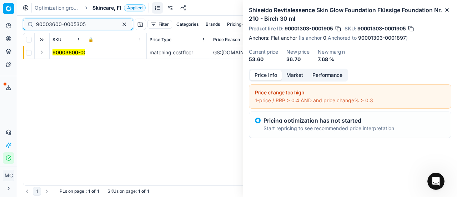
type input "90003600-0005305"
click at [42, 50] on button "Expand" at bounding box center [41, 52] width 9 height 9
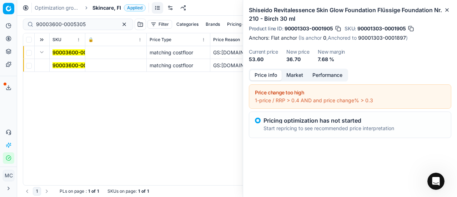
click at [61, 69] on td "90003600-0005305" at bounding box center [68, 65] width 36 height 13
click at [61, 68] on span "90003600-0005305" at bounding box center [77, 65] width 50 height 7
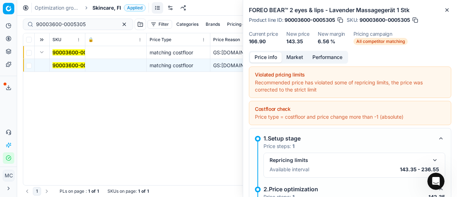
scroll to position [71, 0]
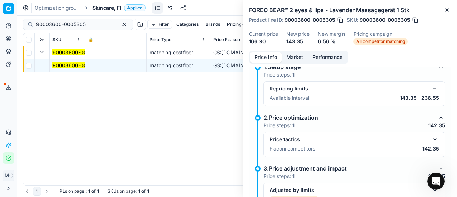
click at [430, 141] on button "button" at bounding box center [434, 139] width 9 height 9
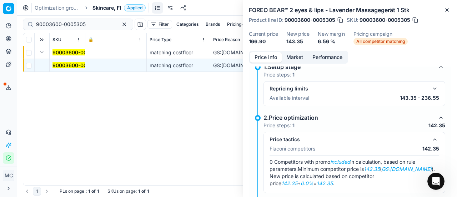
click at [289, 57] on button "Market" at bounding box center [295, 57] width 26 height 10
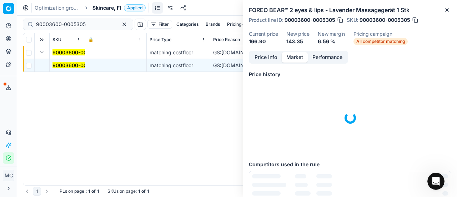
scroll to position [107, 0]
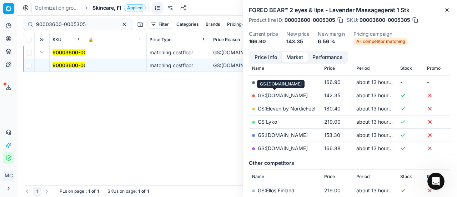
click at [278, 93] on link "GS:[DOMAIN_NAME]" at bounding box center [283, 95] width 50 height 6
click at [96, 10] on span "Skincare, FI" at bounding box center [106, 7] width 29 height 7
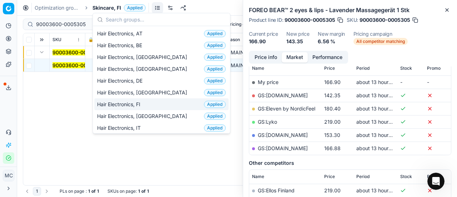
click at [152, 102] on div "Hair Electronics, FI Applied" at bounding box center [161, 104] width 134 height 12
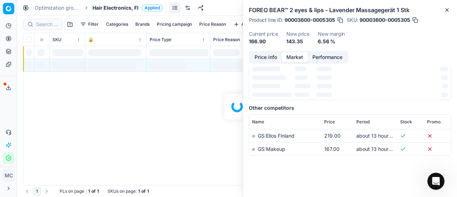
scroll to position [107, 0]
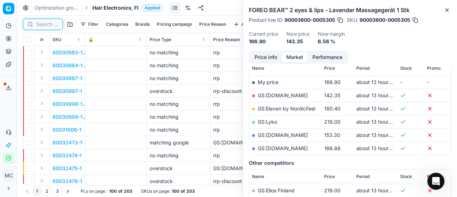
click at [48, 25] on input at bounding box center [47, 24] width 22 height 7
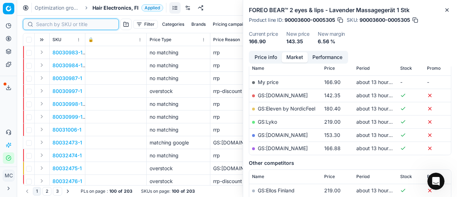
paste input "80070121-1"
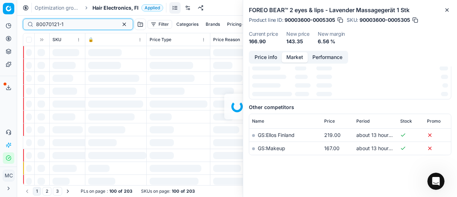
scroll to position [107, 0]
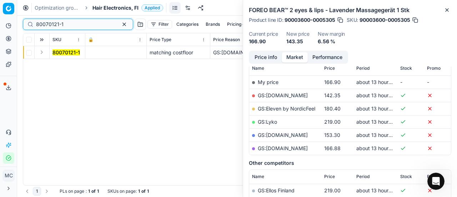
type input "80070121-1"
click at [43, 55] on button "Expand" at bounding box center [41, 52] width 9 height 9
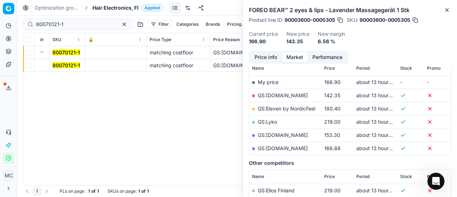
click at [64, 63] on mark "80070121-1" at bounding box center [65, 65] width 27 height 6
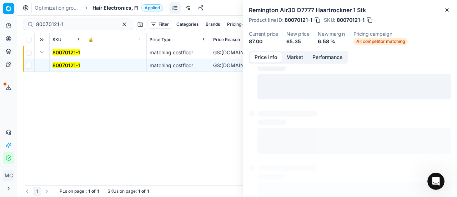
click at [280, 58] on button "Price info" at bounding box center [266, 57] width 32 height 10
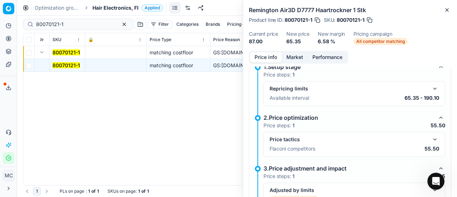
click at [430, 137] on button "button" at bounding box center [434, 139] width 9 height 9
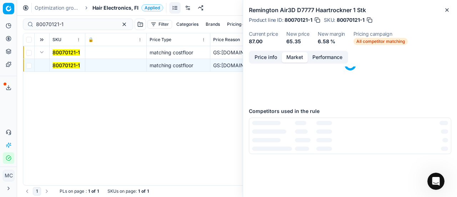
click at [293, 55] on button "Market" at bounding box center [295, 57] width 26 height 10
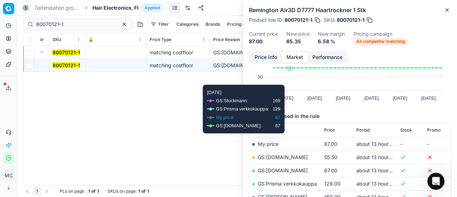
scroll to position [71, 0]
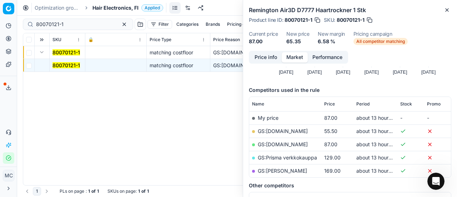
click at [289, 131] on link "GS:[DOMAIN_NAME]" at bounding box center [283, 131] width 50 height 6
click at [274, 145] on link "GS:[DOMAIN_NAME]" at bounding box center [283, 144] width 50 height 6
click at [97, 7] on span "Hair Electronics, FI" at bounding box center [115, 7] width 46 height 7
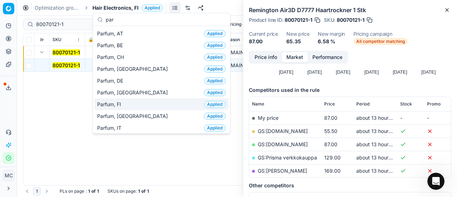
type input "par"
click at [137, 100] on div "Parfum, FI Applied" at bounding box center [161, 104] width 134 height 12
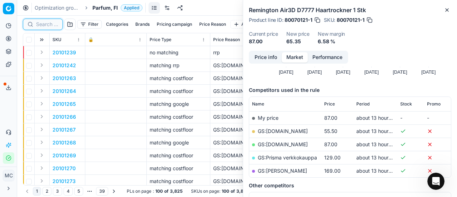
click at [49, 22] on input at bounding box center [47, 24] width 22 height 7
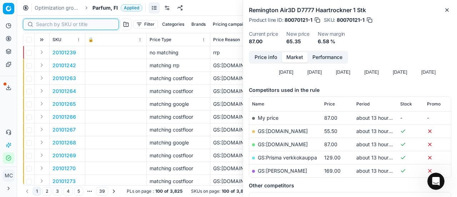
paste input "80066731-80"
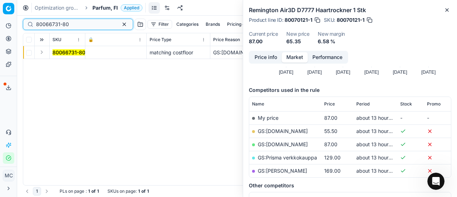
type input "80066731-80"
drag, startPoint x: 39, startPoint y: 52, endPoint x: 61, endPoint y: 56, distance: 22.5
click at [40, 52] on button "Expand" at bounding box center [41, 52] width 9 height 9
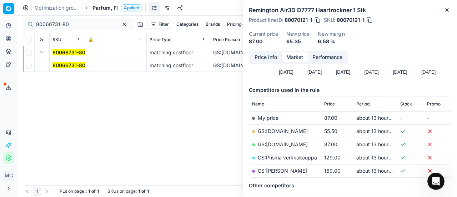
click at [63, 64] on mark "80066731-80" at bounding box center [68, 65] width 33 height 6
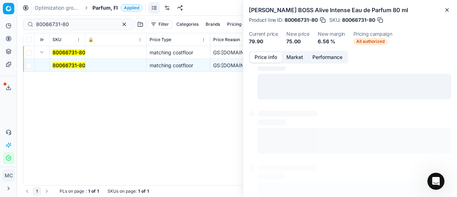
drag, startPoint x: 263, startPoint y: 58, endPoint x: 281, endPoint y: 72, distance: 22.6
click at [264, 61] on button "Price info" at bounding box center [266, 57] width 32 height 10
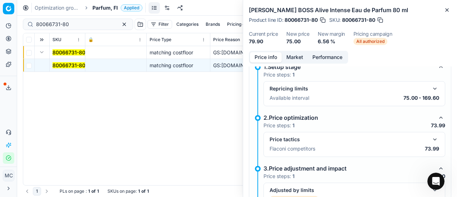
click at [430, 138] on button "button" at bounding box center [434, 139] width 9 height 9
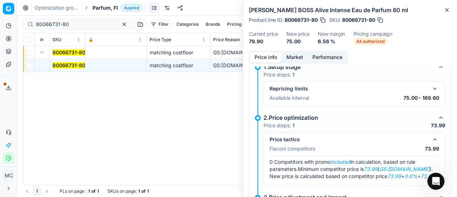
click at [300, 57] on button "Market" at bounding box center [295, 57] width 26 height 10
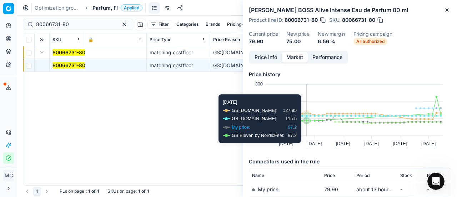
scroll to position [71, 0]
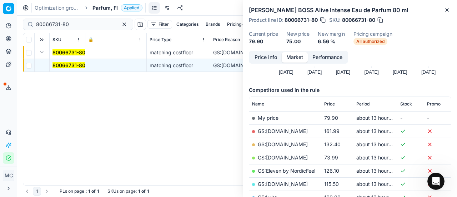
click at [279, 157] on link "GS:[DOMAIN_NAME]" at bounding box center [283, 157] width 50 height 6
click at [105, 5] on span "Parfum, FI" at bounding box center [104, 7] width 25 height 7
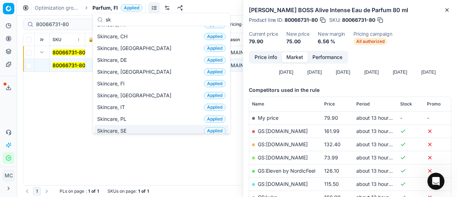
scroll to position [0, 0]
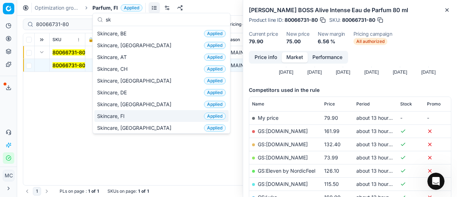
type input "sk"
click at [149, 118] on div "Skincare, FI Applied" at bounding box center [161, 116] width 134 height 12
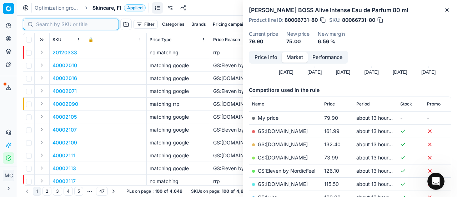
click at [51, 26] on input at bounding box center [75, 24] width 78 height 7
paste input "80004535-75"
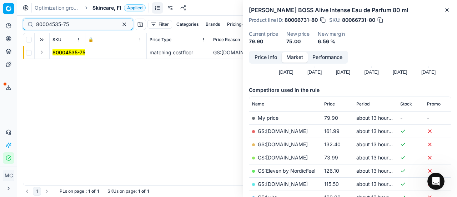
type input "80004535-75"
click at [42, 52] on button "Expand" at bounding box center [41, 52] width 9 height 9
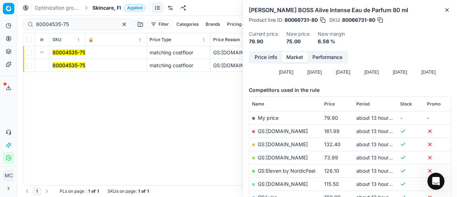
click at [64, 65] on mark "80004535-75" at bounding box center [68, 65] width 33 height 6
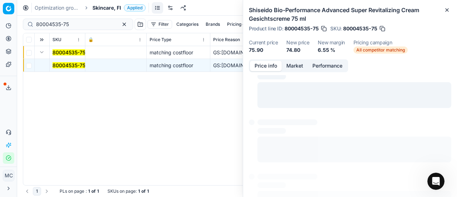
click at [273, 67] on button "Price info" at bounding box center [266, 66] width 32 height 10
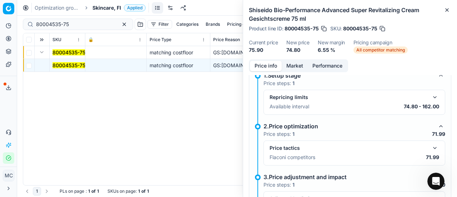
click at [430, 147] on button "button" at bounding box center [434, 147] width 9 height 9
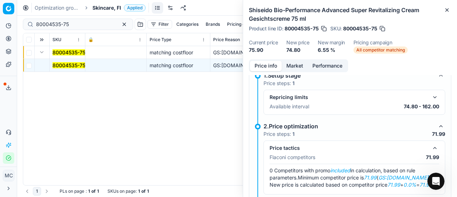
click at [287, 67] on button "Market" at bounding box center [295, 66] width 26 height 10
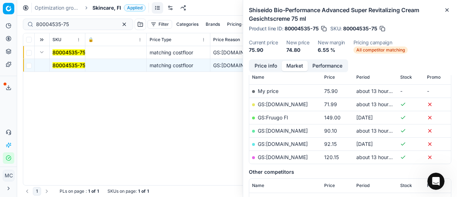
scroll to position [107, 0]
click at [281, 102] on link "GS:[DOMAIN_NAME]" at bounding box center [283, 104] width 50 height 6
click at [100, 10] on span "Skincare, FI" at bounding box center [106, 7] width 29 height 7
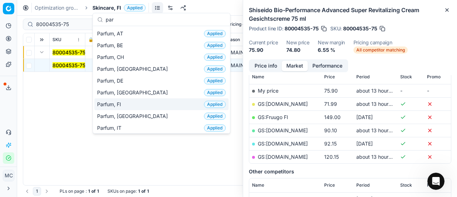
type input "par"
click at [140, 103] on div "Parfum, FI Applied" at bounding box center [161, 104] width 134 height 12
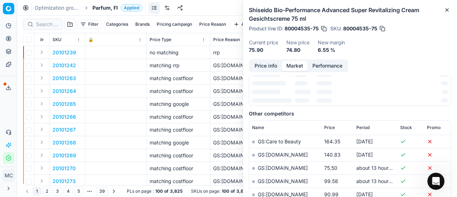
scroll to position [107, 0]
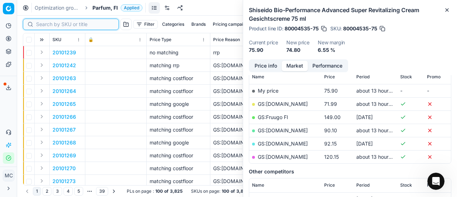
click at [46, 24] on input at bounding box center [75, 24] width 78 height 7
paste input "80035467-50"
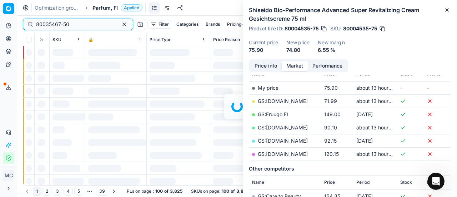
scroll to position [107, 0]
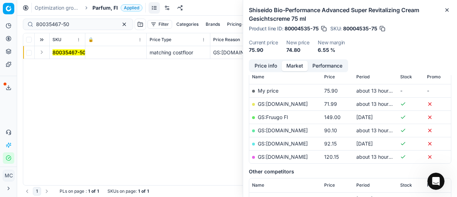
click at [44, 55] on button "Expand" at bounding box center [41, 52] width 9 height 9
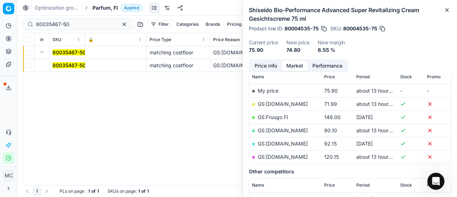
click at [76, 66] on mark "80035467-50" at bounding box center [68, 65] width 33 height 6
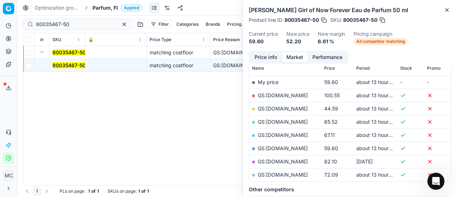
click at [271, 60] on button "Price info" at bounding box center [266, 57] width 32 height 10
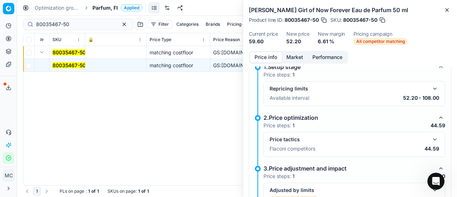
click at [430, 137] on button "button" at bounding box center [434, 139] width 9 height 9
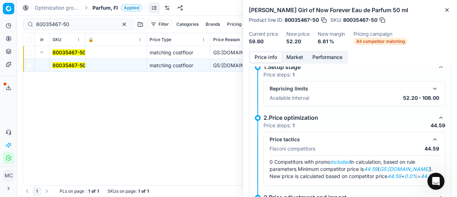
click at [291, 66] on div "Price info Market Performance Violated pricing limits Recommended price has vio…" at bounding box center [350, 124] width 214 height 146
click at [294, 57] on button "Market" at bounding box center [295, 57] width 26 height 10
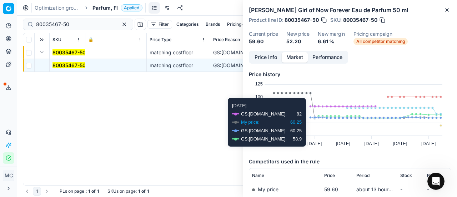
scroll to position [71, 0]
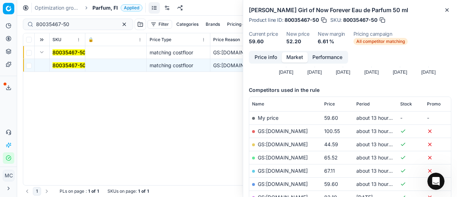
click at [282, 143] on link "GS:[DOMAIN_NAME]" at bounding box center [283, 144] width 50 height 6
drag, startPoint x: 84, startPoint y: 22, endPoint x: 0, endPoint y: 25, distance: 83.6
click at [0, 25] on div "Pricing platform Analytics Pricing Product portfolio Templates Export service 2…" at bounding box center [228, 98] width 457 height 197
paste input "40459-125"
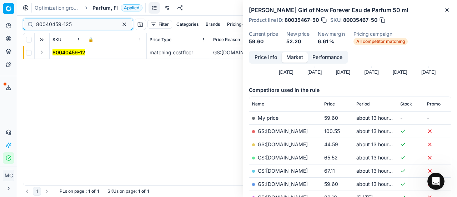
type input "80040459-125"
drag, startPoint x: 53, startPoint y: 47, endPoint x: 43, endPoint y: 51, distance: 10.5
click at [43, 51] on button "Expand" at bounding box center [41, 52] width 9 height 9
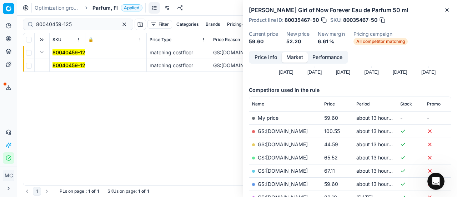
click at [64, 60] on td "80040459-125" at bounding box center [68, 65] width 36 height 13
click at [74, 65] on mark "80040459-125" at bounding box center [70, 65] width 36 height 6
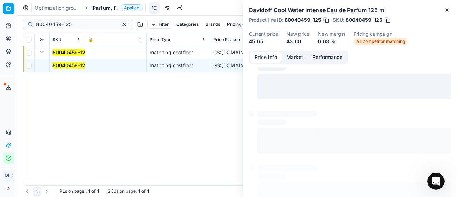
click at [272, 59] on button "Price info" at bounding box center [266, 57] width 32 height 10
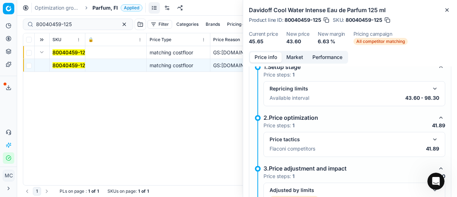
click at [430, 138] on button "button" at bounding box center [434, 139] width 9 height 9
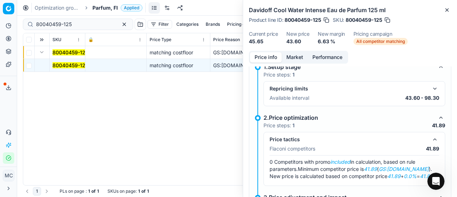
click at [295, 57] on button "Market" at bounding box center [295, 57] width 26 height 10
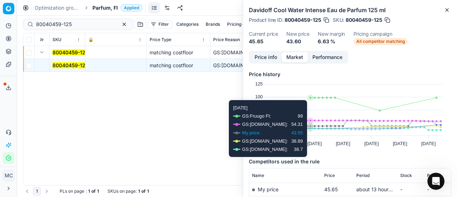
scroll to position [71, 0]
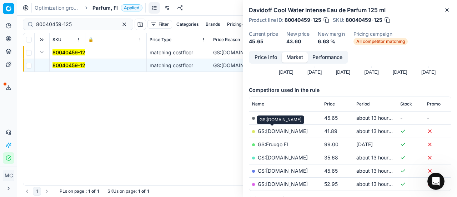
click at [281, 132] on link "GS:[DOMAIN_NAME]" at bounding box center [283, 131] width 50 height 6
click at [99, 7] on span "Parfum, FI" at bounding box center [104, 7] width 25 height 7
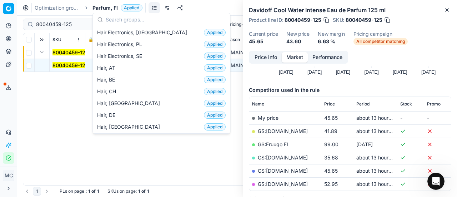
scroll to position [143, 0]
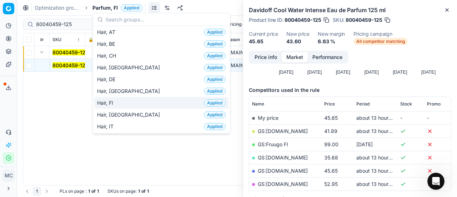
click at [131, 103] on div "Hair, FI Applied" at bounding box center [161, 103] width 134 height 12
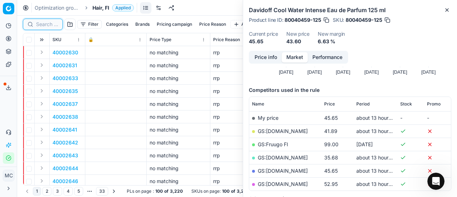
click at [44, 25] on input at bounding box center [47, 24] width 22 height 7
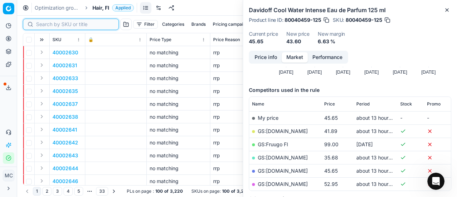
paste input "90015625-0024406"
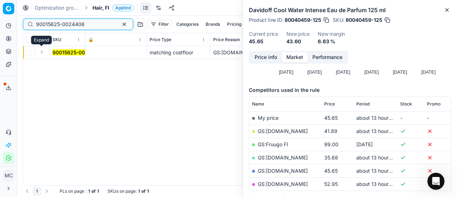
type input "90015625-0024406"
click at [45, 54] on button "Expand" at bounding box center [41, 52] width 9 height 9
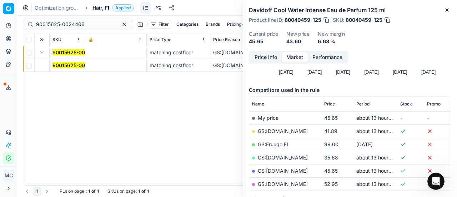
click at [60, 64] on mark "90015625-0024406" at bounding box center [76, 65] width 49 height 6
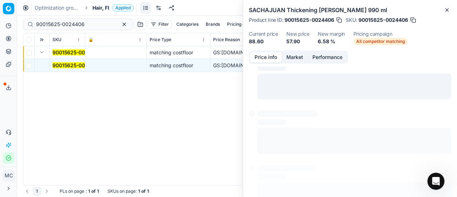
click at [261, 58] on button "Price info" at bounding box center [266, 57] width 32 height 10
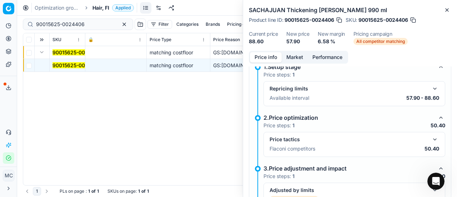
click at [431, 140] on button "button" at bounding box center [434, 139] width 9 height 9
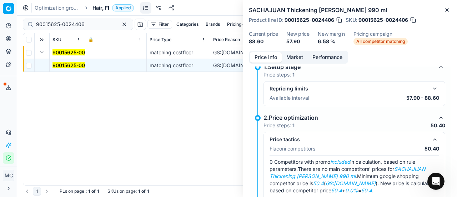
drag, startPoint x: 297, startPoint y: 57, endPoint x: 305, endPoint y: 70, distance: 14.6
click at [298, 60] on button "Market" at bounding box center [295, 57] width 26 height 10
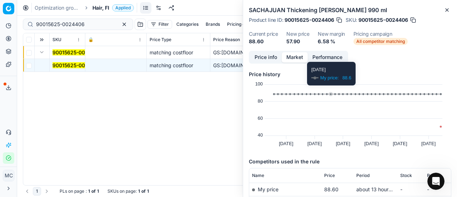
scroll to position [96, 0]
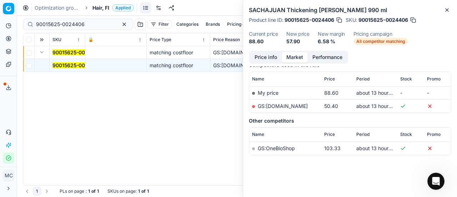
click at [271, 103] on link "GS:[DOMAIN_NAME]" at bounding box center [283, 106] width 50 height 6
click at [105, 7] on span "Hair, FI" at bounding box center [100, 7] width 17 height 7
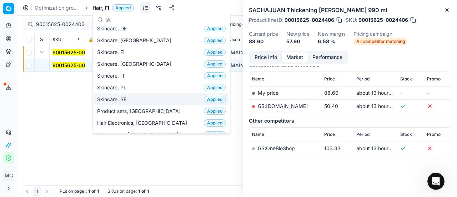
scroll to position [54, 0]
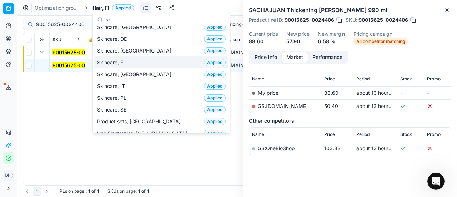
type input "sk"
click at [149, 59] on div "Skincare, FI Applied" at bounding box center [161, 62] width 134 height 12
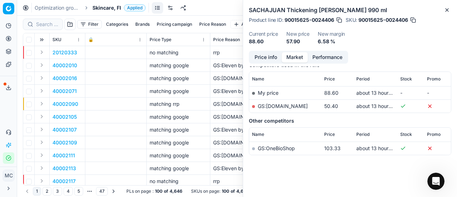
scroll to position [96, 0]
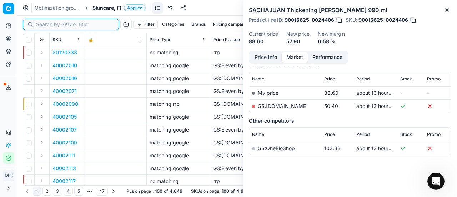
click at [49, 26] on input at bounding box center [75, 24] width 78 height 7
paste input "80041161-30"
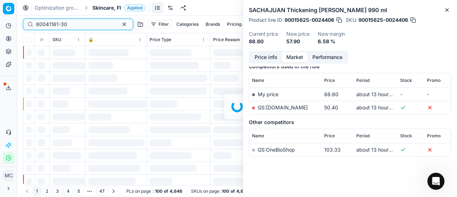
scroll to position [96, 0]
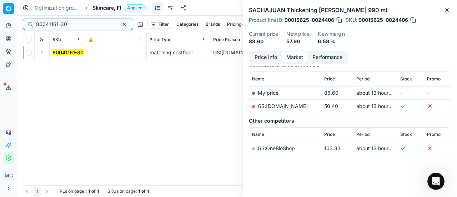
type input "80041161-30"
click at [44, 52] on button "Expand" at bounding box center [41, 52] width 9 height 9
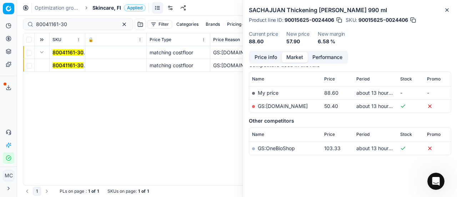
click at [66, 61] on td "80041161-30" at bounding box center [68, 65] width 36 height 13
click at [67, 64] on mark "80041161-30" at bounding box center [67, 65] width 31 height 6
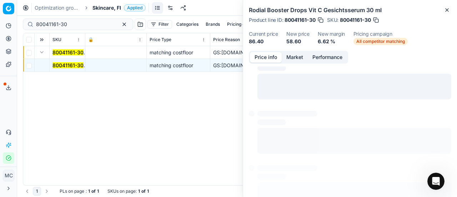
click at [268, 57] on button "Price info" at bounding box center [266, 57] width 32 height 10
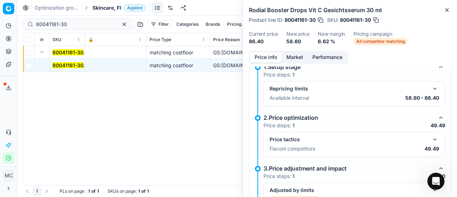
click at [430, 138] on button "button" at bounding box center [434, 139] width 9 height 9
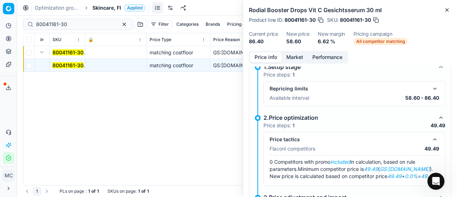
click at [293, 53] on button "Market" at bounding box center [295, 57] width 26 height 10
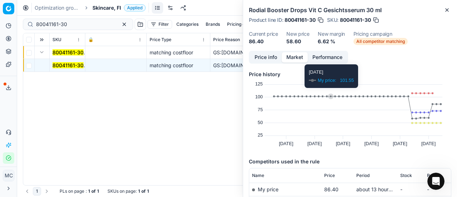
scroll to position [36, 0]
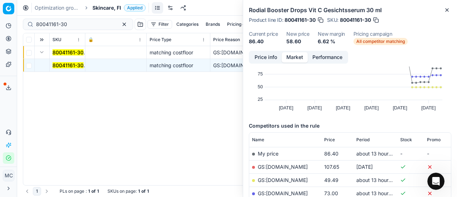
click at [280, 180] on link "GS:[DOMAIN_NAME]" at bounding box center [283, 180] width 50 height 6
click at [109, 9] on span "Skincare, FI" at bounding box center [106, 7] width 29 height 7
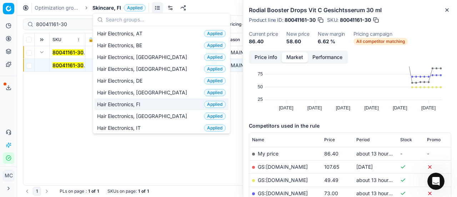
click at [148, 104] on div "Hair Electronics, FI Applied" at bounding box center [161, 104] width 134 height 12
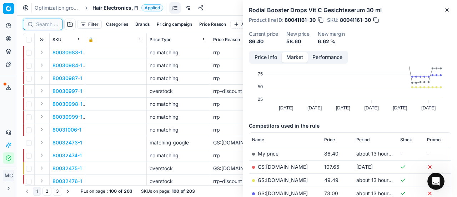
click at [49, 23] on input at bounding box center [47, 24] width 22 height 7
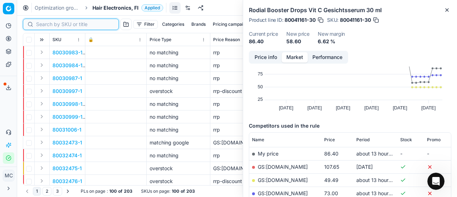
paste input "80077944-20"
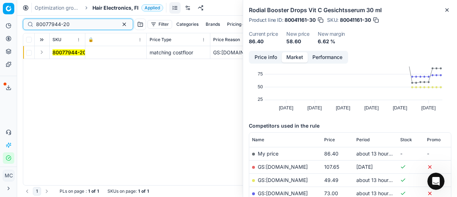
type input "80077944-20"
drag, startPoint x: 44, startPoint y: 52, endPoint x: 53, endPoint y: 58, distance: 10.5
click at [44, 52] on button "Expand" at bounding box center [41, 52] width 9 height 9
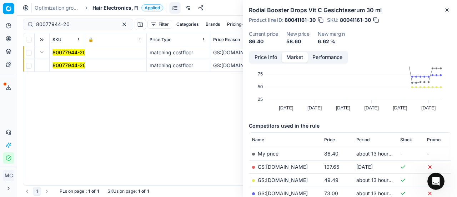
click at [65, 66] on mark "80077944-20" at bounding box center [69, 65] width 34 height 6
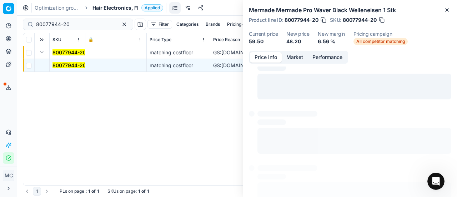
click at [269, 60] on button "Price info" at bounding box center [266, 57] width 32 height 10
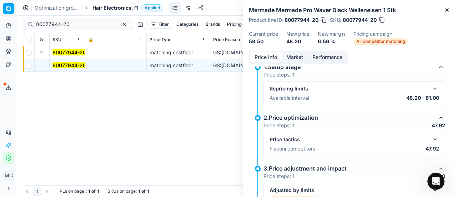
click at [428, 142] on div "Price tactics Flaconi competitors 47.92" at bounding box center [354, 144] width 170 height 19
click at [430, 142] on button "button" at bounding box center [434, 139] width 9 height 9
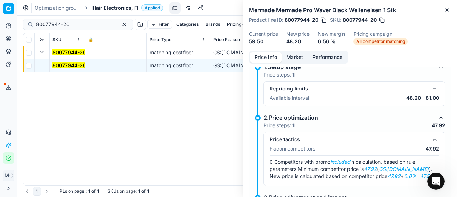
click at [294, 57] on button "Market" at bounding box center [295, 57] width 26 height 10
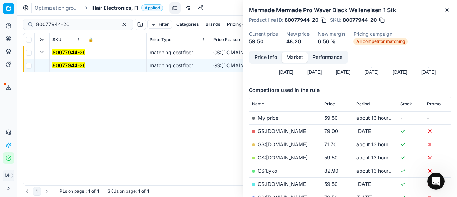
scroll to position [107, 0]
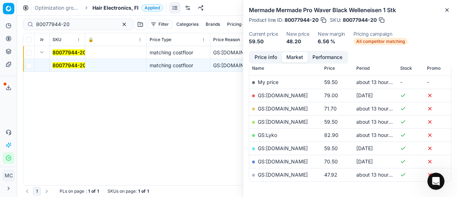
click at [299, 175] on link "GS:[DOMAIN_NAME]" at bounding box center [283, 174] width 50 height 6
drag, startPoint x: 105, startPoint y: 12, endPoint x: 106, endPoint y: 8, distance: 4.0
click at [106, 9] on div "Optimization groups Hair Electronics, FI Applied Discard Download report" at bounding box center [237, 8] width 440 height 16
click at [106, 8] on span "Hair Electronics, FI" at bounding box center [115, 7] width 46 height 7
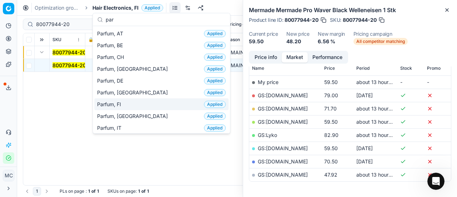
type input "par"
click at [131, 104] on div "Parfum, FI Applied" at bounding box center [161, 104] width 134 height 12
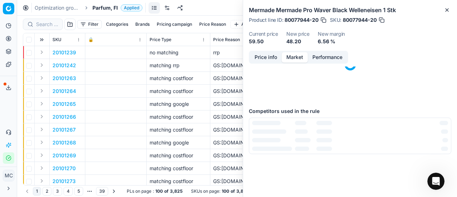
scroll to position [107, 0]
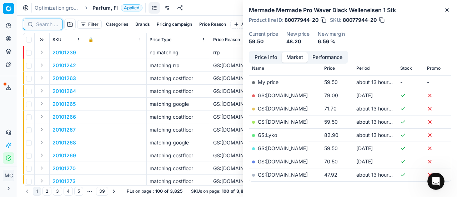
click at [54, 24] on input at bounding box center [47, 24] width 22 height 7
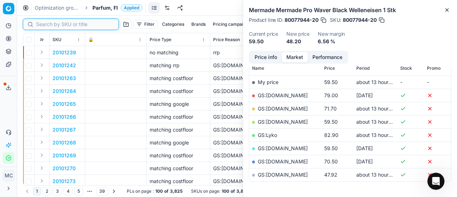
paste input "80036642-90"
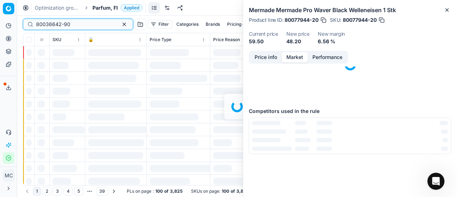
scroll to position [107, 0]
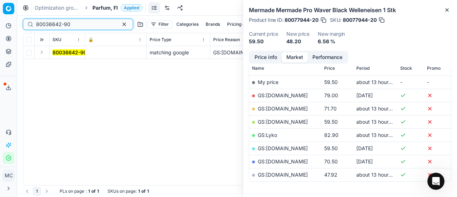
type input "80036642-90"
click at [41, 54] on button "Expand" at bounding box center [41, 52] width 9 height 9
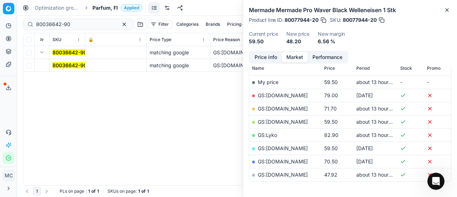
click at [64, 67] on mark "80036642-90" at bounding box center [69, 65] width 34 height 6
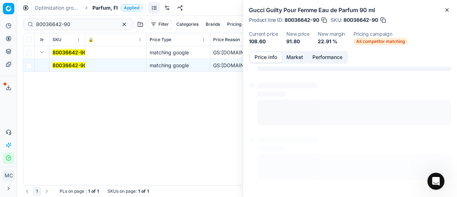
drag, startPoint x: 267, startPoint y: 57, endPoint x: 442, endPoint y: 156, distance: 201.0
click at [267, 59] on button "Price info" at bounding box center [266, 57] width 32 height 10
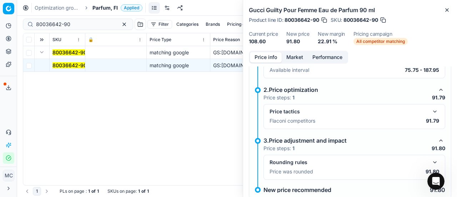
click at [430, 111] on button "button" at bounding box center [434, 111] width 9 height 9
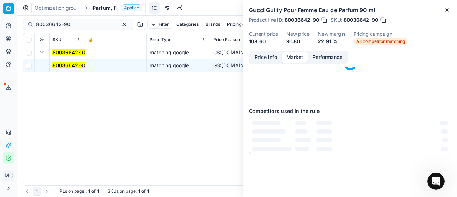
click at [288, 55] on button "Market" at bounding box center [295, 57] width 26 height 10
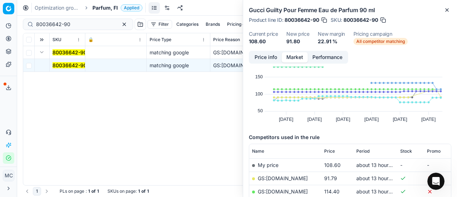
scroll to position [36, 0]
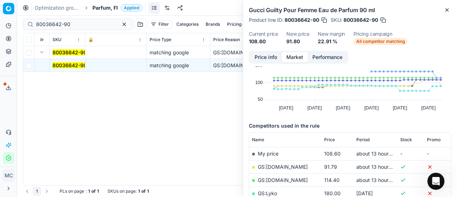
click at [281, 166] on link "GS:[DOMAIN_NAME]" at bounding box center [283, 166] width 50 height 6
click at [108, 7] on span "Parfum, FI" at bounding box center [104, 7] width 25 height 7
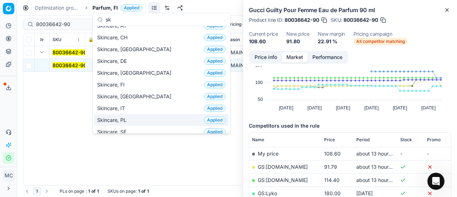
scroll to position [0, 0]
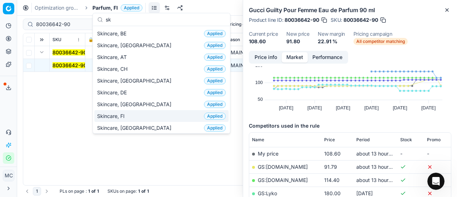
type input "sk"
click at [145, 110] on div "Skincare, FI Applied" at bounding box center [161, 116] width 134 height 12
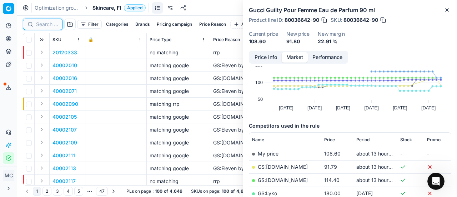
click at [51, 26] on input at bounding box center [47, 24] width 22 height 7
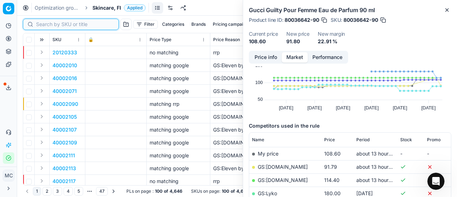
paste input "90011200-0017718"
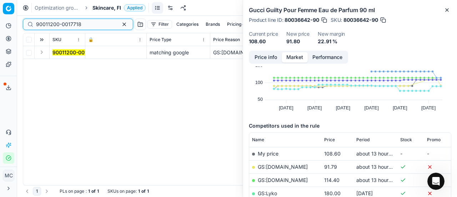
type input "90011200-0017718"
click at [43, 53] on button "Expand" at bounding box center [41, 52] width 9 height 9
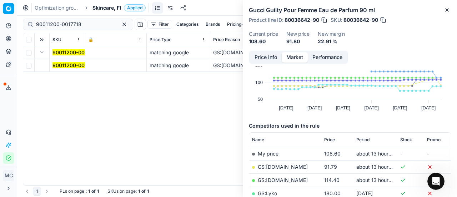
click at [59, 68] on span "90011200-0017718" at bounding box center [74, 65] width 45 height 7
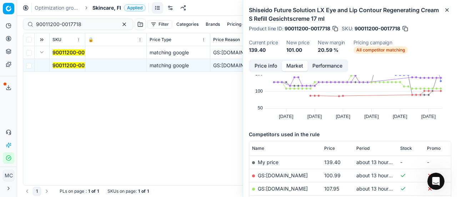
click at [263, 62] on button "Price info" at bounding box center [266, 66] width 32 height 10
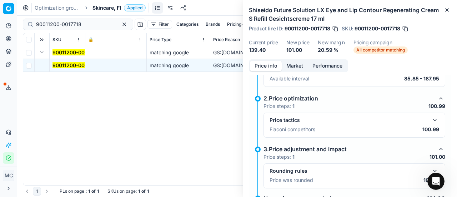
click at [433, 121] on button "button" at bounding box center [434, 120] width 9 height 9
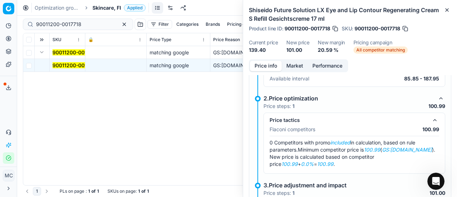
click at [296, 66] on button "Market" at bounding box center [295, 66] width 26 height 10
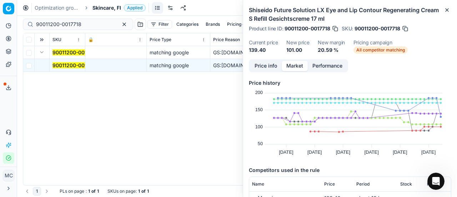
scroll to position [71, 0]
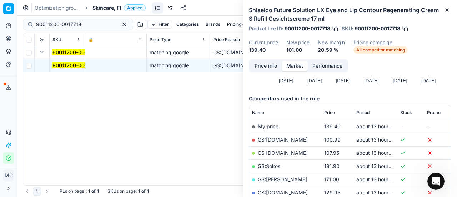
click at [282, 138] on link "GS:[DOMAIN_NAME]" at bounding box center [283, 139] width 50 height 6
click at [97, 8] on span "Skincare, FI" at bounding box center [106, 7] width 29 height 7
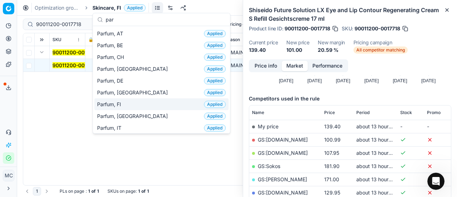
type input "par"
click at [138, 105] on div "Parfum, FI Applied" at bounding box center [161, 104] width 134 height 12
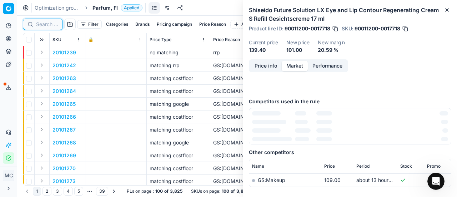
click at [47, 24] on input at bounding box center [47, 24] width 22 height 7
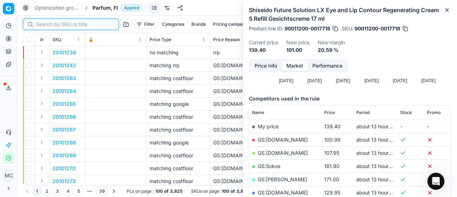
paste input "90007350-0011241"
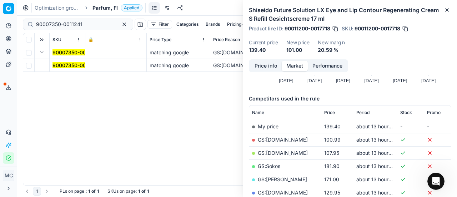
click at [60, 64] on mark "90007350-0011241" at bounding box center [75, 65] width 46 height 6
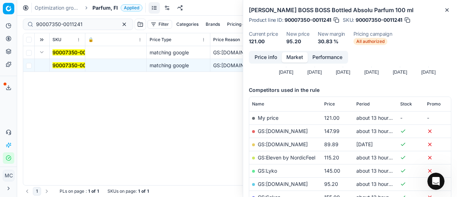
click at [268, 56] on button "Price info" at bounding box center [266, 57] width 32 height 10
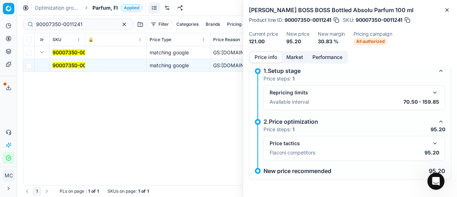
scroll to position [5, 0]
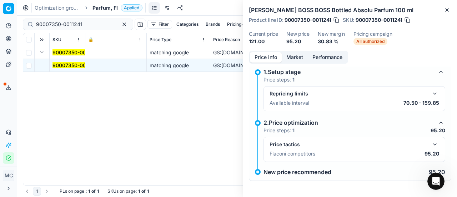
click at [430, 140] on button "button" at bounding box center [434, 144] width 9 height 9
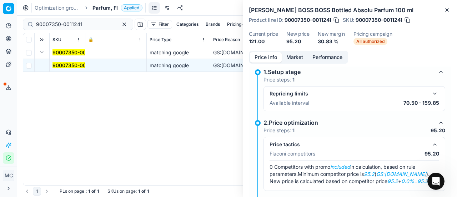
click at [293, 55] on button "Market" at bounding box center [295, 57] width 26 height 10
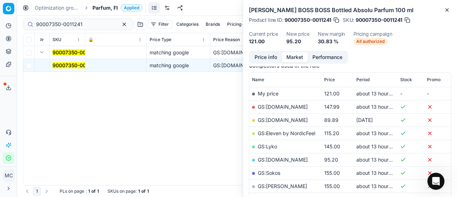
scroll to position [107, 0]
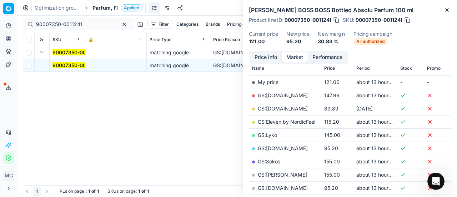
click at [289, 185] on link "GS:[DOMAIN_NAME]" at bounding box center [283, 188] width 50 height 6
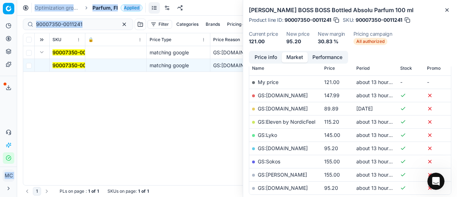
drag, startPoint x: 96, startPoint y: 20, endPoint x: 0, endPoint y: 17, distance: 95.7
click at [0, 17] on div "Pricing platform Analytics Pricing Product portfolio Templates Export service 2…" at bounding box center [228, 98] width 457 height 197
click at [81, 24] on input "90007350-0011241" at bounding box center [75, 24] width 78 height 7
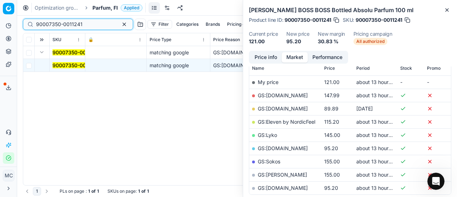
drag, startPoint x: 96, startPoint y: 22, endPoint x: 0, endPoint y: 25, distance: 95.7
click at [0, 25] on div "Pricing platform Analytics Pricing Product portfolio Templates Export service 2…" at bounding box center [228, 98] width 457 height 197
paste input "11084-0017553"
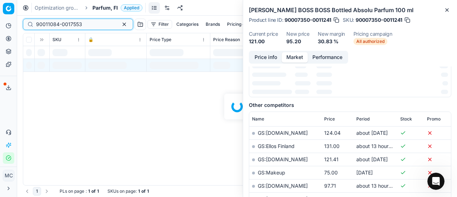
scroll to position [107, 0]
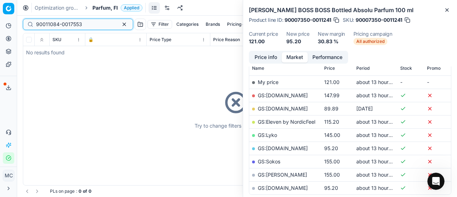
type input "90011084-0017553"
click at [43, 53] on div "Try to change filters or search query" at bounding box center [237, 109] width 428 height 152
click at [113, 7] on span "Parfum, FI" at bounding box center [104, 7] width 25 height 7
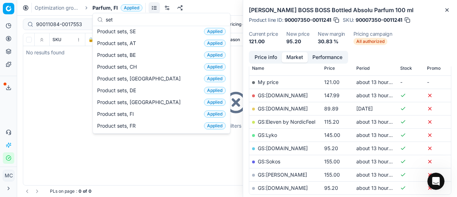
scroll to position [0, 0]
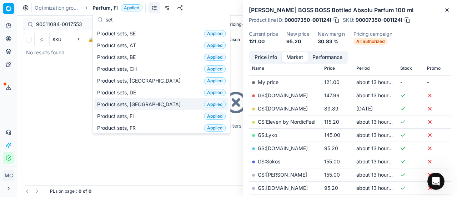
type input "set"
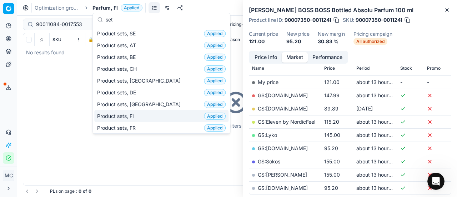
click at [148, 114] on div "Product sets, FI Applied" at bounding box center [161, 116] width 134 height 12
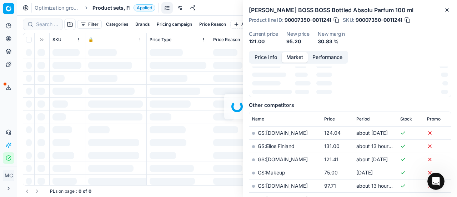
scroll to position [107, 0]
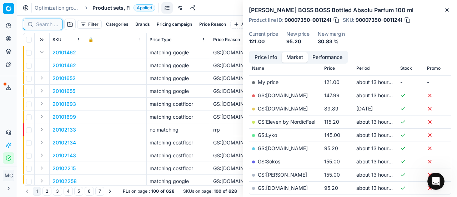
click at [49, 23] on input at bounding box center [47, 24] width 22 height 7
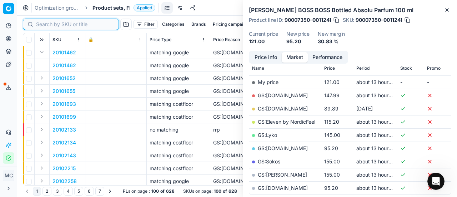
click at [50, 23] on input at bounding box center [75, 24] width 78 height 7
paste input "90011084-0017553"
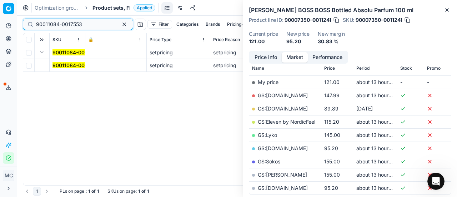
type input "90011084-0017553"
click at [59, 65] on mark "90011084-0017553" at bounding box center [75, 65] width 46 height 6
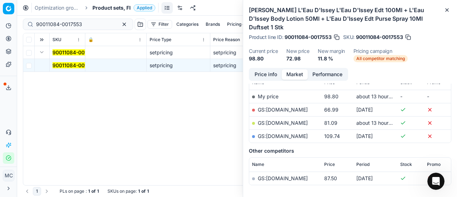
scroll to position [107, 0]
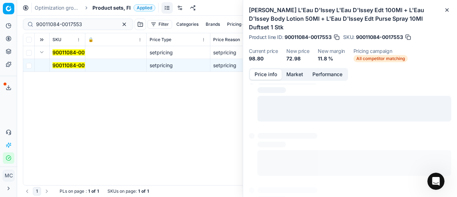
click at [266, 69] on button "Price info" at bounding box center [266, 74] width 32 height 10
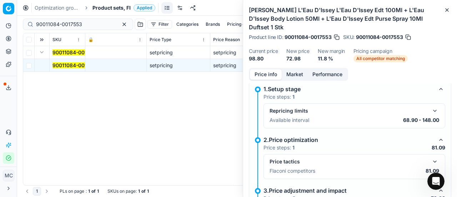
click at [430, 157] on button "button" at bounding box center [434, 161] width 9 height 9
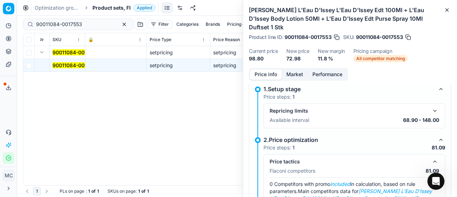
scroll to position [76, 0]
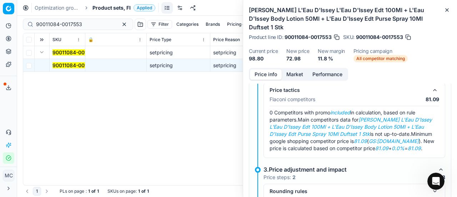
click at [291, 69] on button "Market" at bounding box center [295, 74] width 26 height 10
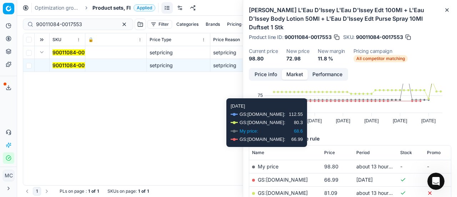
scroll to position [71, 0]
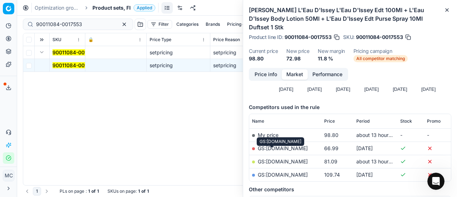
click at [264, 158] on link "GS:[DOMAIN_NAME]" at bounding box center [283, 161] width 50 height 6
click at [116, 7] on span "Product sets, FI" at bounding box center [111, 7] width 38 height 7
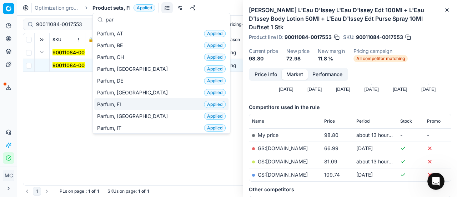
type input "par"
click at [127, 105] on div "Parfum, FI Applied" at bounding box center [161, 104] width 134 height 12
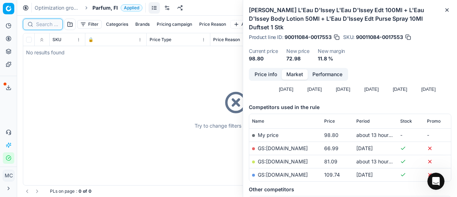
click at [57, 21] on input at bounding box center [47, 24] width 22 height 7
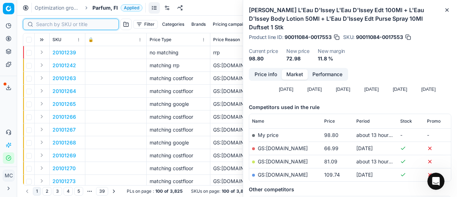
paste input "90007233-0010983"
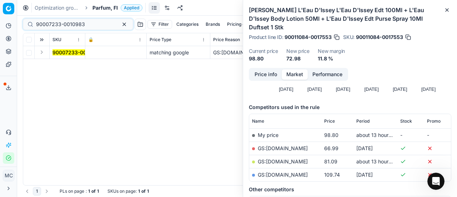
click at [41, 55] on button "Expand" at bounding box center [41, 52] width 9 height 9
click at [71, 70] on td "90007233-0010983" at bounding box center [68, 65] width 36 height 13
click at [71, 67] on mark "90007233-0010983" at bounding box center [76, 65] width 49 height 6
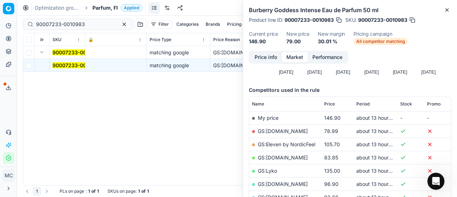
click at [271, 59] on button "Price info" at bounding box center [266, 57] width 32 height 10
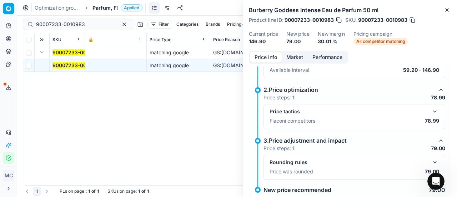
click at [430, 114] on button "button" at bounding box center [434, 111] width 9 height 9
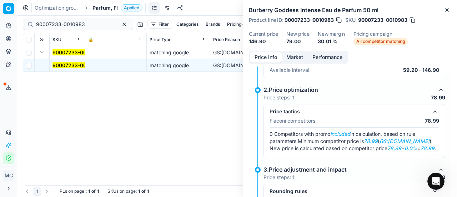
click at [298, 56] on button "Market" at bounding box center [295, 57] width 26 height 10
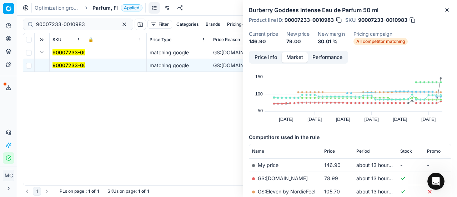
scroll to position [36, 0]
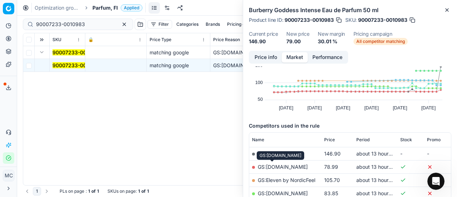
click at [281, 169] on link "GS:[DOMAIN_NAME]" at bounding box center [283, 166] width 50 height 6
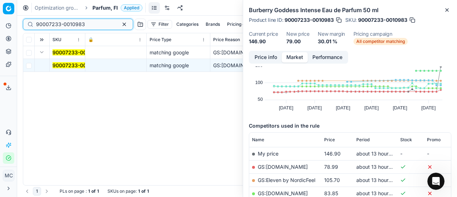
drag, startPoint x: 96, startPoint y: 27, endPoint x: 0, endPoint y: 22, distance: 96.5
click at [0, 22] on div "Pricing platform Analytics Pricing Product portfolio Templates Export service 2…" at bounding box center [228, 98] width 457 height 197
paste input "2015039"
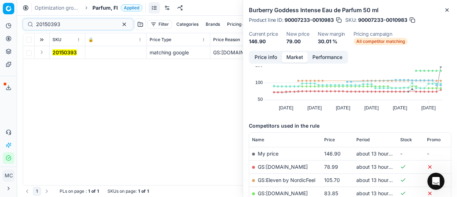
click at [42, 53] on button "Expand" at bounding box center [41, 52] width 9 height 9
click at [64, 60] on td "20150393" at bounding box center [68, 65] width 36 height 13
click at [55, 64] on mark "20150393" at bounding box center [64, 65] width 24 height 6
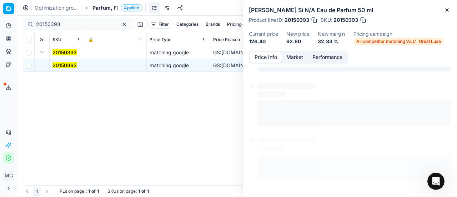
click at [260, 56] on button "Price info" at bounding box center [266, 57] width 32 height 10
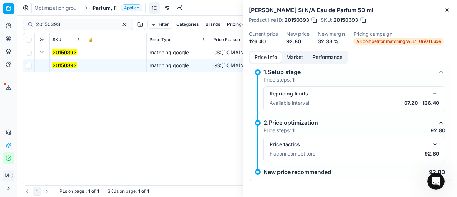
click at [430, 141] on button "button" at bounding box center [434, 144] width 9 height 9
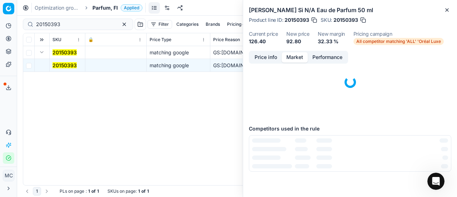
click at [293, 56] on button "Market" at bounding box center [295, 57] width 26 height 10
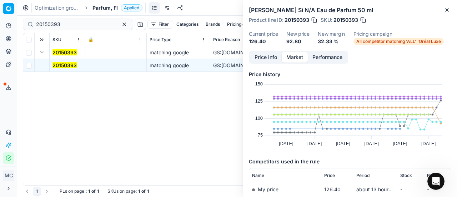
scroll to position [71, 0]
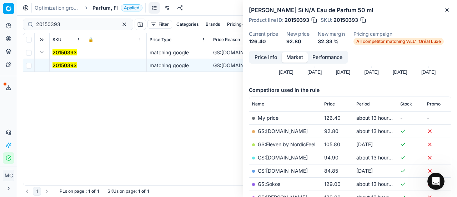
click at [290, 131] on link "GS:[DOMAIN_NAME]" at bounding box center [283, 131] width 50 height 6
drag, startPoint x: 76, startPoint y: 23, endPoint x: 1, endPoint y: 10, distance: 76.7
click at [0, 7] on div "Pricing platform Analytics Pricing Product portfolio Templates Export service 2…" at bounding box center [228, 98] width 457 height 197
paste input "30103149-0011002"
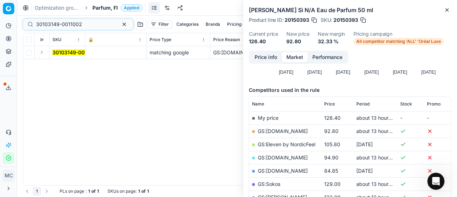
drag, startPoint x: 42, startPoint y: 52, endPoint x: 45, endPoint y: 56, distance: 4.8
click at [42, 52] on button "Expand" at bounding box center [41, 52] width 9 height 9
drag, startPoint x: 64, startPoint y: 66, endPoint x: 302, endPoint y: 65, distance: 238.0
click at [68, 66] on mark "30103149-0011002" at bounding box center [75, 65] width 46 height 6
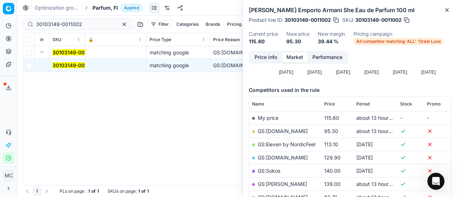
click at [270, 62] on button "Price info" at bounding box center [266, 57] width 32 height 10
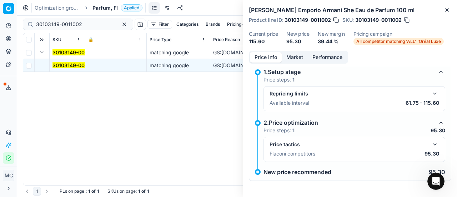
click at [430, 141] on button "button" at bounding box center [434, 144] width 9 height 9
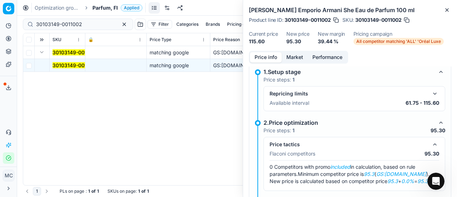
click at [290, 52] on button "Market" at bounding box center [295, 57] width 26 height 10
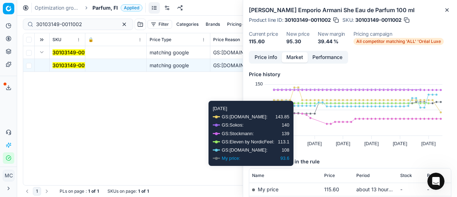
scroll to position [71, 0]
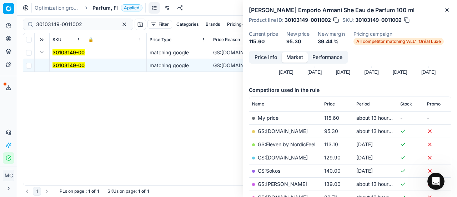
click at [277, 129] on link "GS:[DOMAIN_NAME]" at bounding box center [283, 131] width 50 height 6
drag, startPoint x: 86, startPoint y: 25, endPoint x: 0, endPoint y: 21, distance: 85.7
click at [0, 20] on div "Pricing platform Analytics Pricing Product portfolio Templates Export service 2…" at bounding box center [228, 98] width 457 height 197
paste input "80067292-100"
type input "80067292-100"
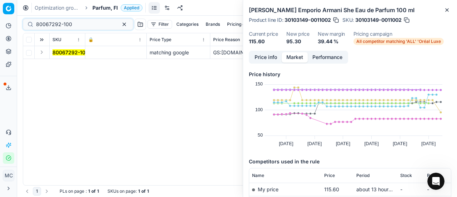
scroll to position [71, 0]
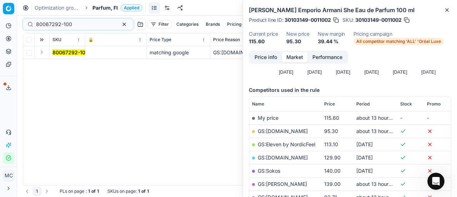
click at [43, 47] on td at bounding box center [42, 52] width 15 height 13
click at [44, 50] on button "Expand" at bounding box center [41, 52] width 9 height 9
click at [74, 65] on mark "80067292-100" at bounding box center [70, 65] width 36 height 6
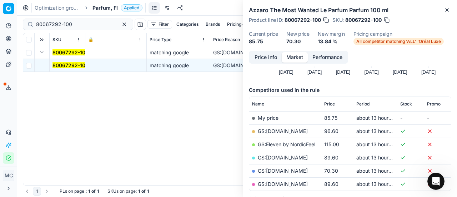
click at [268, 57] on button "Price info" at bounding box center [266, 57] width 32 height 10
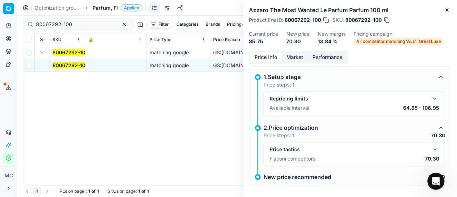
click at [433, 145] on button "button" at bounding box center [434, 149] width 9 height 9
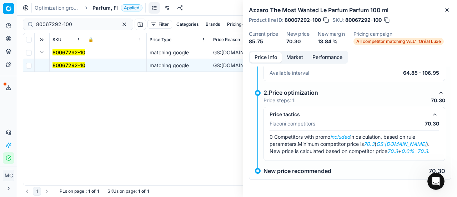
scroll to position [41, 0]
click at [298, 59] on button "Market" at bounding box center [295, 57] width 26 height 10
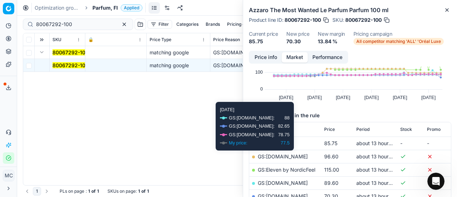
scroll to position [71, 0]
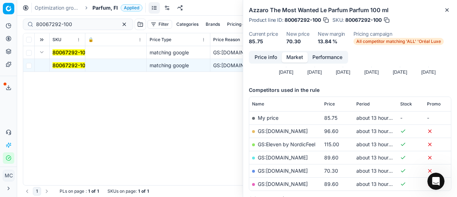
click at [297, 170] on link "GS:[DOMAIN_NAME]" at bounding box center [283, 170] width 50 height 6
drag, startPoint x: 83, startPoint y: 23, endPoint x: 0, endPoint y: 20, distance: 83.2
click at [0, 20] on div "Pricing platform Analytics Pricing Product portfolio Templates Export service 2…" at bounding box center [228, 98] width 457 height 197
paste input "75133-5"
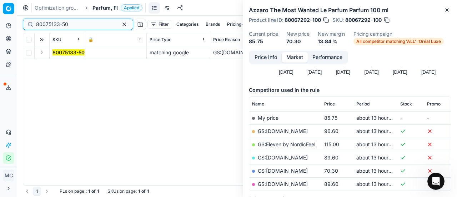
type input "80075133-50"
click at [43, 52] on button "Expand" at bounding box center [41, 52] width 9 height 9
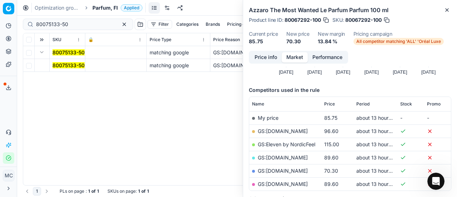
click at [67, 64] on mark "80075133-50" at bounding box center [68, 65] width 32 height 6
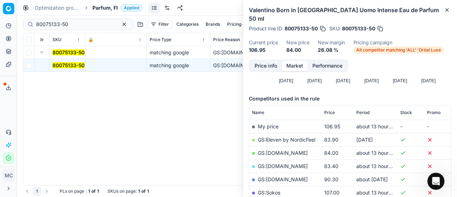
click at [274, 61] on button "Price info" at bounding box center [266, 66] width 32 height 10
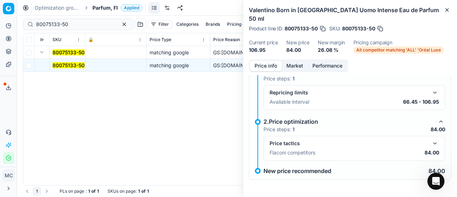
scroll to position [5, 0]
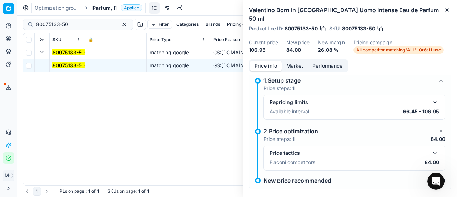
click at [430, 148] on button "button" at bounding box center [434, 152] width 9 height 9
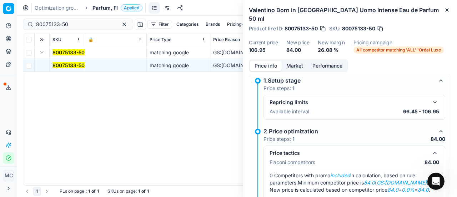
click at [294, 61] on button "Market" at bounding box center [295, 66] width 26 height 10
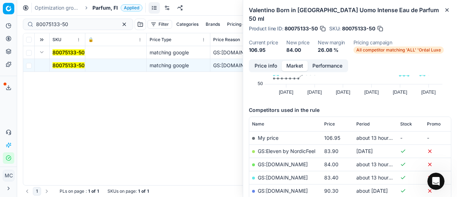
scroll to position [71, 0]
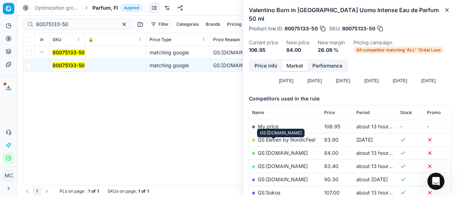
click at [284, 150] on link "GS:[DOMAIN_NAME]" at bounding box center [283, 153] width 50 height 6
click at [96, 7] on span "Parfum, FI" at bounding box center [104, 7] width 25 height 7
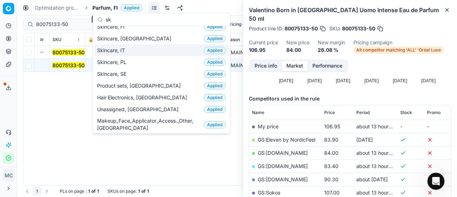
scroll to position [0, 0]
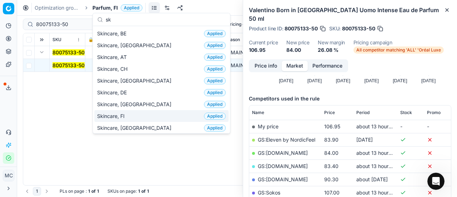
type input "sk"
click at [144, 112] on div "Skincare, FI Applied" at bounding box center [161, 116] width 134 height 12
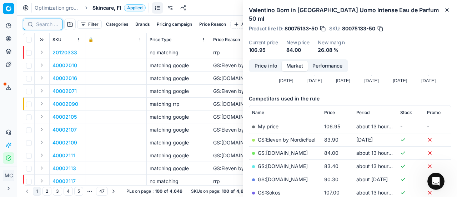
click at [46, 22] on input at bounding box center [47, 24] width 22 height 7
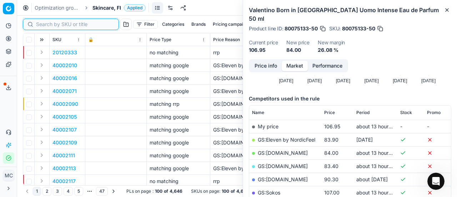
click at [46, 22] on input at bounding box center [75, 24] width 78 height 7
paste input "90006010-0010868"
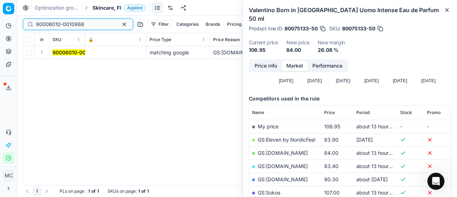
type input "90006010-0010868"
click at [46, 54] on td at bounding box center [42, 52] width 15 height 13
click at [42, 51] on button "Expand" at bounding box center [41, 52] width 9 height 9
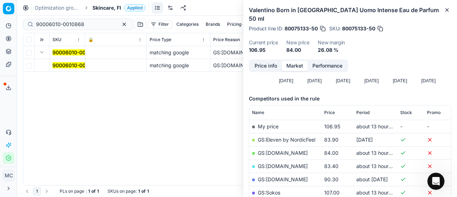
click at [64, 67] on mark "90006010-0010868" at bounding box center [76, 65] width 48 height 6
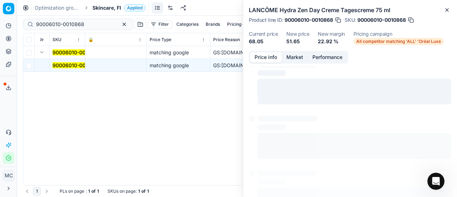
click at [271, 59] on button "Price info" at bounding box center [266, 57] width 32 height 10
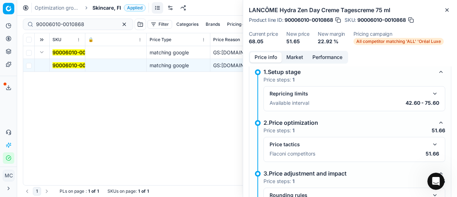
click at [429, 150] on p "51.66" at bounding box center [432, 153] width 14 height 7
click at [430, 145] on button "button" at bounding box center [434, 144] width 9 height 9
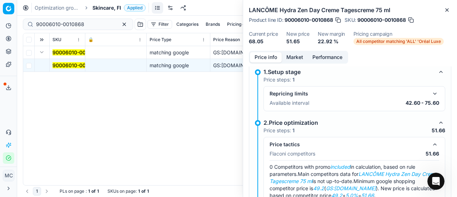
scroll to position [41, 0]
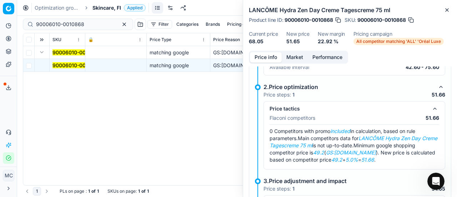
click at [298, 55] on button "Market" at bounding box center [295, 57] width 26 height 10
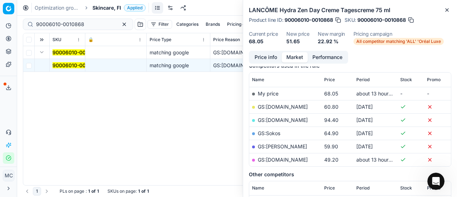
scroll to position [107, 0]
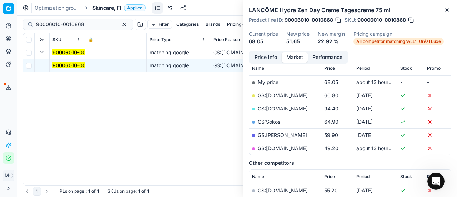
click at [304, 147] on link "GS:[DOMAIN_NAME]" at bounding box center [283, 148] width 50 height 6
click at [110, 10] on span "Skincare, FI" at bounding box center [106, 7] width 29 height 7
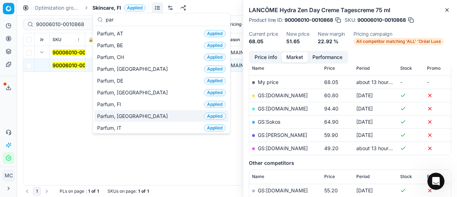
type input "par"
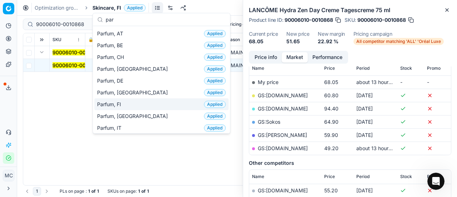
click at [147, 104] on div "Parfum, FI Applied" at bounding box center [161, 104] width 134 height 12
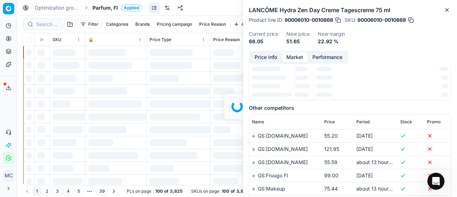
scroll to position [107, 0]
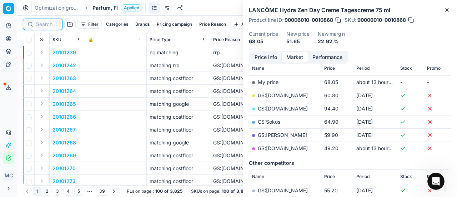
click at [49, 25] on input at bounding box center [47, 24] width 22 height 7
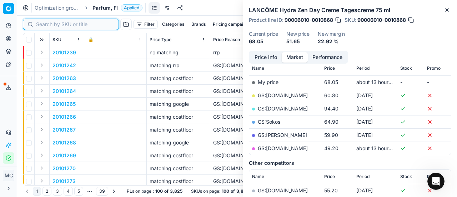
paste input "20101928"
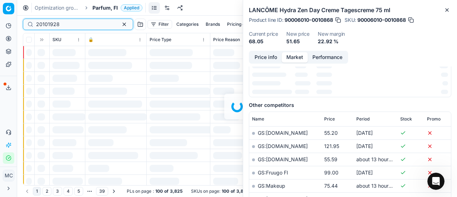
scroll to position [107, 0]
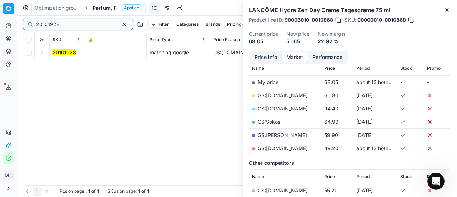
type input "20101928"
click at [42, 53] on button "Expand" at bounding box center [41, 52] width 9 height 9
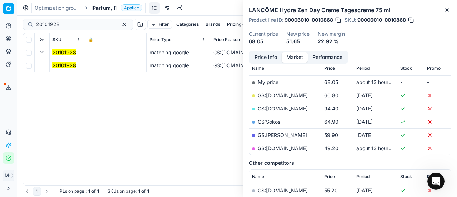
drag, startPoint x: 49, startPoint y: 58, endPoint x: 55, endPoint y: 61, distance: 6.9
click at [55, 61] on td "20101928" at bounding box center [68, 65] width 36 height 13
click at [58, 63] on mark "20101928" at bounding box center [64, 65] width 24 height 6
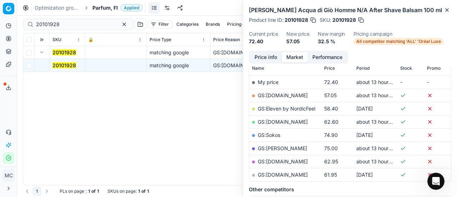
click at [263, 56] on button "Price info" at bounding box center [266, 57] width 32 height 10
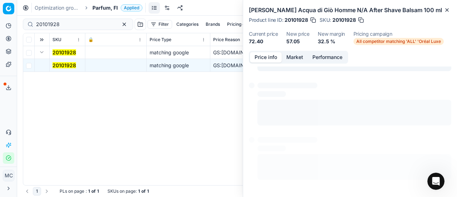
scroll to position [5, 0]
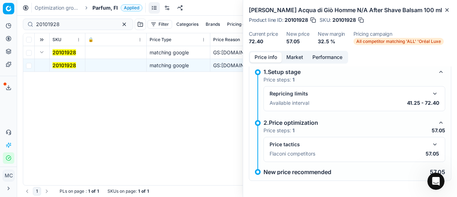
click at [431, 144] on button "button" at bounding box center [434, 144] width 9 height 9
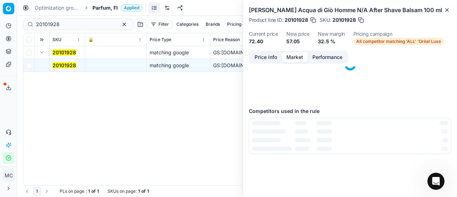
click at [289, 57] on button "Market" at bounding box center [295, 57] width 26 height 10
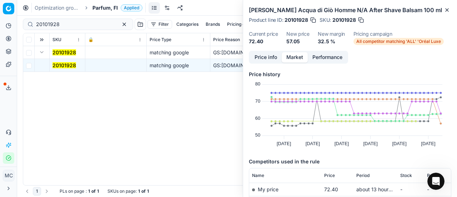
scroll to position [36, 0]
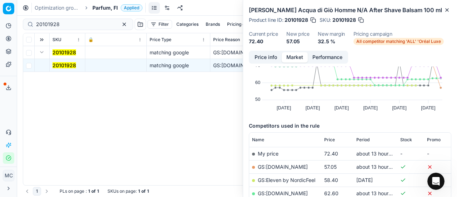
click at [289, 169] on link "GS:[DOMAIN_NAME]" at bounding box center [283, 166] width 50 height 6
